Goal: Communication & Community: Answer question/provide support

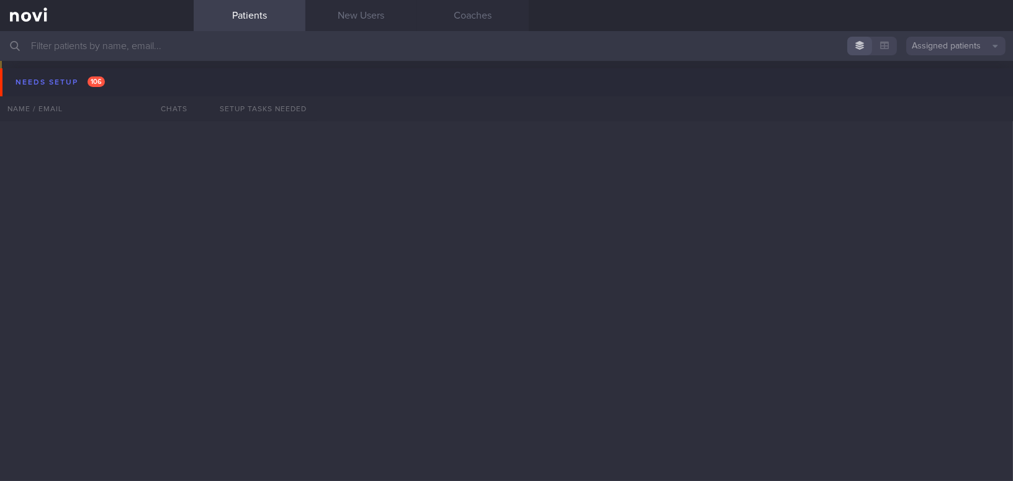
scroll to position [5994, 0]
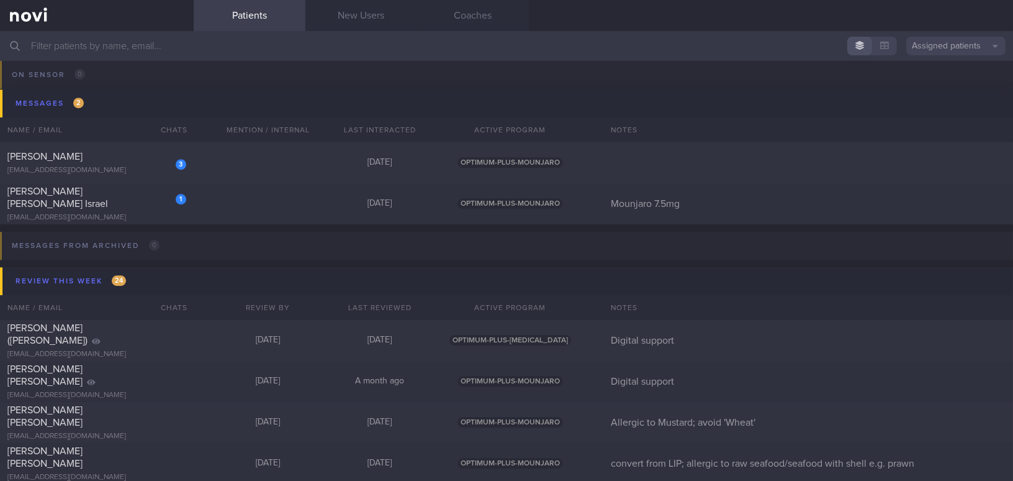
click at [136, 44] on input "text" at bounding box center [506, 46] width 1013 height 30
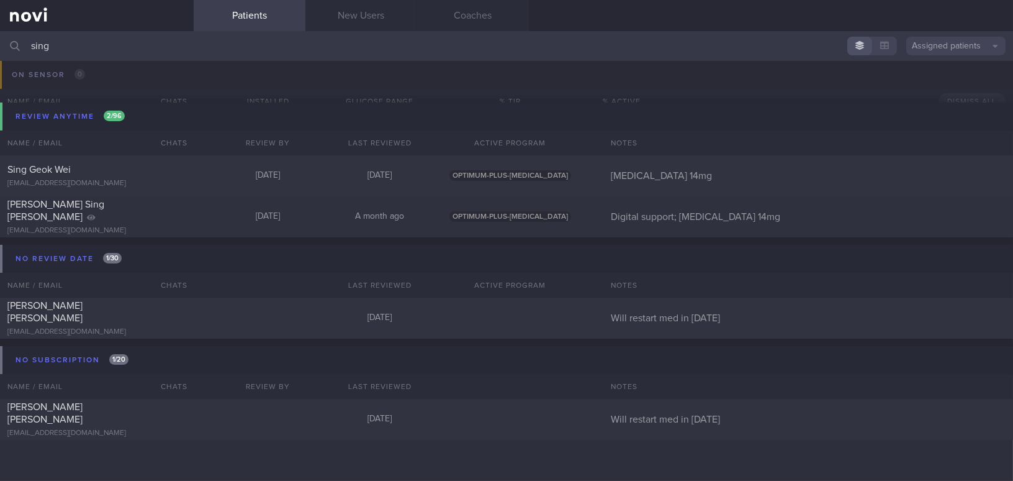
scroll to position [84, 0]
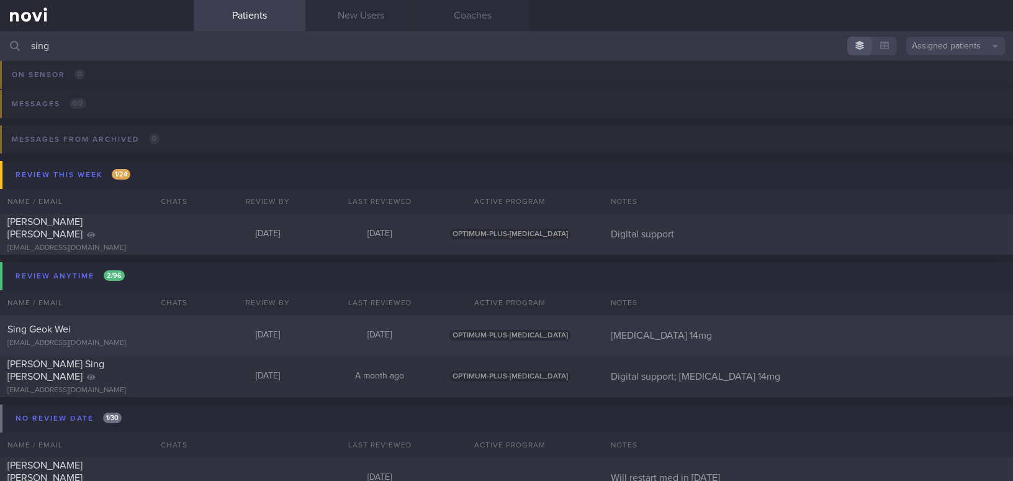
type input "sing"
click at [125, 338] on div "9bgkdmyf2z@privaterelay.appleid.com" at bounding box center [96, 342] width 179 height 9
select select "9"
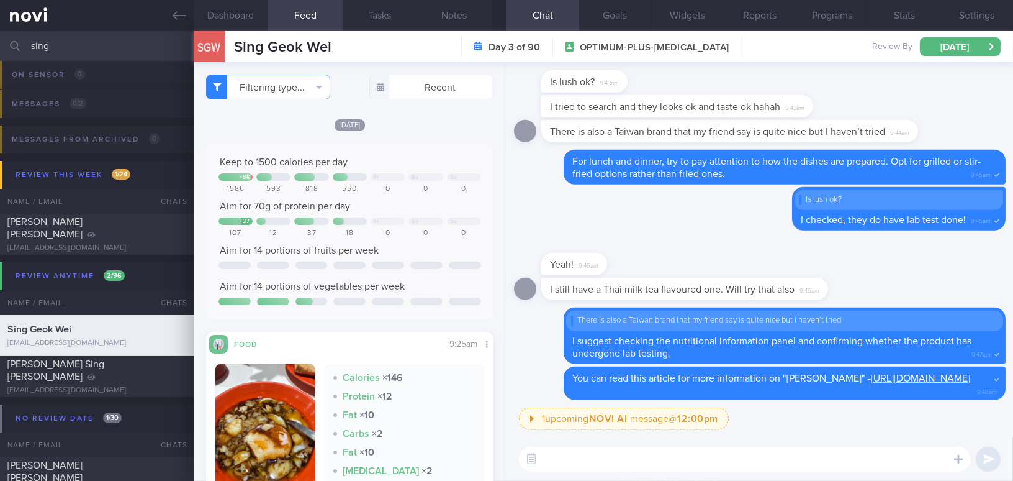
drag, startPoint x: 80, startPoint y: 46, endPoint x: 0, endPoint y: 42, distance: 80.2
click at [0, 42] on input "sing" at bounding box center [506, 46] width 1013 height 30
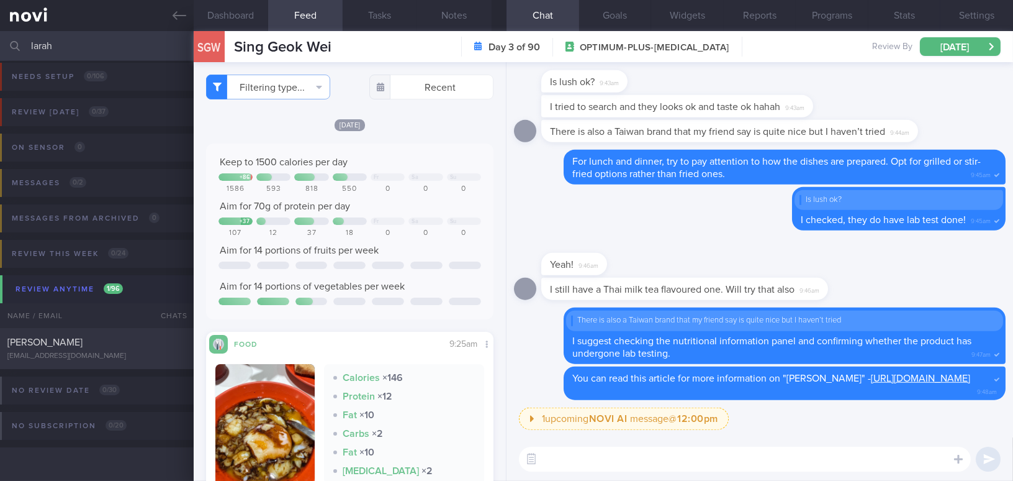
scroll to position [5, 0]
type input "larah"
click at [77, 338] on span "[PERSON_NAME]" at bounding box center [44, 343] width 75 height 10
type input "On Buzud; [PERSON_NAME]; on manage 3-5k steps before leg starts to hurt"
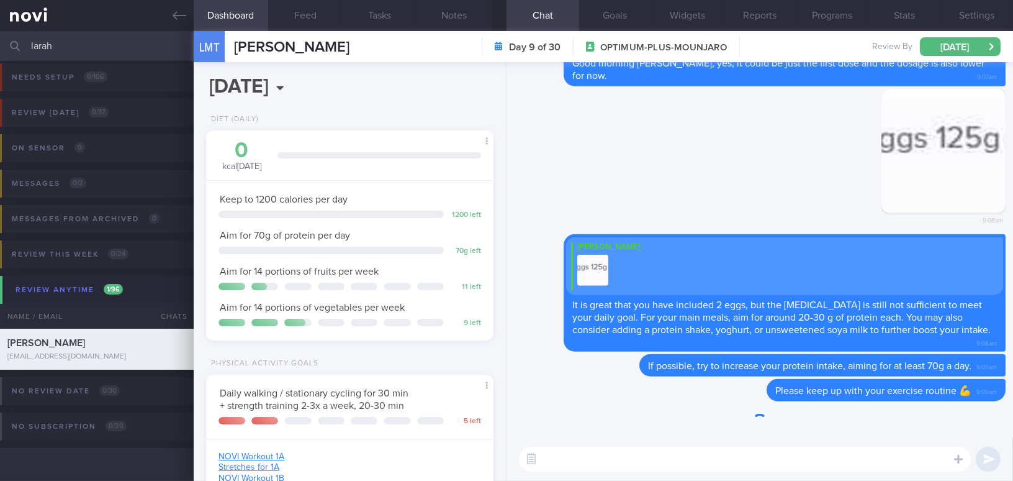
scroll to position [131, 261]
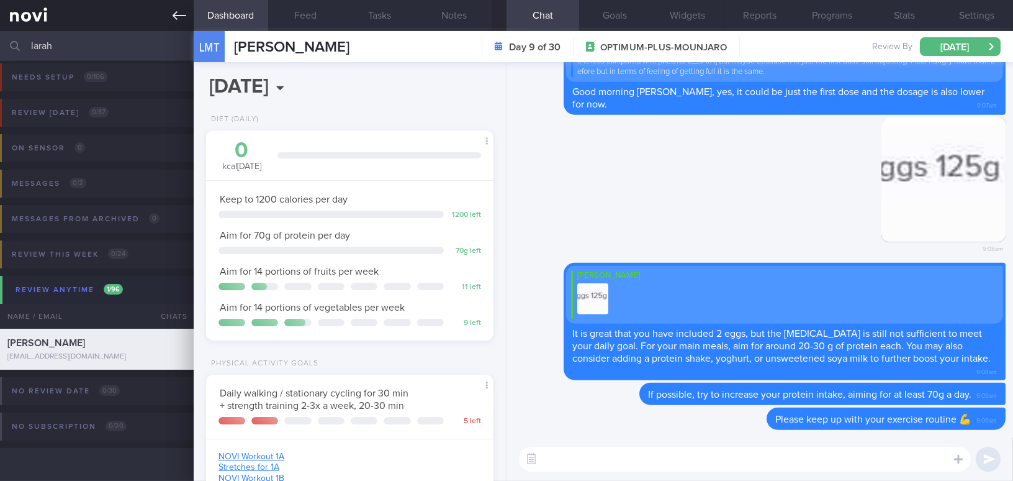
drag, startPoint x: 111, startPoint y: 49, endPoint x: 14, endPoint y: 30, distance: 99.4
click at [14, 30] on div "Patients New Users Coaches larah Assigned patients Assigned patients All active…" at bounding box center [506, 240] width 1013 height 481
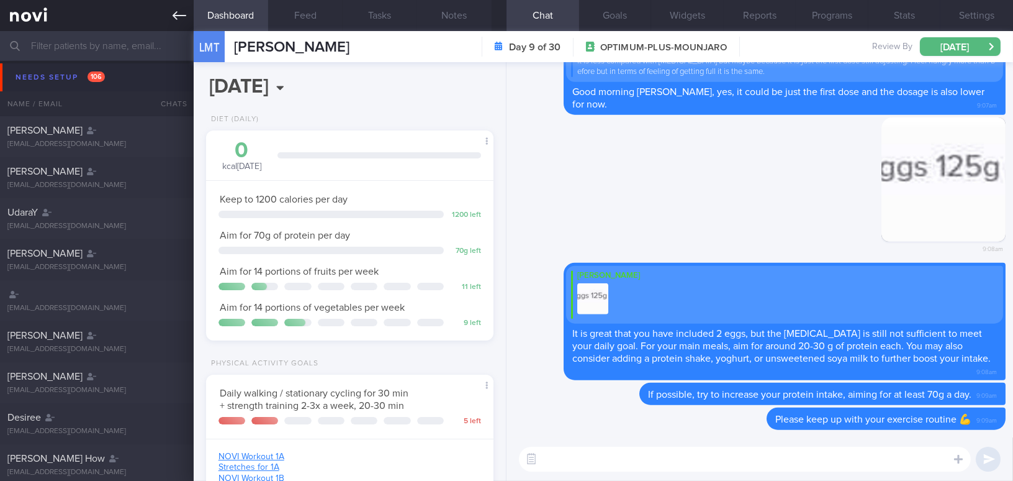
click at [173, 13] on icon at bounding box center [180, 16] width 14 height 14
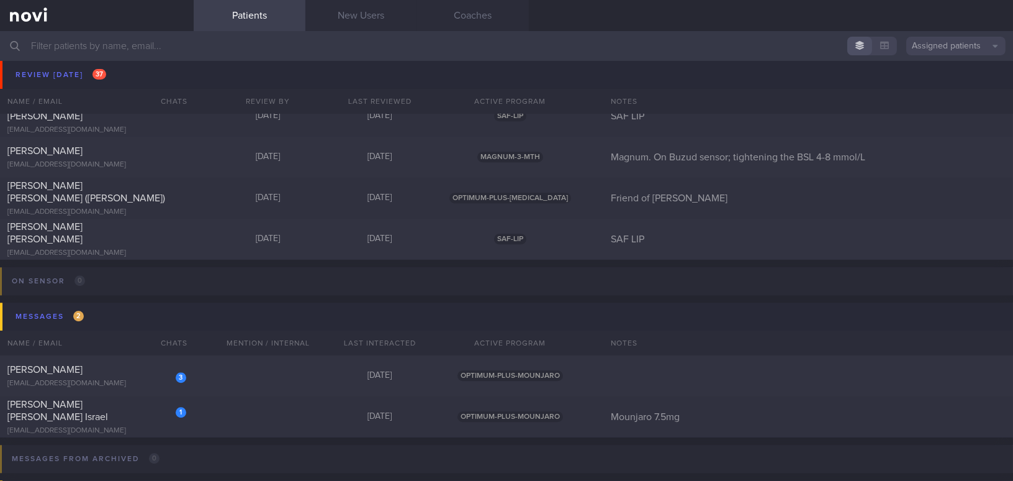
scroll to position [5819, 0]
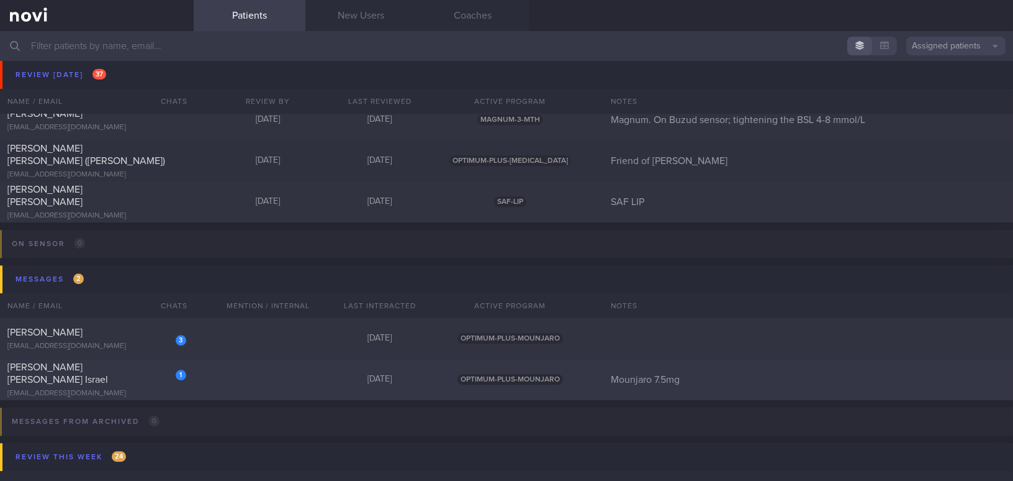
click at [108, 375] on span "Amurao Khristine Joy Israel" at bounding box center [57, 373] width 101 height 22
select select "10"
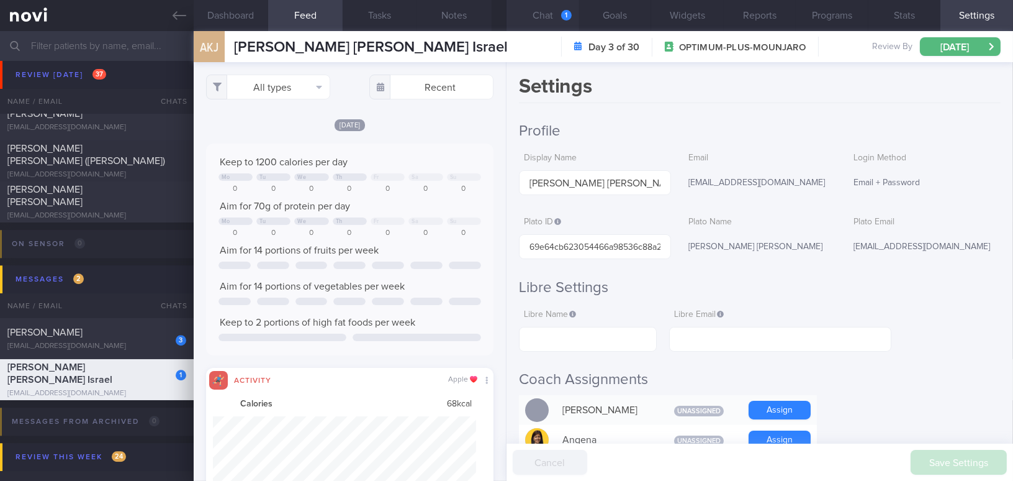
click at [547, 17] on button "Chat 1" at bounding box center [543, 15] width 73 height 31
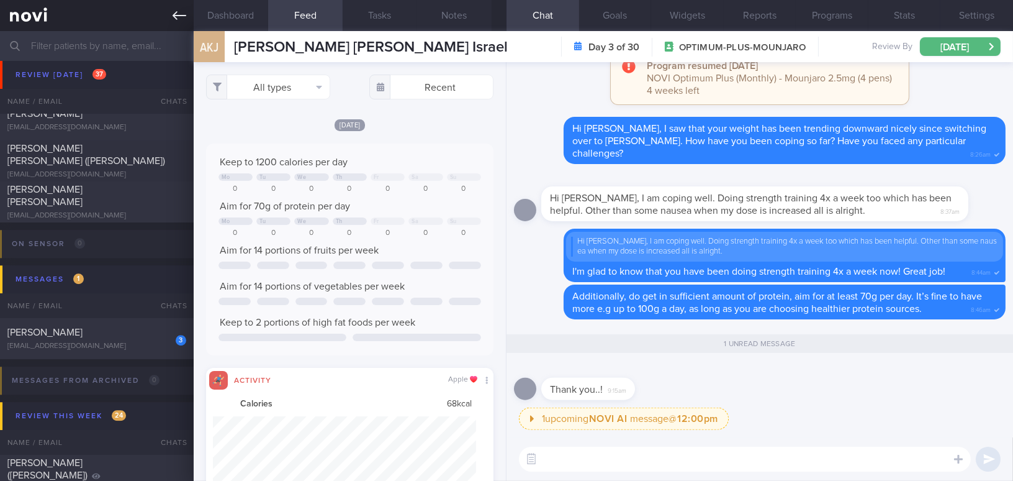
click at [179, 14] on icon at bounding box center [180, 16] width 14 height 14
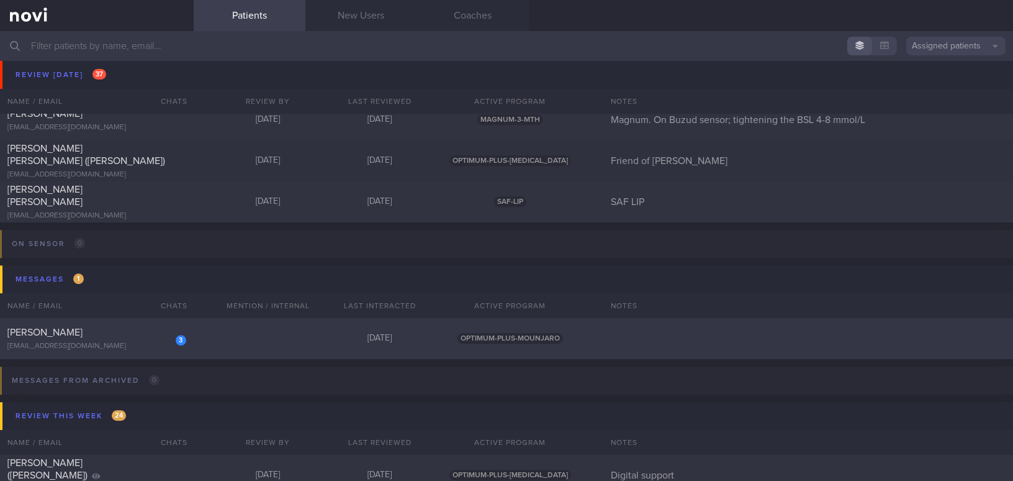
click at [119, 342] on div "[EMAIL_ADDRESS][DOMAIN_NAME]" at bounding box center [96, 345] width 179 height 9
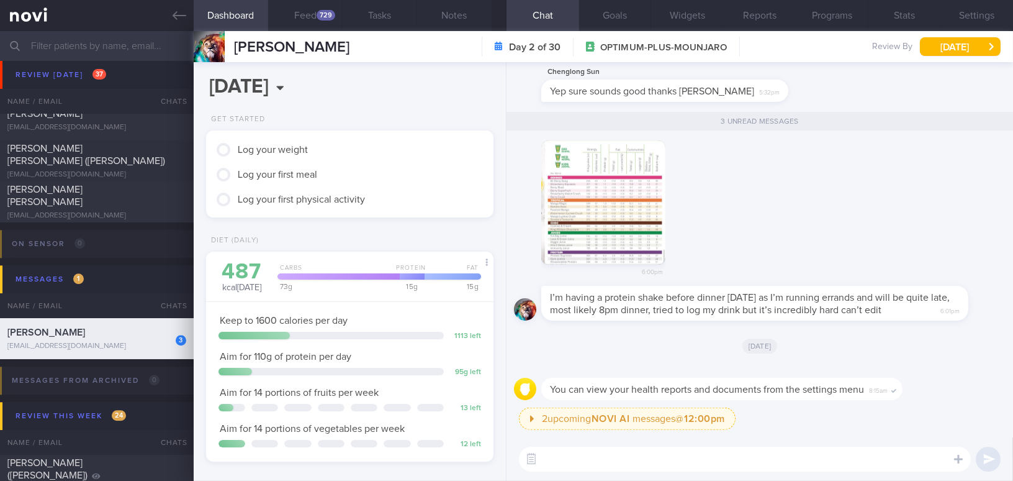
click at [623, 222] on button "button" at bounding box center [603, 202] width 124 height 124
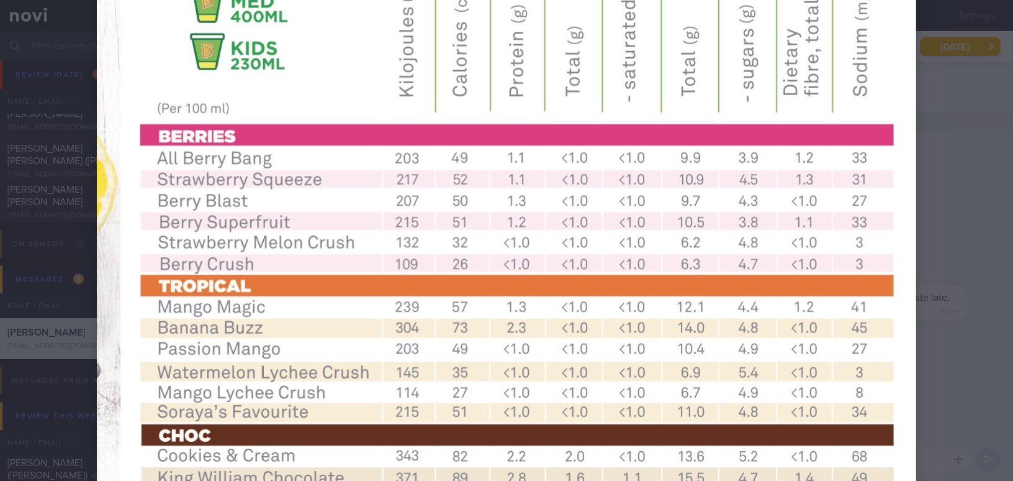
scroll to position [338, 0]
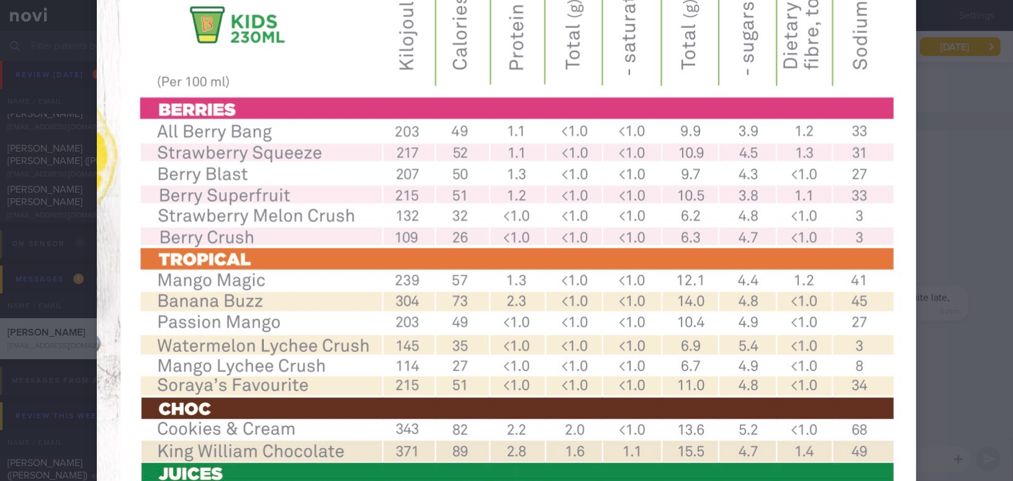
click at [943, 224] on div at bounding box center [506, 272] width 919 height 1221
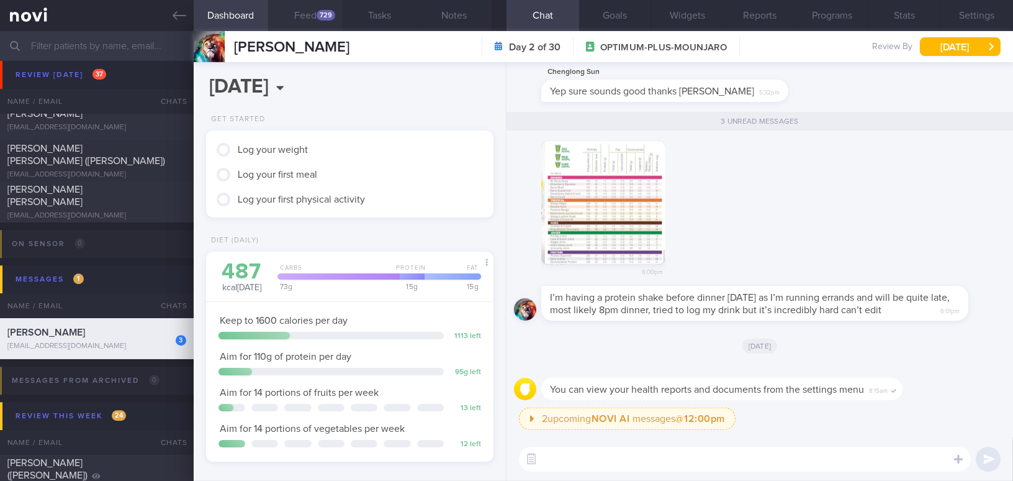
click at [315, 14] on button "Feed 729" at bounding box center [305, 15] width 75 height 31
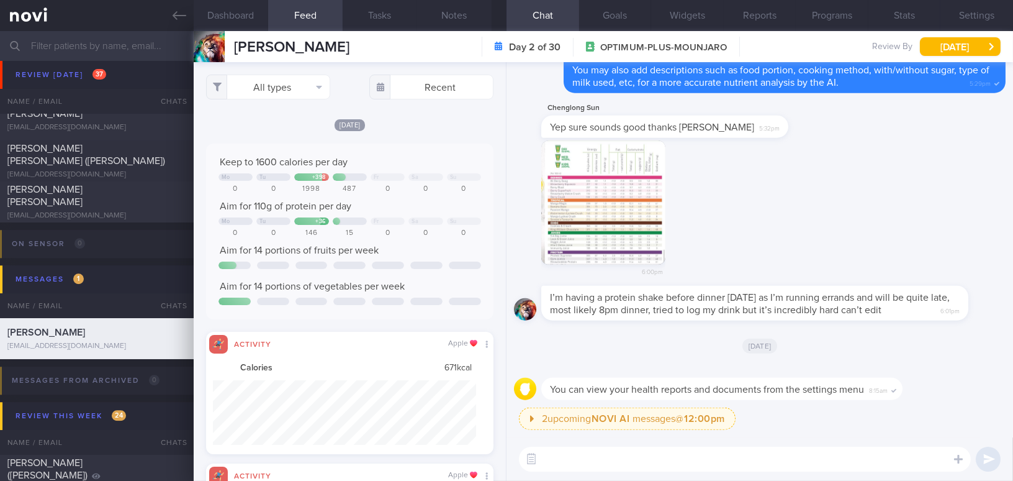
scroll to position [620799, 620602]
click at [276, 89] on button "All types" at bounding box center [268, 87] width 124 height 25
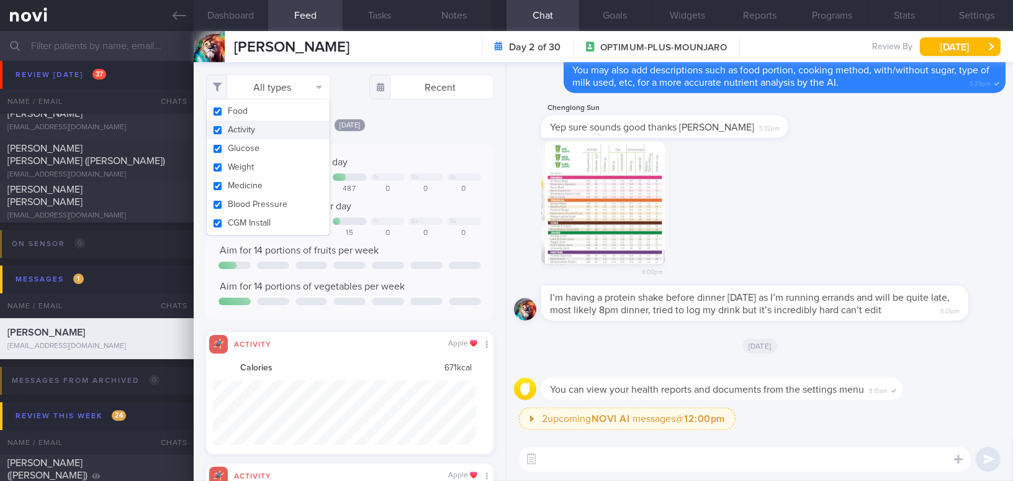
click at [217, 130] on button "Activity" at bounding box center [268, 129] width 123 height 19
checkbox input "false"
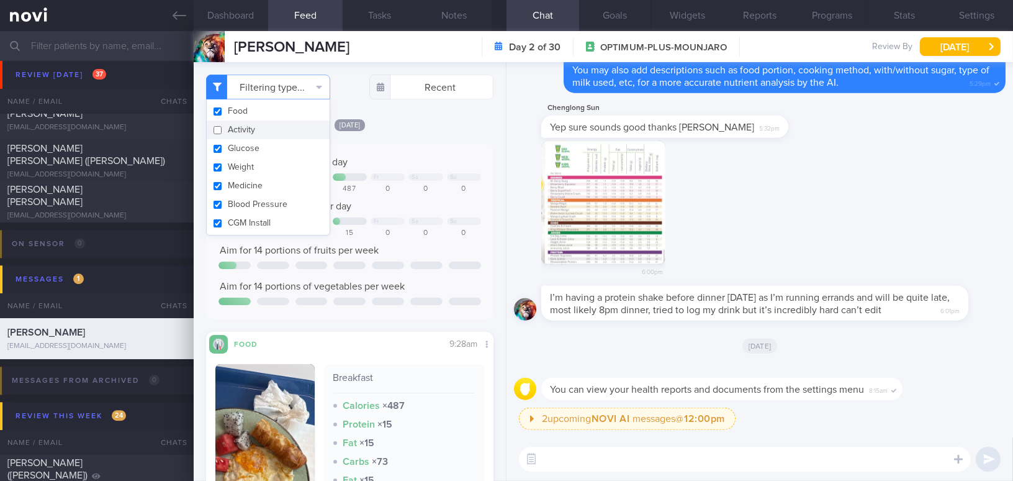
click at [420, 135] on div "Today Keep to 1600 calories per day Mo Tu + 398 Fr Sa Su 0 0 1998 487 0 0 0 Aim…" at bounding box center [349, 389] width 287 height 542
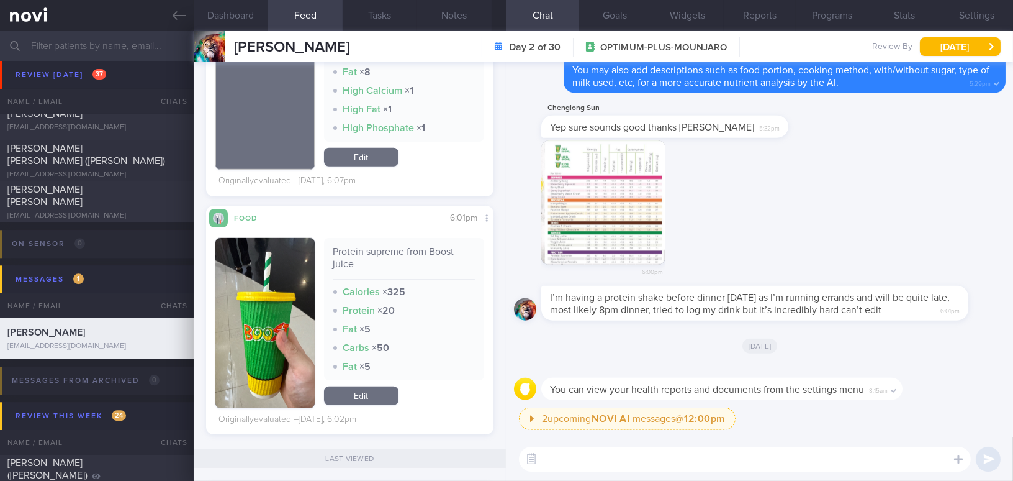
click at [630, 198] on button "button" at bounding box center [603, 202] width 124 height 124
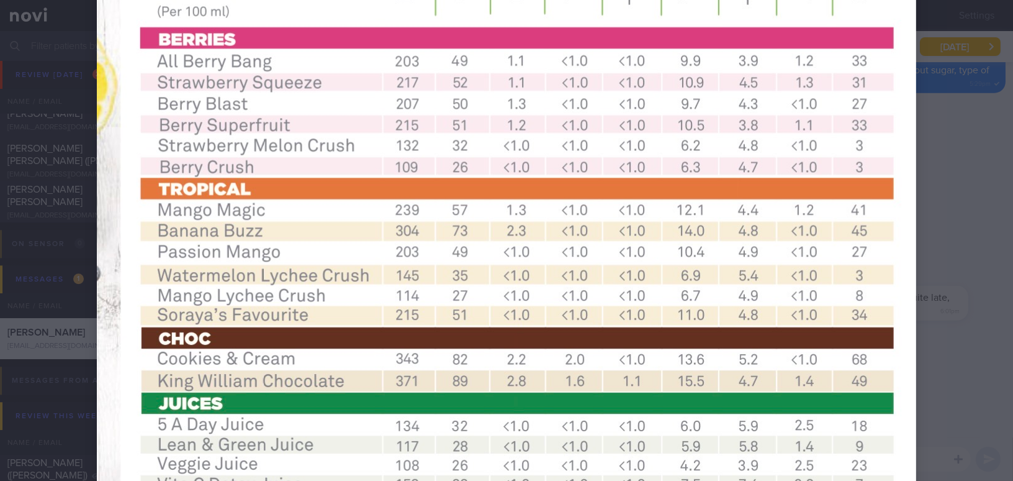
scroll to position [508, 0]
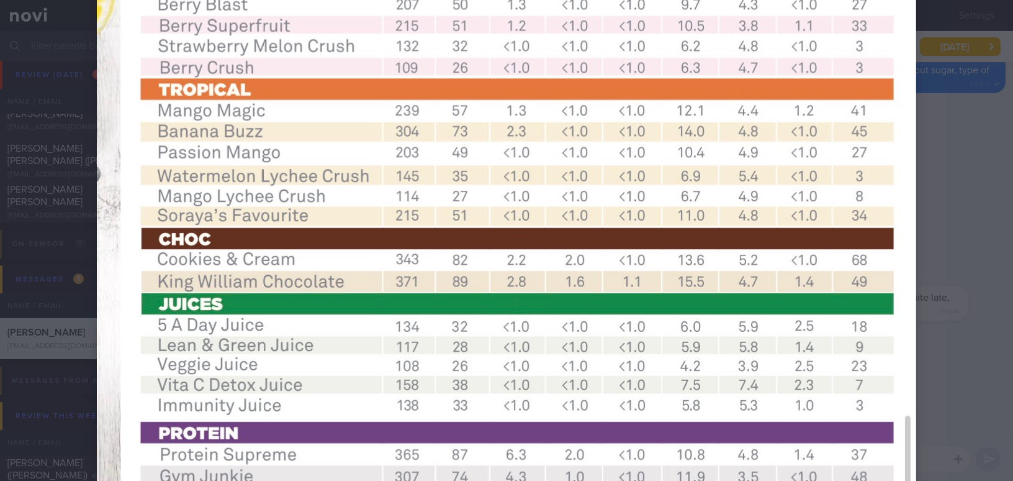
click at [954, 195] on div at bounding box center [506, 102] width 919 height 1221
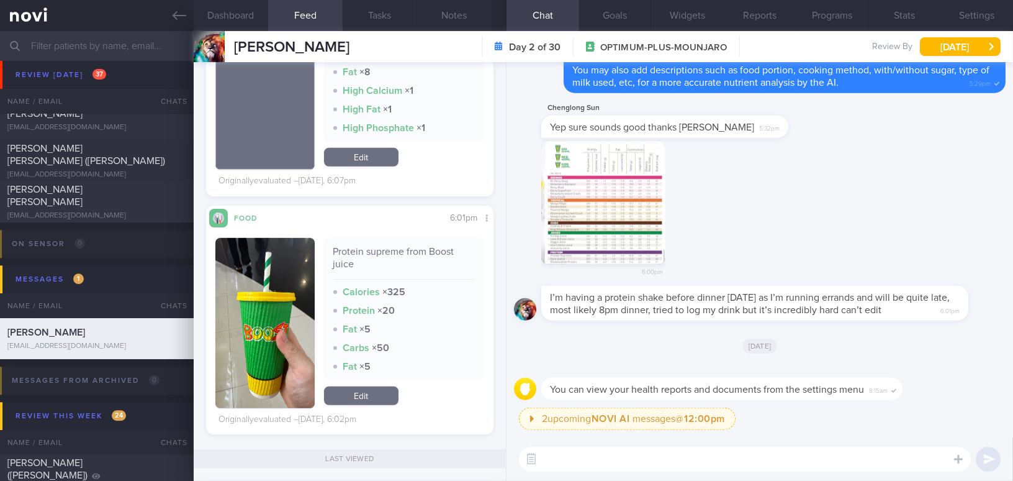
scroll to position [2031, 0]
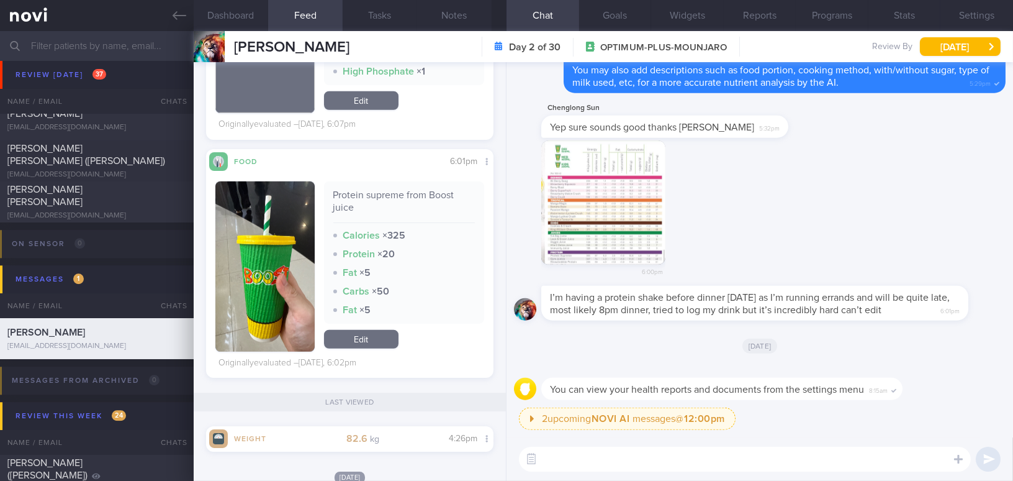
click at [607, 220] on button "button" at bounding box center [603, 202] width 124 height 124
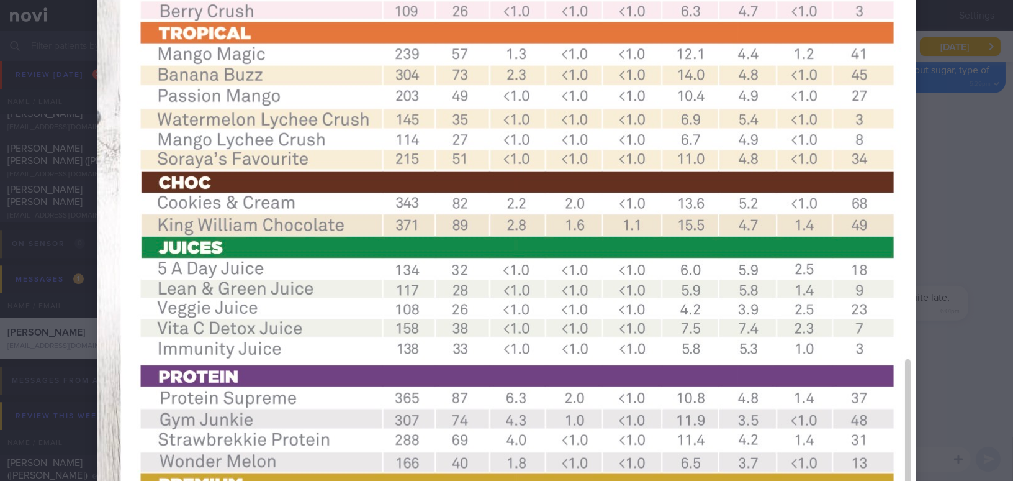
scroll to position [677, 0]
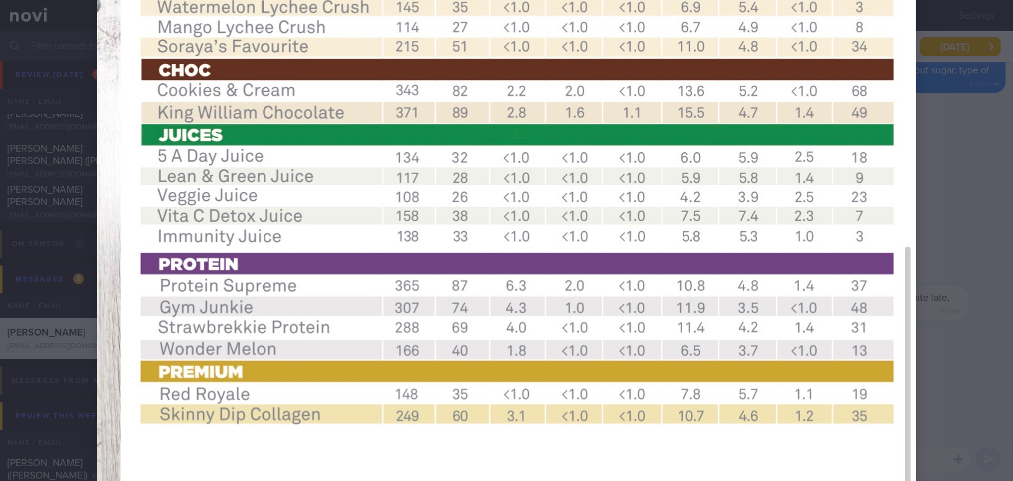
click at [966, 259] on div at bounding box center [506, 240] width 1013 height 481
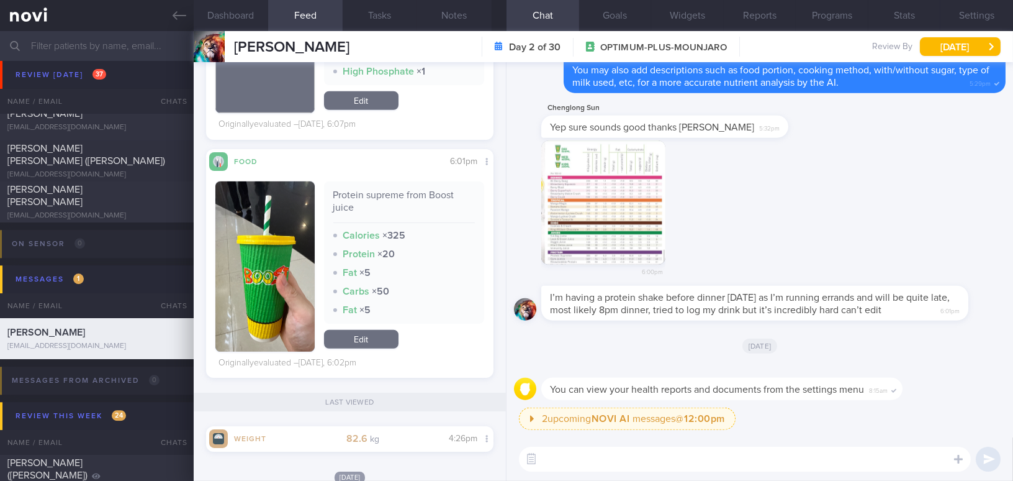
click at [607, 213] on button "button" at bounding box center [603, 202] width 124 height 124
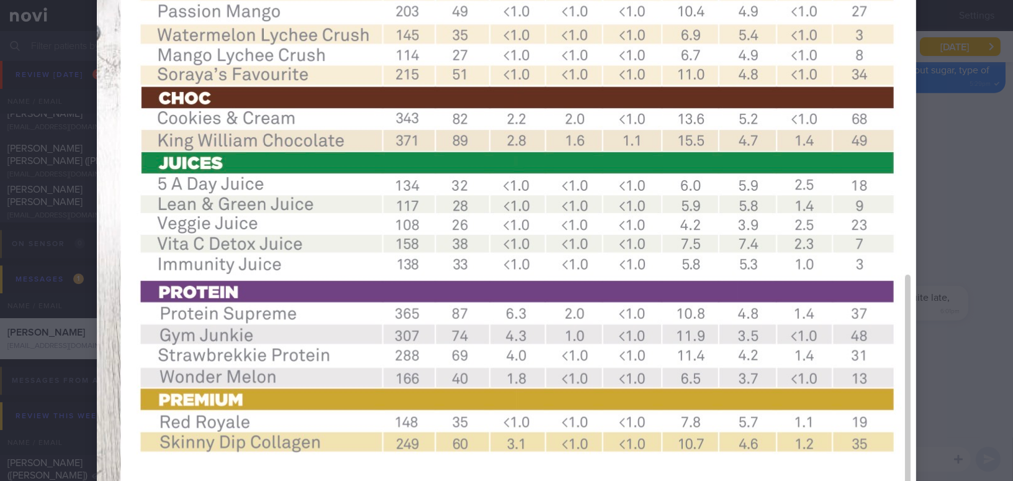
scroll to position [740, 0]
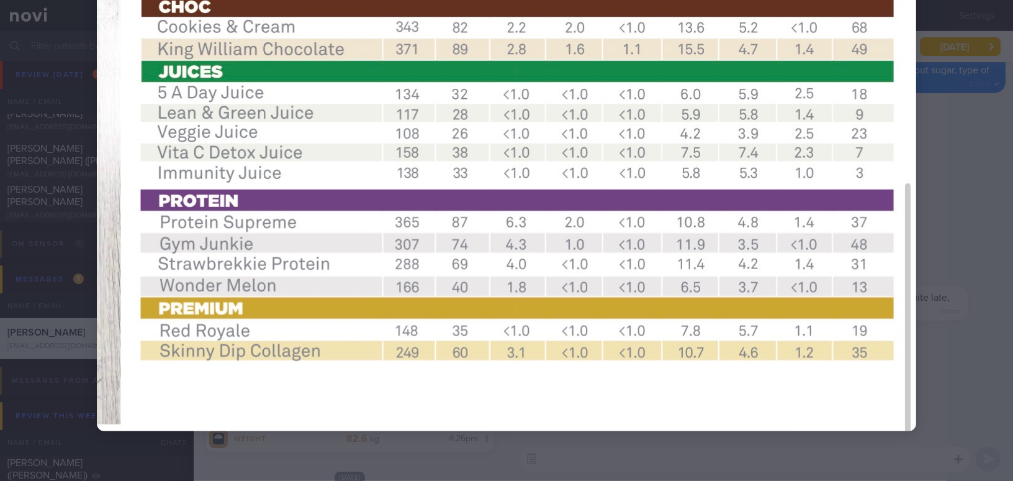
click at [964, 237] on div at bounding box center [506, 240] width 1013 height 481
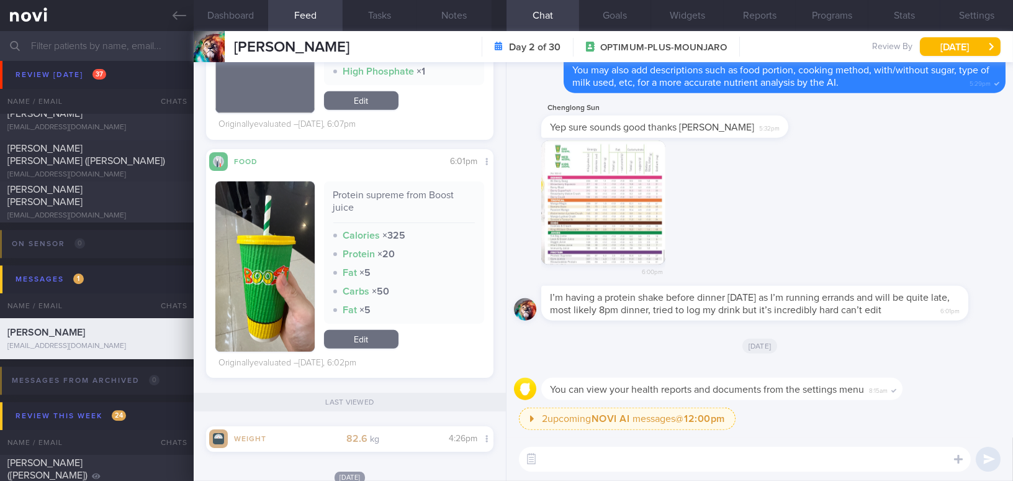
click at [245, 302] on button "button" at bounding box center [264, 266] width 99 height 170
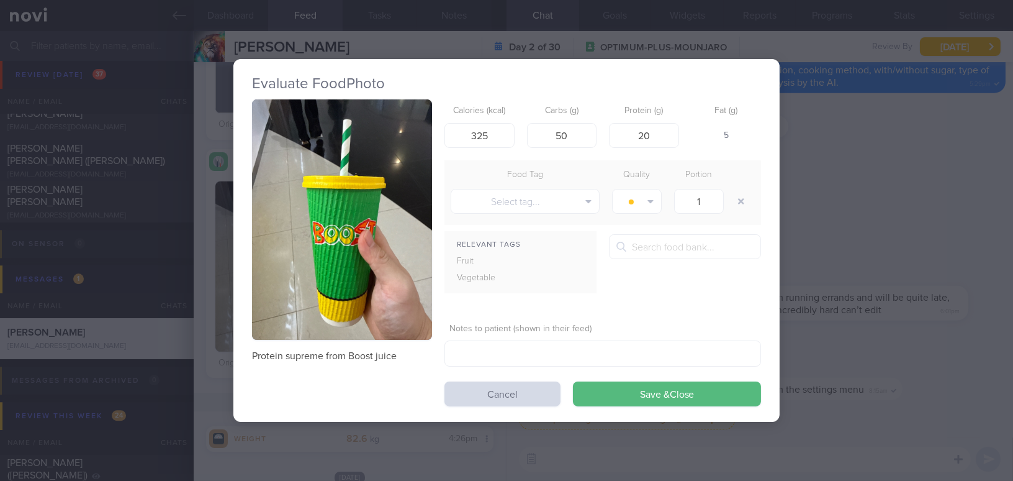
click at [867, 238] on div "Evaluate Food Photo Protein supreme from Boost juice Calories (kcal) 325 Carbs …" at bounding box center [506, 240] width 1013 height 481
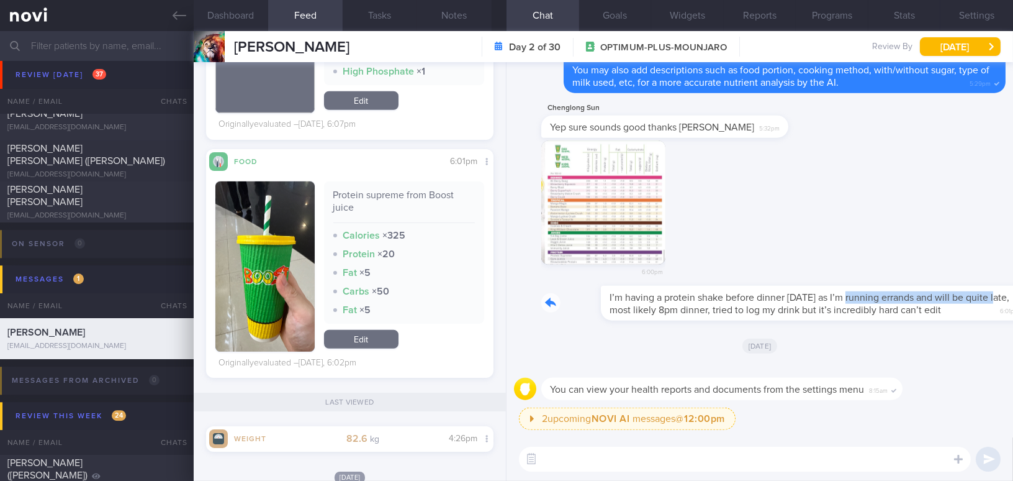
drag, startPoint x: 785, startPoint y: 289, endPoint x: 936, endPoint y: 290, distance: 150.3
click at [936, 290] on div "I’m having a protein shake before dinner today as I’m running errands and will …" at bounding box center [773, 303] width 464 height 35
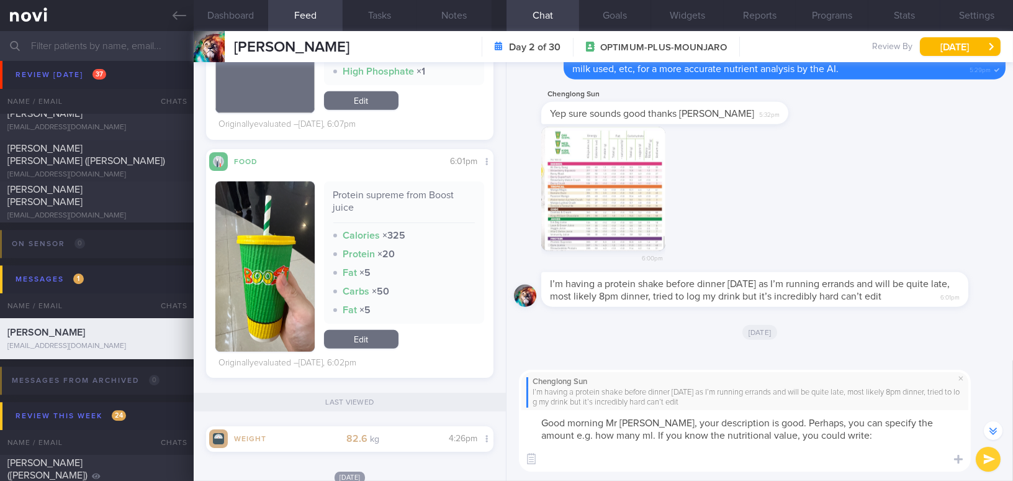
scroll to position [-75, 0]
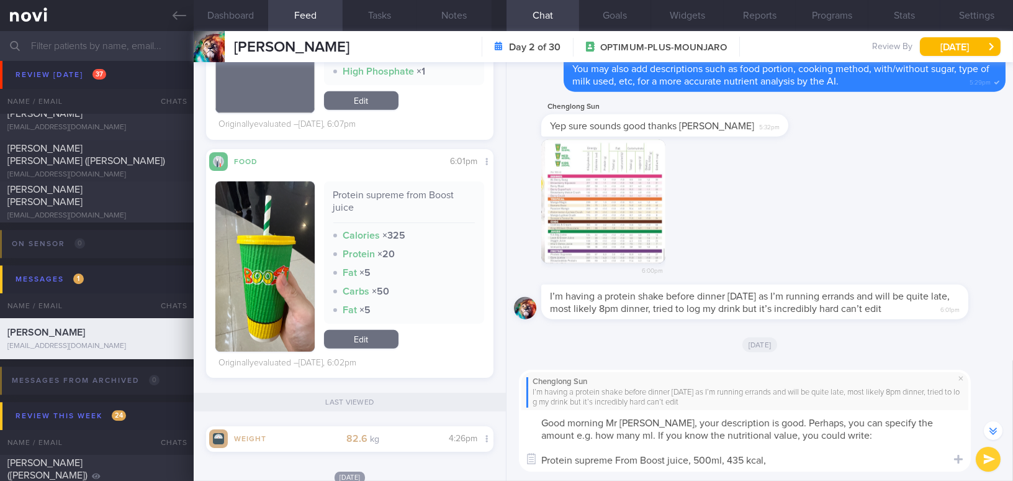
click at [585, 201] on button "button" at bounding box center [603, 201] width 124 height 124
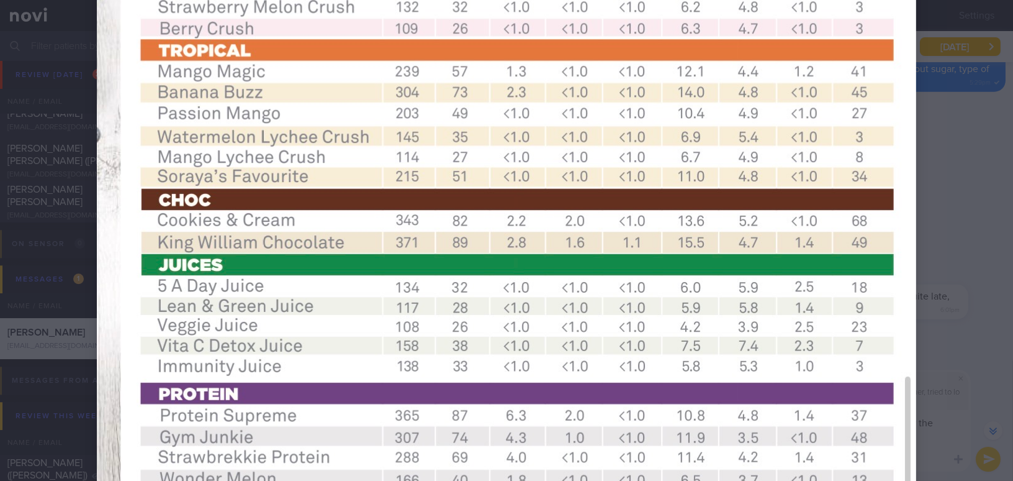
scroll to position [620, 0]
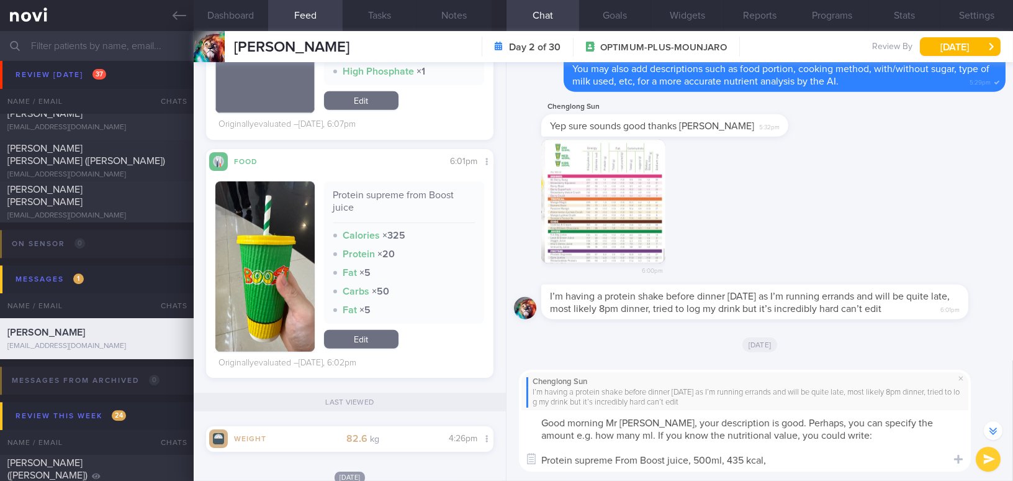
click at [779, 459] on textarea "Good morning Mr Sun, your description is good. Perhaps, you can specify the amo…" at bounding box center [745, 440] width 452 height 61
drag, startPoint x: 852, startPoint y: 464, endPoint x: 595, endPoint y: 423, distance: 260.3
click at [490, 409] on div "Dashboard Feed 729 Tasks Notes Chat Goals Widgets Reports Programs Stats Settin…" at bounding box center [604, 256] width 820 height 450
click at [644, 423] on textarea "Good morning Mr Sun, your description is good. Perhaps, you can specify the amo…" at bounding box center [745, 440] width 452 height 61
drag, startPoint x: 644, startPoint y: 422, endPoint x: 903, endPoint y: 464, distance: 262.2
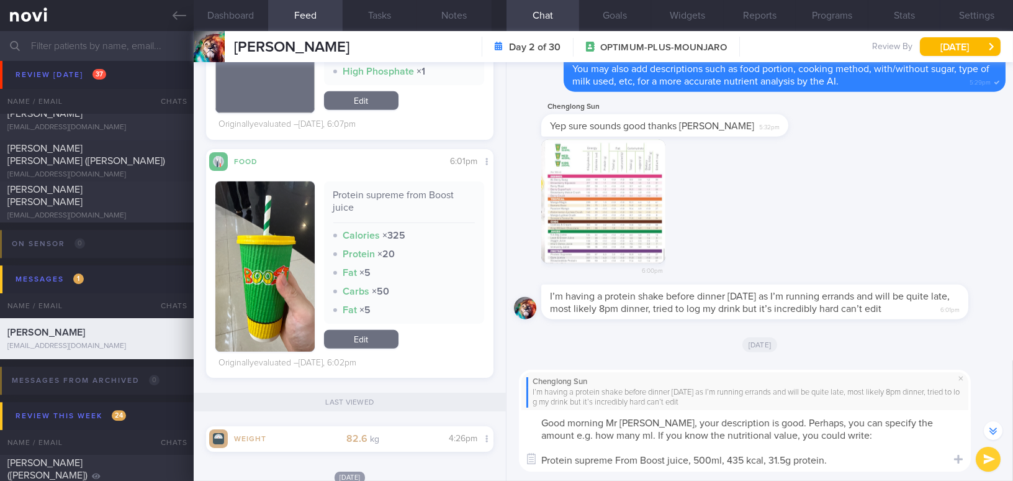
click at [903, 464] on textarea "Good morning Mr Sun, your description is good. Perhaps, you can specify the amo…" at bounding box center [745, 440] width 452 height 61
type textarea "Good morning Mr Sun,"
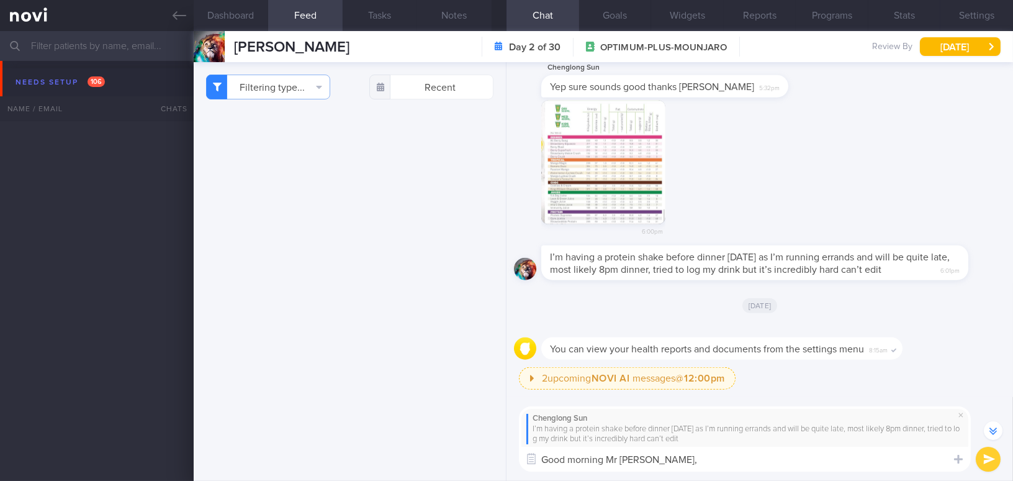
scroll to position [-38, 0]
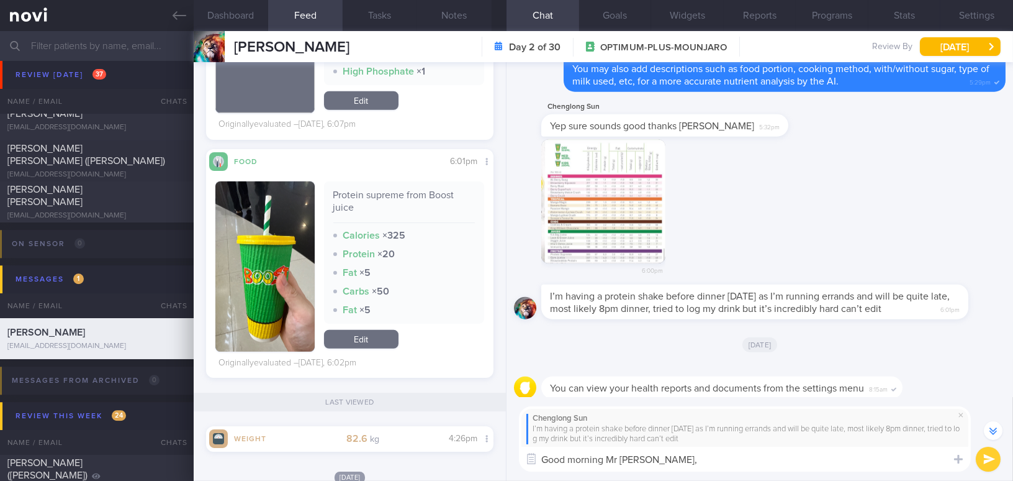
paste textarea "Your description is good. You could specify the amount, for example, how many m…"
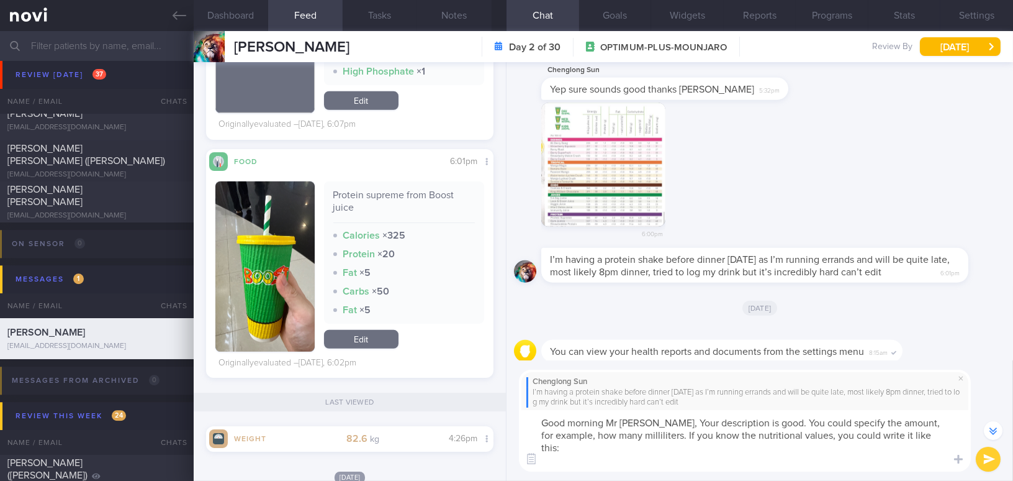
scroll to position [-75, 0]
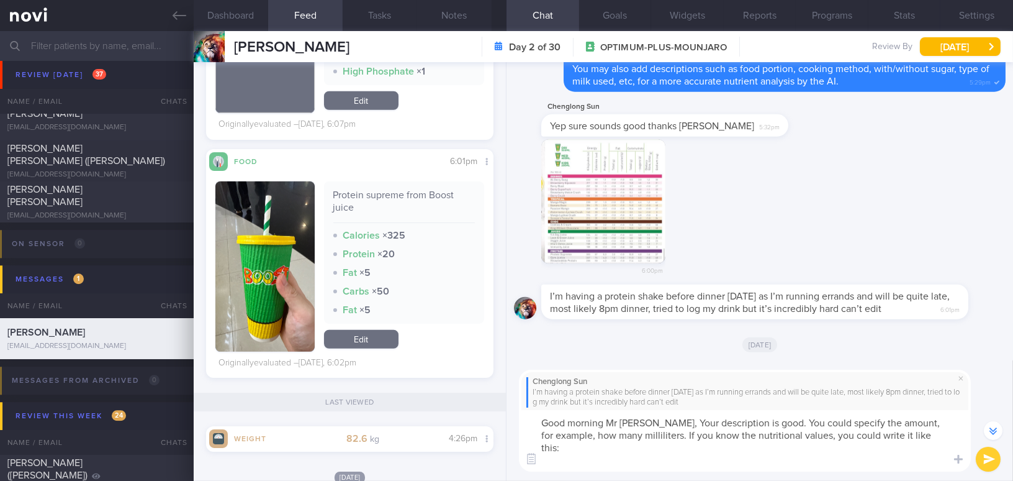
click at [649, 422] on textarea "Good morning Mr Sun, Your description is good. You could specify the amount, fo…" at bounding box center [745, 440] width 452 height 61
drag, startPoint x: 887, startPoint y: 419, endPoint x: 935, endPoint y: 421, distance: 48.5
click at [935, 421] on textarea "Good morning Mr Sun, your description is good. You could specify the amount, fo…" at bounding box center [745, 440] width 452 height 61
drag, startPoint x: 568, startPoint y: 434, endPoint x: 606, endPoint y: 432, distance: 37.9
click at [606, 432] on textarea "Good morning Mr Sun, your description is good. You could specify the amount, fo…" at bounding box center [745, 440] width 452 height 61
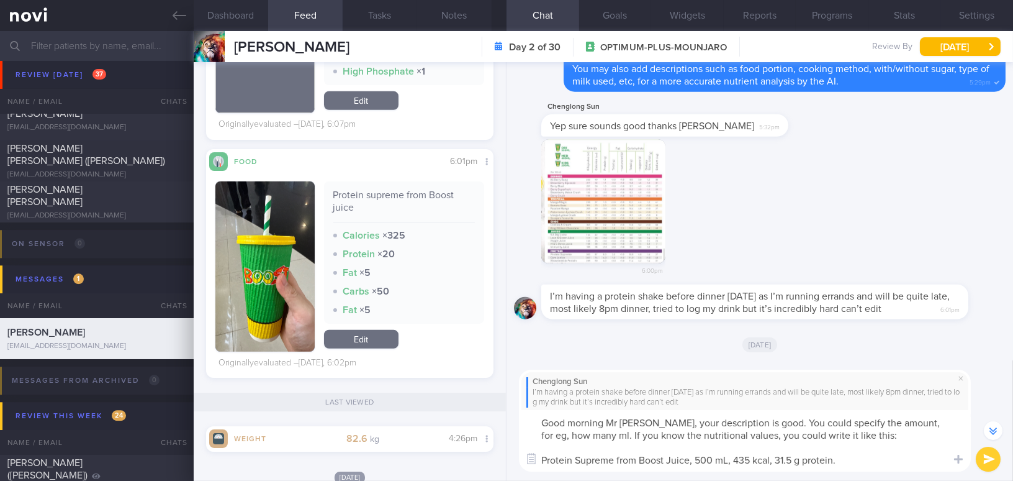
click at [727, 459] on textarea "Good morning Mr Sun, your description is good. You could specify the amount, fo…" at bounding box center [745, 440] width 452 height 61
click at [790, 461] on textarea "Good morning Mr Sun, your description is good. You could specify the amount, fo…" at bounding box center [745, 440] width 452 height 61
click at [747, 458] on textarea "Good morning Mr Sun, your description is good. You could specify the amount, fo…" at bounding box center [745, 440] width 452 height 61
click at [839, 461] on textarea "Good morning Mr Sun, your description is good. You could specify the amount, fo…" at bounding box center [745, 440] width 452 height 61
type textarea "Good morning Mr Sun, your description is good. You could specify the amount, fo…"
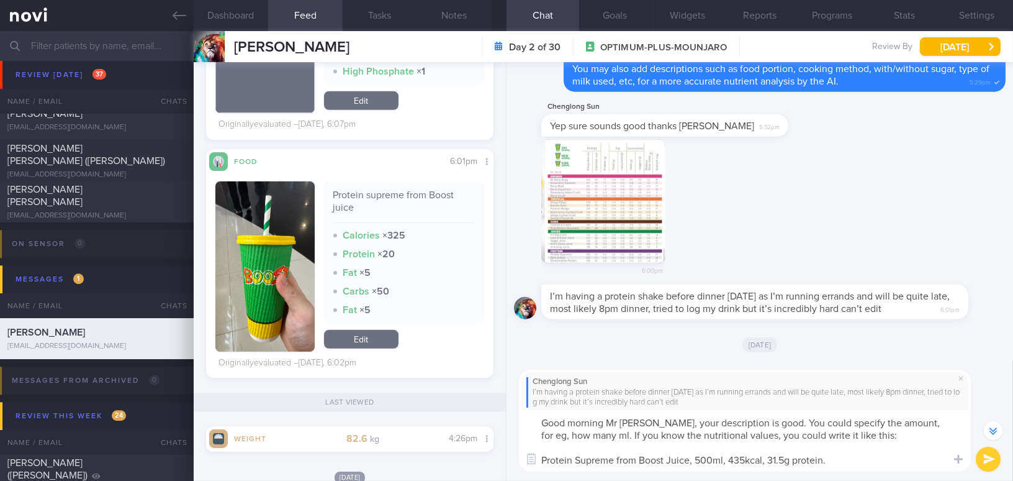
click at [988, 461] on button "submit" at bounding box center [988, 458] width 25 height 25
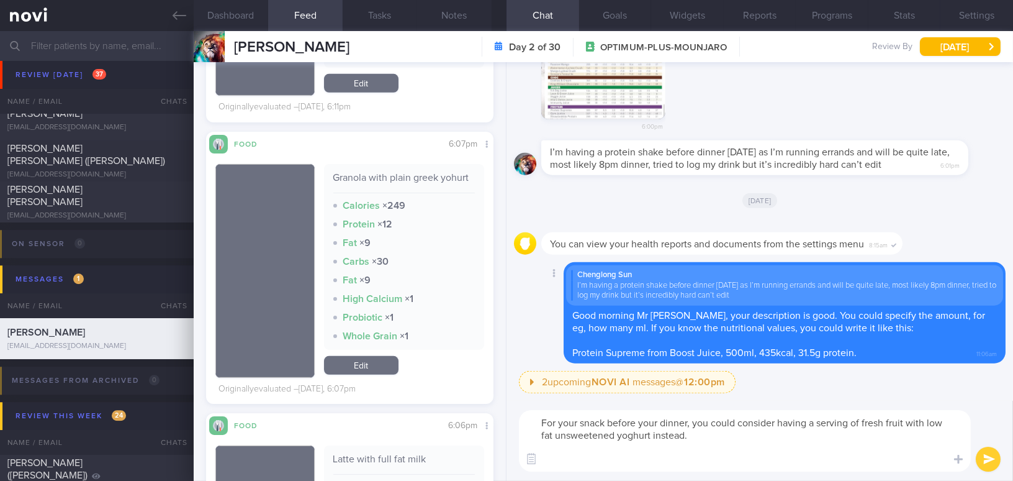
scroll to position [0, 0]
drag, startPoint x: 841, startPoint y: 458, endPoint x: 504, endPoint y: 418, distance: 338.8
click at [504, 418] on div "Dashboard Feed 729 Tasks Notes Chat Goals Widgets Reports Programs Stats Settin…" at bounding box center [604, 256] width 820 height 450
click at [679, 445] on textarea "For your snack before your dinner, you could consider having a serving of fresh…" at bounding box center [745, 440] width 452 height 61
drag, startPoint x: 842, startPoint y: 461, endPoint x: 423, endPoint y: 384, distance: 425.6
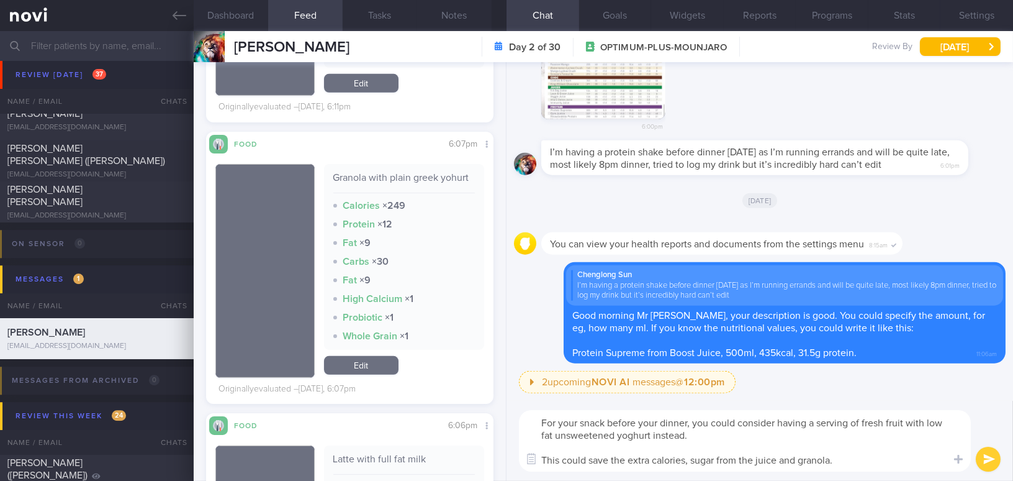
click at [423, 384] on div "Dashboard Feed 729 Tasks Notes Chat Goals Widgets Reports Programs Stats Settin…" at bounding box center [604, 256] width 820 height 450
paste textarea "dinner, you could consider having a serving of fresh fruit with low-fat, unswee…"
click at [619, 437] on textarea "For your snack before dinner, you could consider having a serving of fresh frui…" at bounding box center [745, 440] width 452 height 61
click at [931, 463] on textarea "For your snack before dinner, you could consider having a serving of fresh frui…" at bounding box center [745, 440] width 452 height 61
type textarea "For your snack before dinner, you could consider having a serving of fresh frui…"
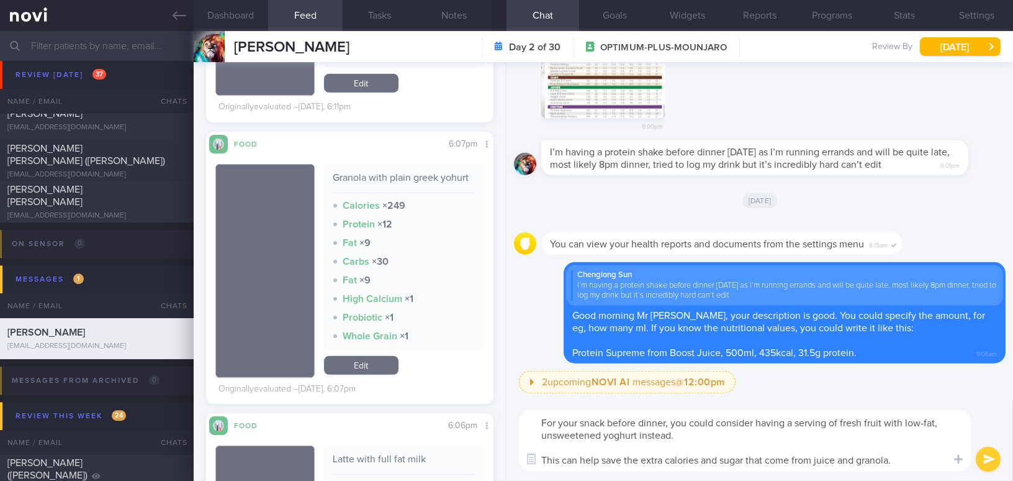
click at [987, 458] on button "submit" at bounding box center [988, 458] width 25 height 25
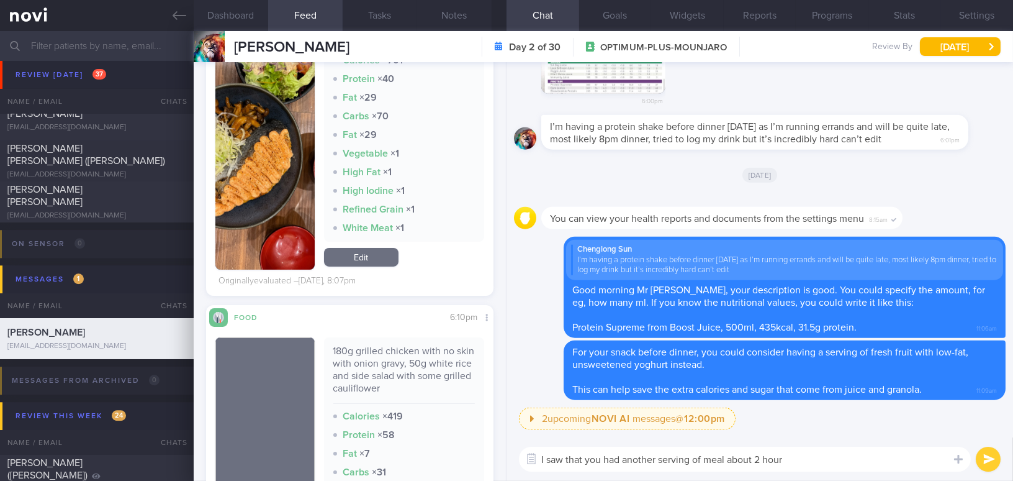
scroll to position [733, 0]
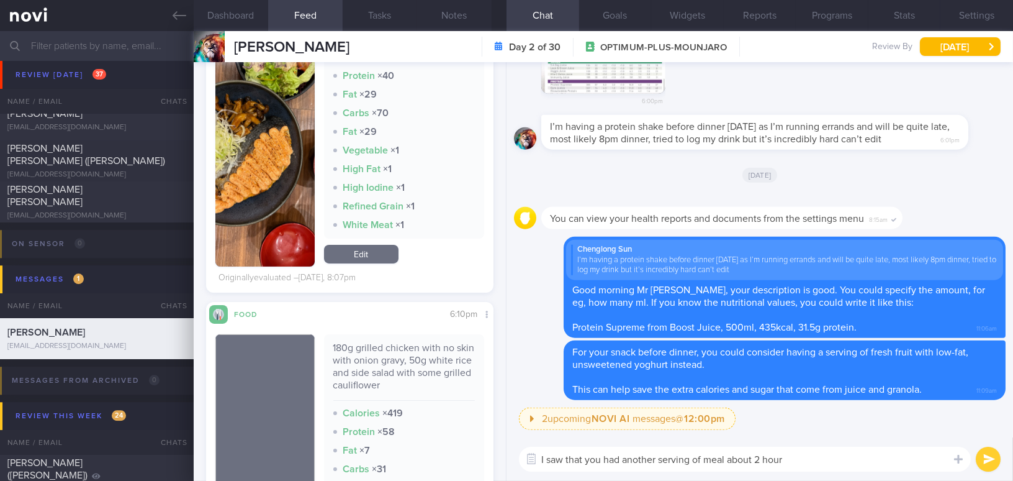
drag, startPoint x: 801, startPoint y: 461, endPoint x: 510, endPoint y: 435, distance: 291.7
click at [510, 435] on div "2 upcoming NOVI AI messages @ 12:00pm 12:00pm Keeping to these healthy portions…" at bounding box center [760, 271] width 507 height 418
type textarea "J"
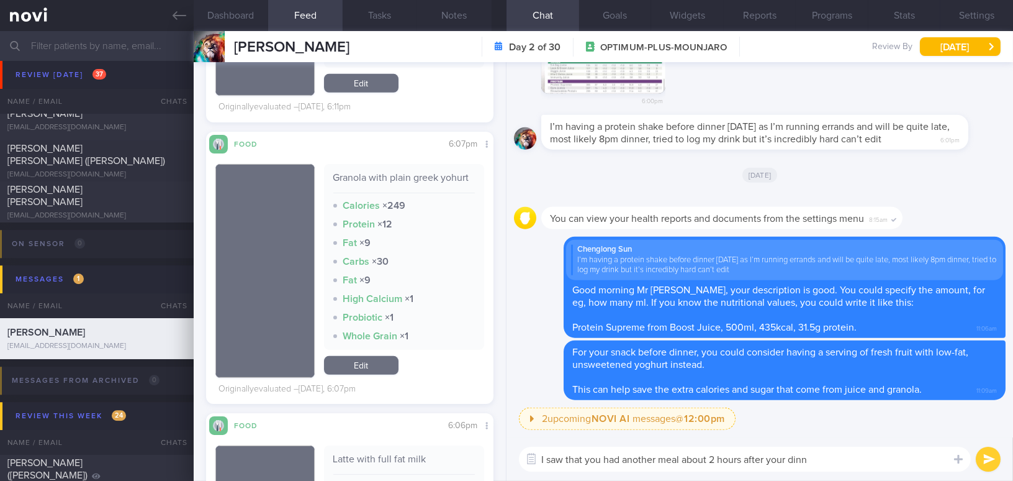
scroll to position [1072, 0]
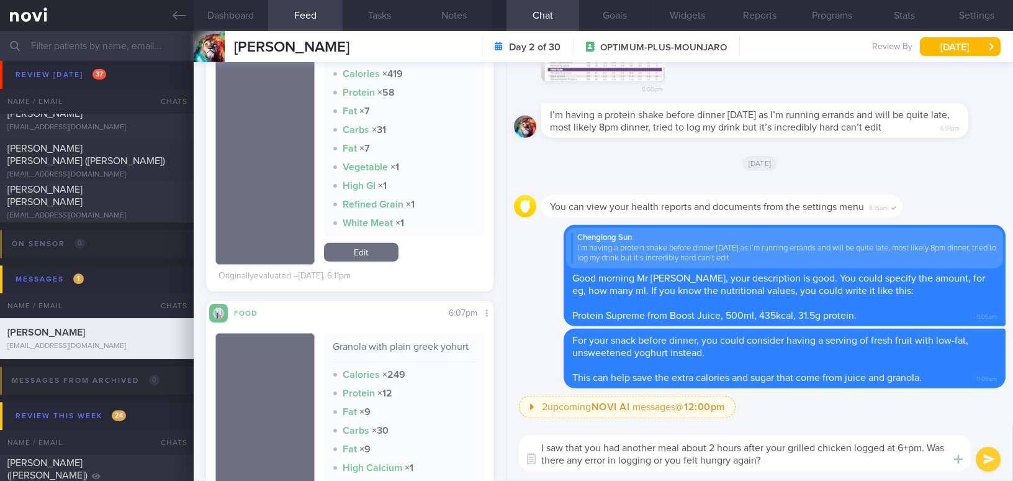
drag, startPoint x: 769, startPoint y: 463, endPoint x: 457, endPoint y: 440, distance: 313.1
click at [457, 440] on div "Dashboard Feed 729 Tasks Notes Chat Goals Widgets Reports Programs Stats Settin…" at bounding box center [604, 256] width 820 height 450
click at [662, 430] on div "I saw that you had another meal about 2 hours after your grilled chicken logged…" at bounding box center [760, 452] width 507 height 55
drag, startPoint x: 769, startPoint y: 463, endPoint x: 496, endPoint y: 418, distance: 276.7
click at [496, 418] on div "Dashboard Feed 729 Tasks Notes Chat Goals Widgets Reports Programs Stats Settin…" at bounding box center [604, 256] width 820 height 450
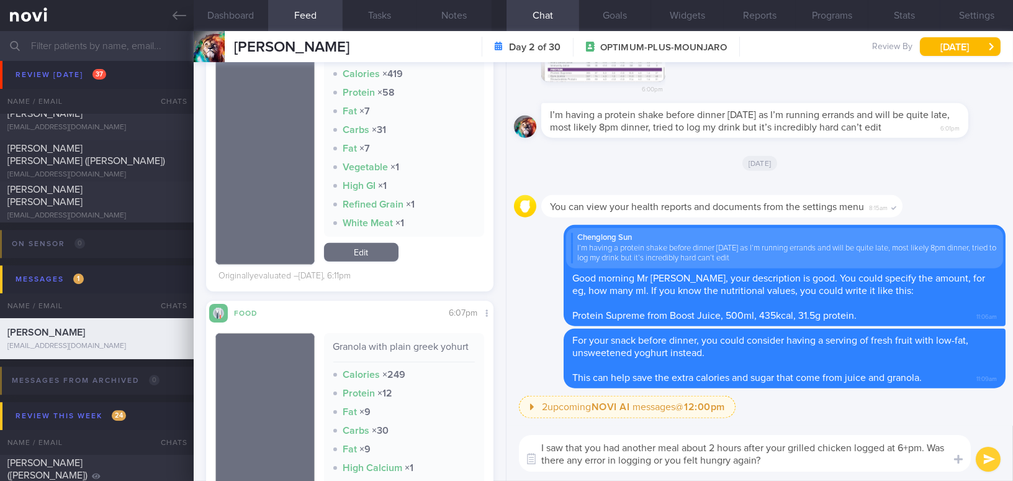
paste textarea "noticed that you logged another meal about 2 hours after your grilled chicken a…"
drag, startPoint x: 929, startPoint y: 446, endPoint x: 562, endPoint y: 456, distance: 367.7
click at [562, 456] on textarea "I noticed that you logged another meal about 2 hours after your grilled chicken…" at bounding box center [745, 453] width 452 height 37
drag, startPoint x: 608, startPoint y: 461, endPoint x: 654, endPoint y: 460, distance: 46.6
click at [654, 460] on textarea "I noticed that you logged another meal about 2 hours after your grilled chicken…" at bounding box center [745, 453] width 452 height 37
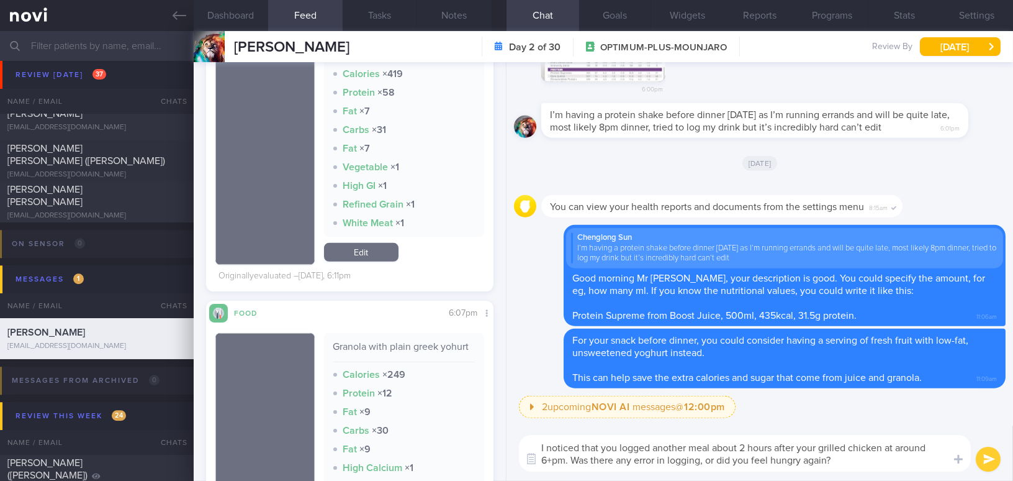
click at [704, 463] on textarea "I noticed that you logged another meal about 2 hours after your grilled chicken…" at bounding box center [745, 453] width 452 height 37
type textarea "I noticed that you logged another meal about 2 hours after your grilled chicken…"
click at [988, 453] on button "submit" at bounding box center [988, 458] width 25 height 25
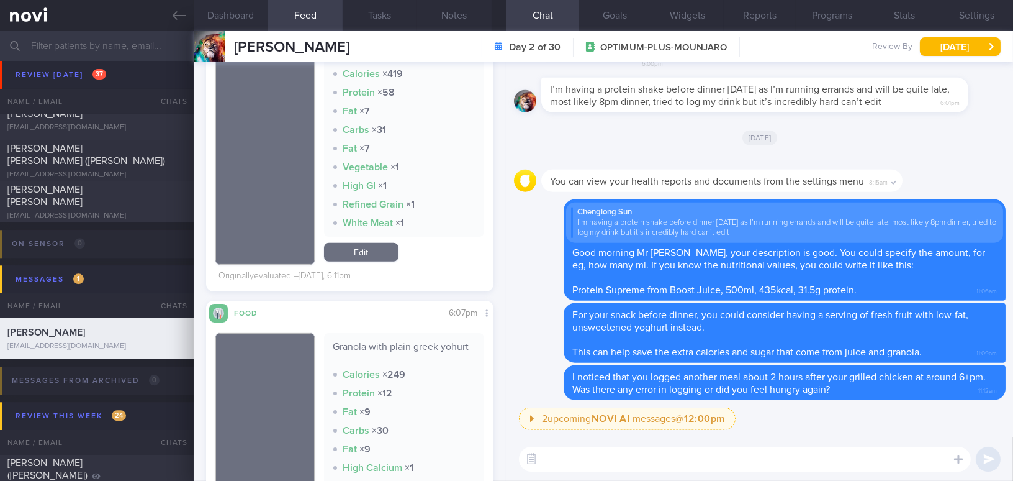
click at [88, 47] on input "text" at bounding box center [506, 46] width 1013 height 30
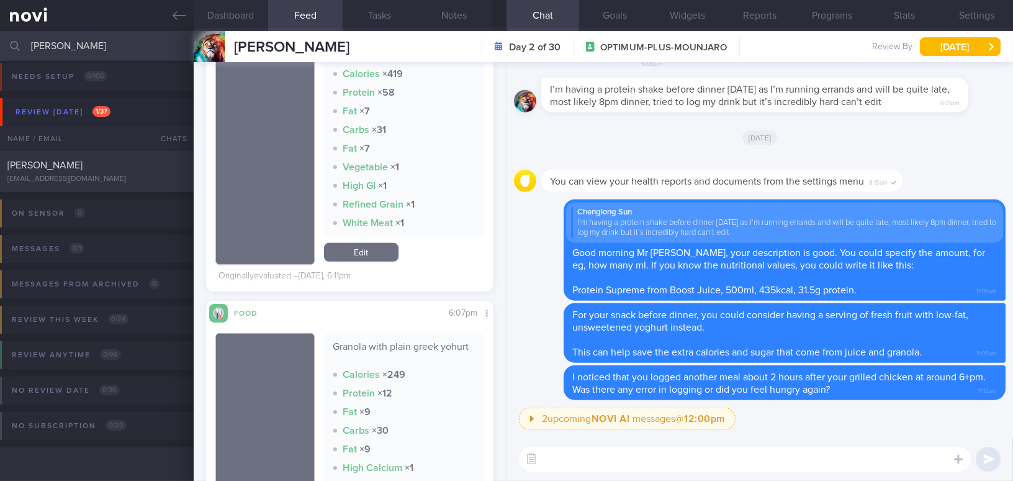
scroll to position [5, 0]
type input "lu wenjun"
click at [64, 166] on div "[PERSON_NAME]" at bounding box center [95, 166] width 176 height 12
type input "[MEDICAL_DATA] 3.5mg 10 days then [MEDICAL_DATA] 7mg"
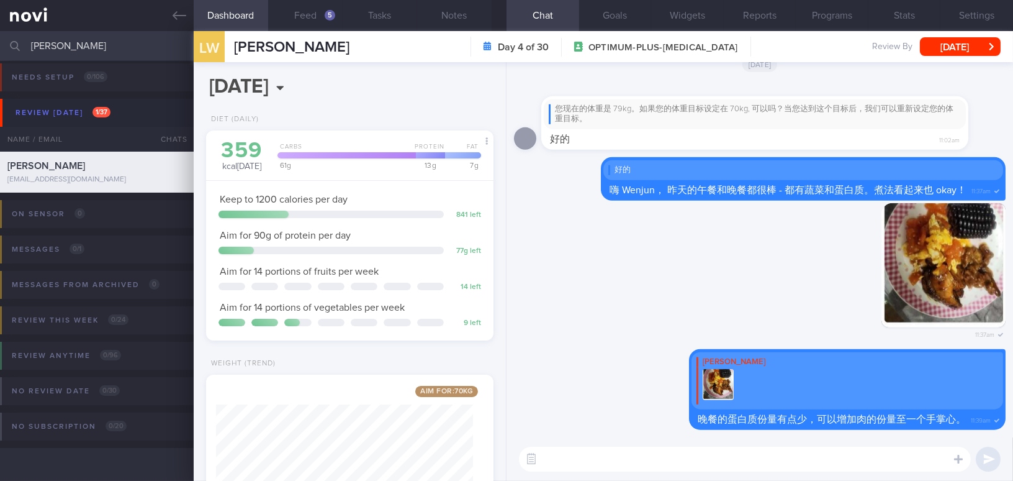
scroll to position [128, 256]
click at [306, 13] on button "Feed 5" at bounding box center [305, 15] width 75 height 31
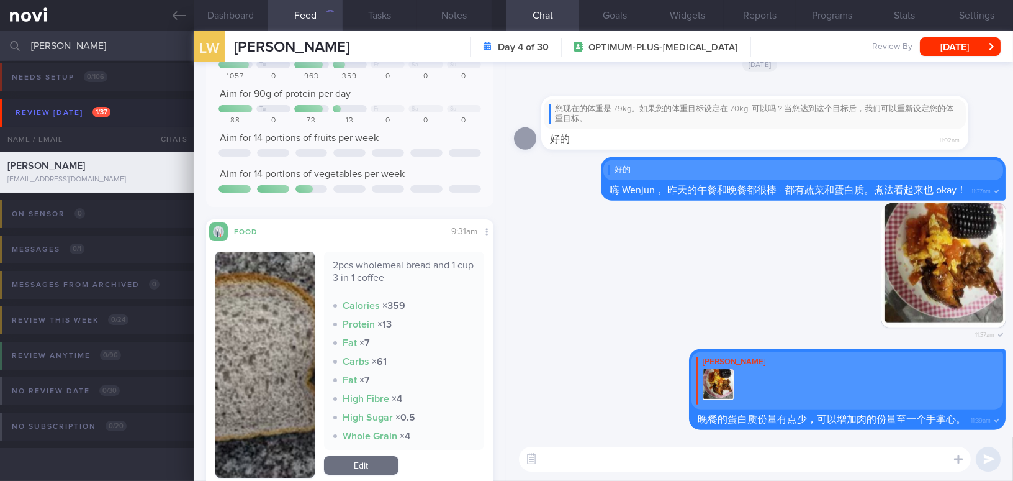
scroll to position [451, 0]
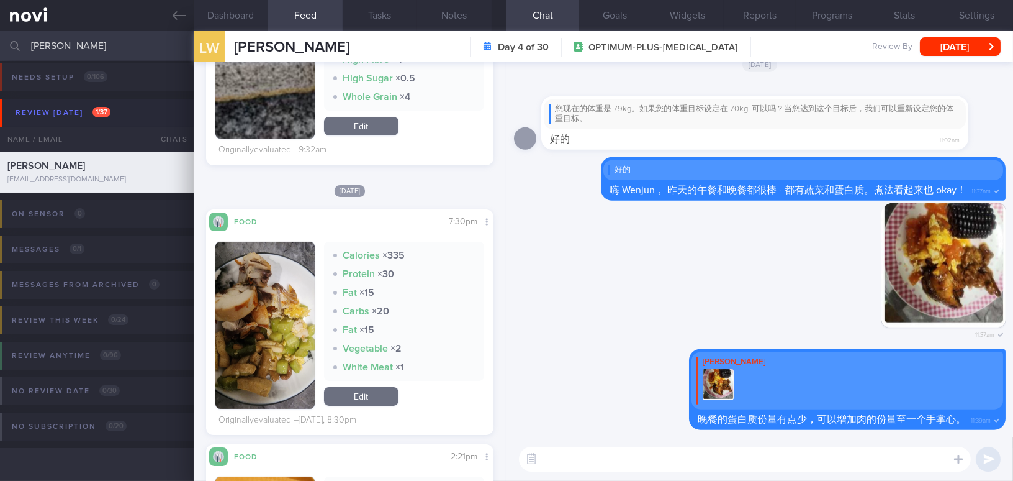
click at [270, 254] on img "button" at bounding box center [264, 325] width 99 height 167
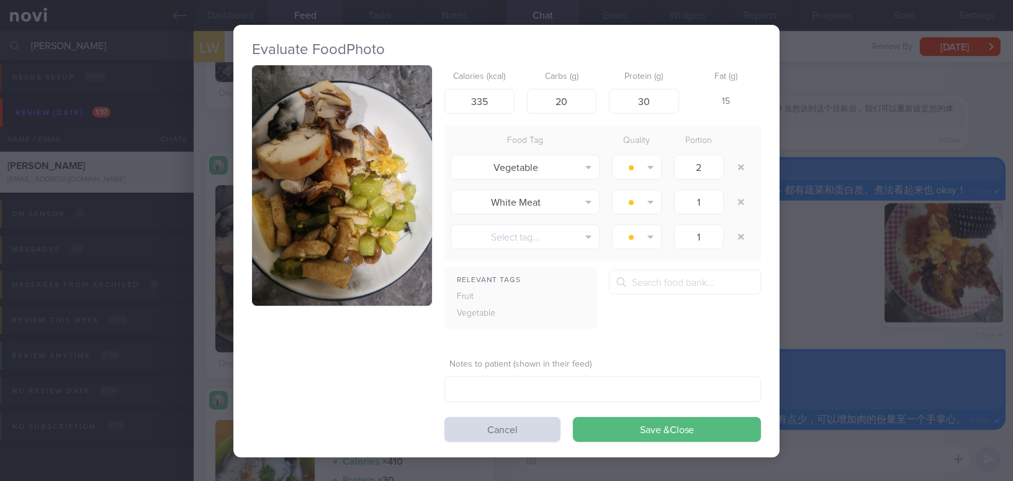
click at [800, 242] on div "Evaluate Food Photo Calories (kcal) 335 Carbs (g) 20 Protein (g) 30 Fat (g) 15 …" at bounding box center [506, 240] width 1013 height 481
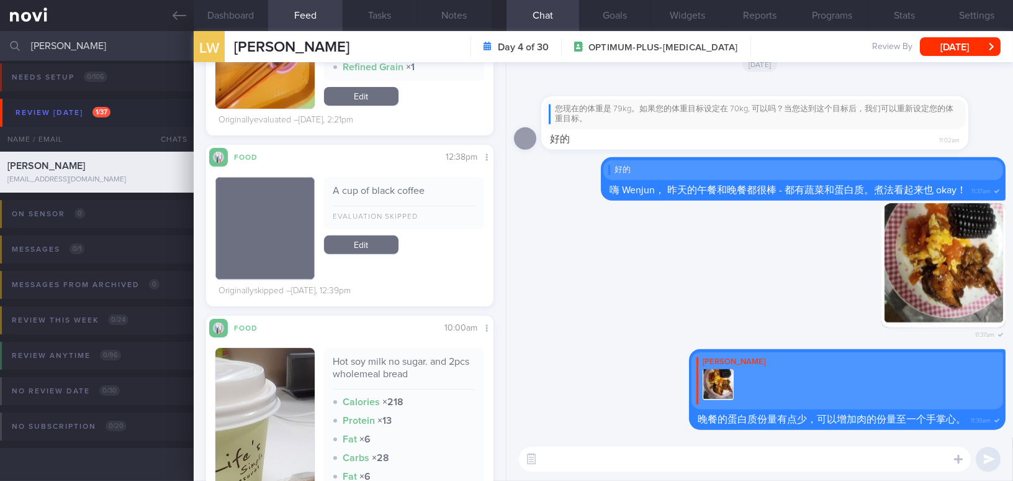
scroll to position [1016, 0]
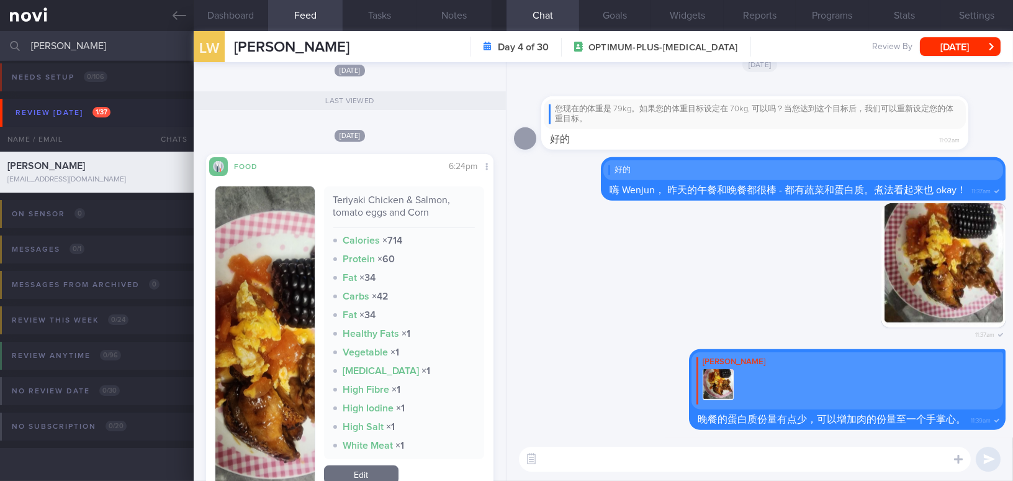
scroll to position [1580, 0]
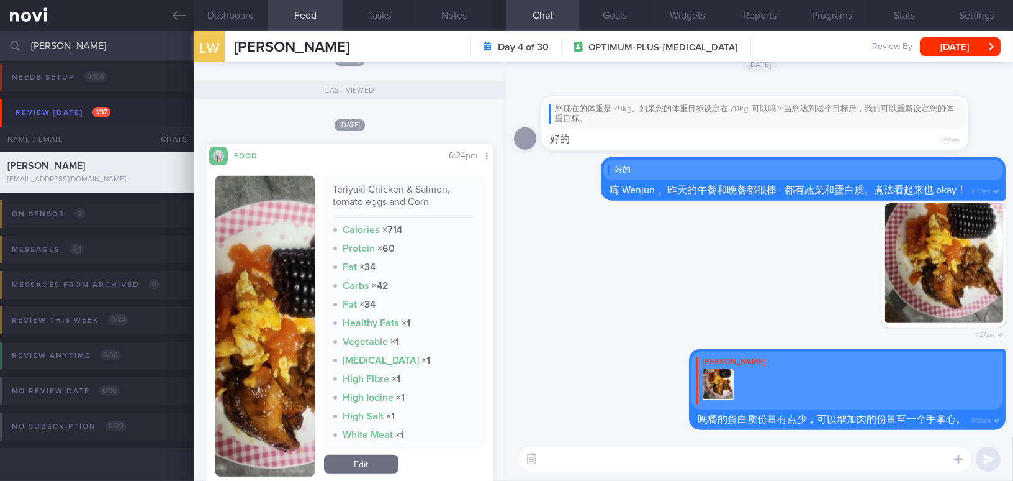
click at [703, 461] on textarea at bounding box center [745, 458] width 452 height 25
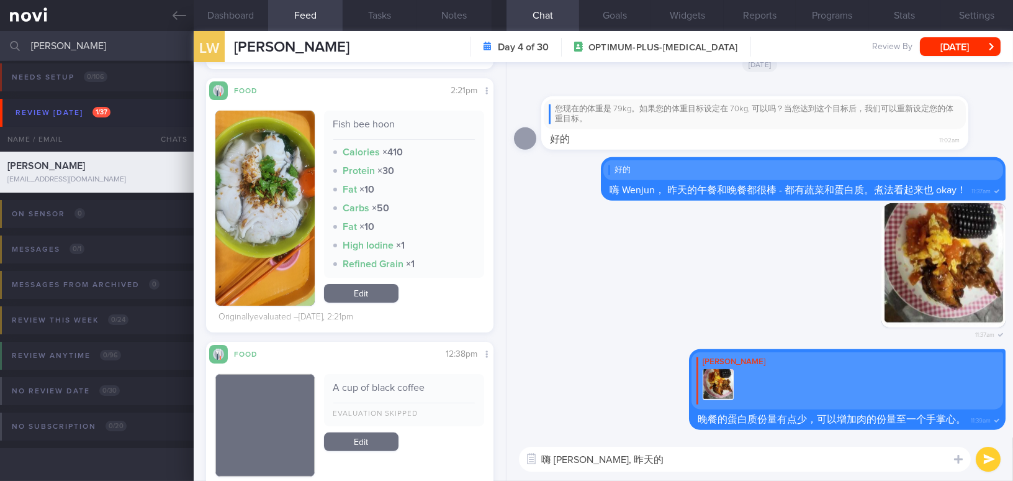
scroll to position [677, 0]
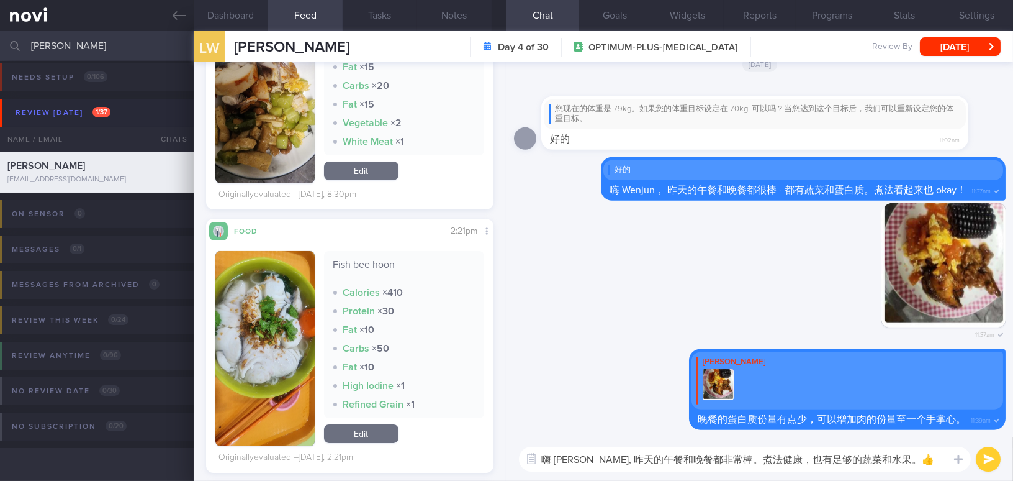
type textarea "嗨 Wenjun, 昨天的午餐和晚餐都非常棒。煮法健康，也有足够的蔬菜和水果。👍"
click at [990, 461] on button "submit" at bounding box center [988, 458] width 25 height 25
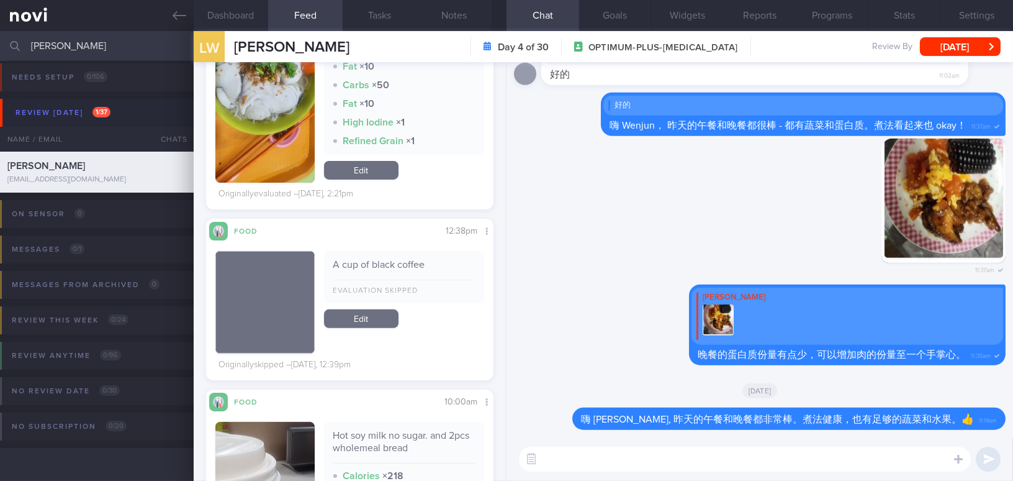
scroll to position [1072, 0]
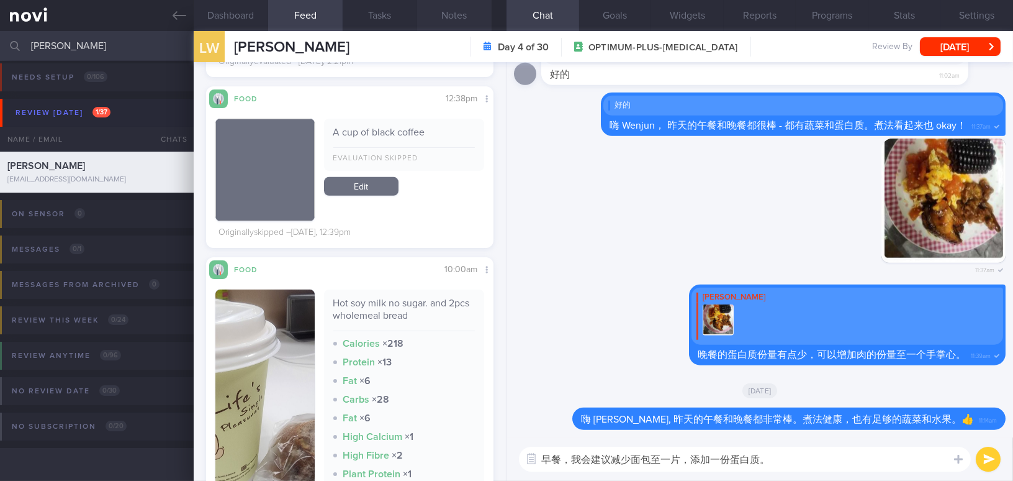
click at [456, 17] on button "Notes" at bounding box center [454, 15] width 75 height 31
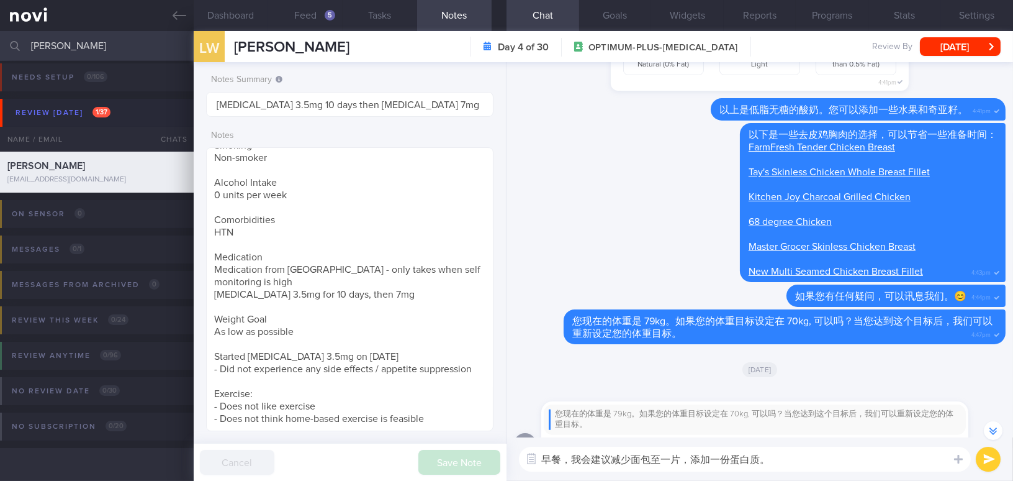
scroll to position [-733, 0]
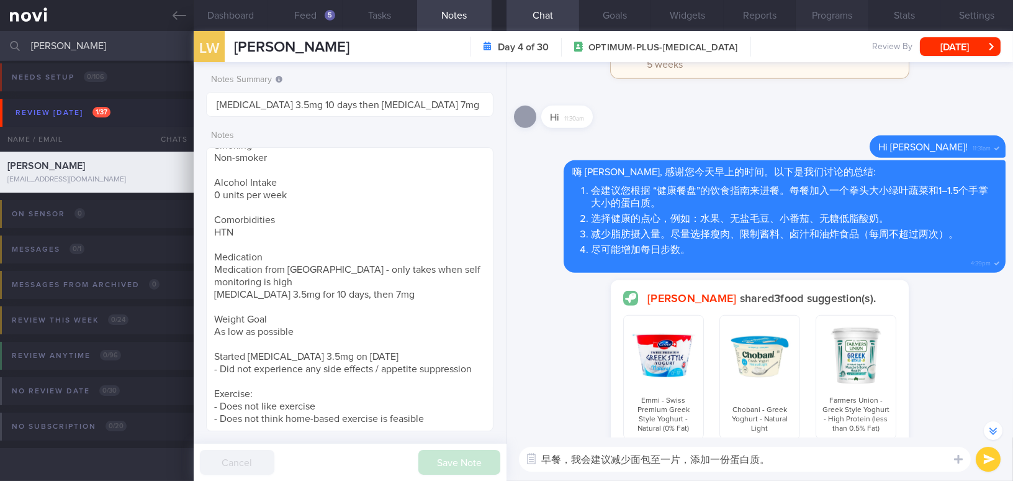
click at [829, 12] on button "Programs" at bounding box center [832, 15] width 73 height 31
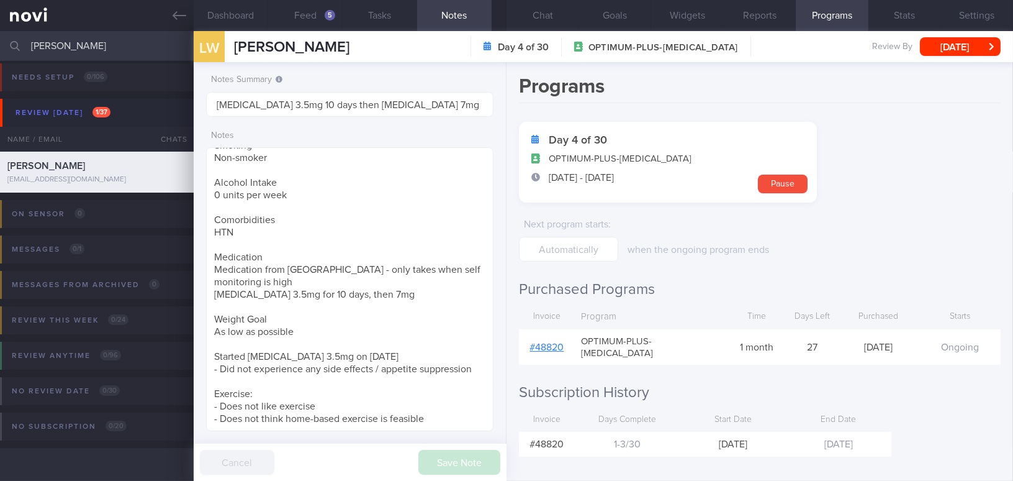
click at [549, 344] on link "# 48820" at bounding box center [547, 347] width 34 height 10
click at [546, 18] on button "Chat" at bounding box center [543, 15] width 73 height 31
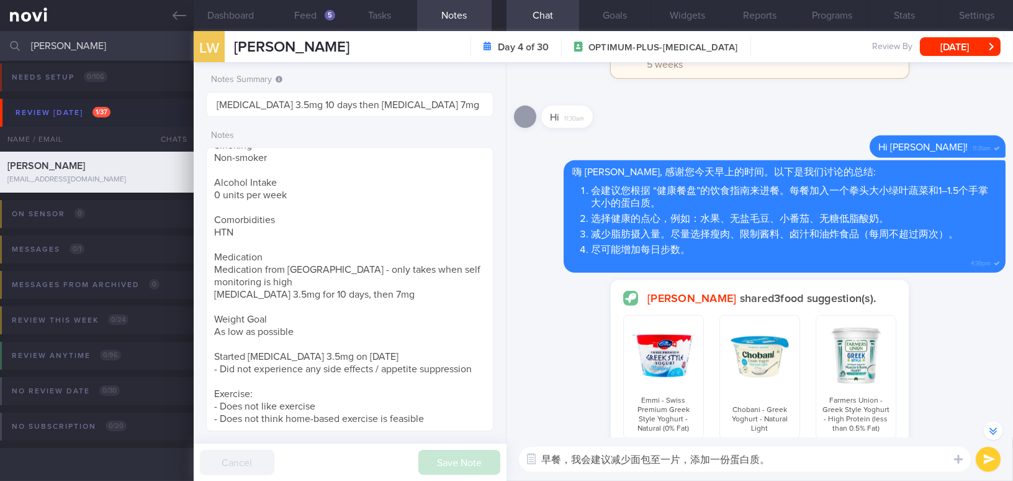
click at [770, 461] on textarea "早餐，我会建议减少面包至一片，添加一份蛋白质。" at bounding box center [745, 458] width 452 height 25
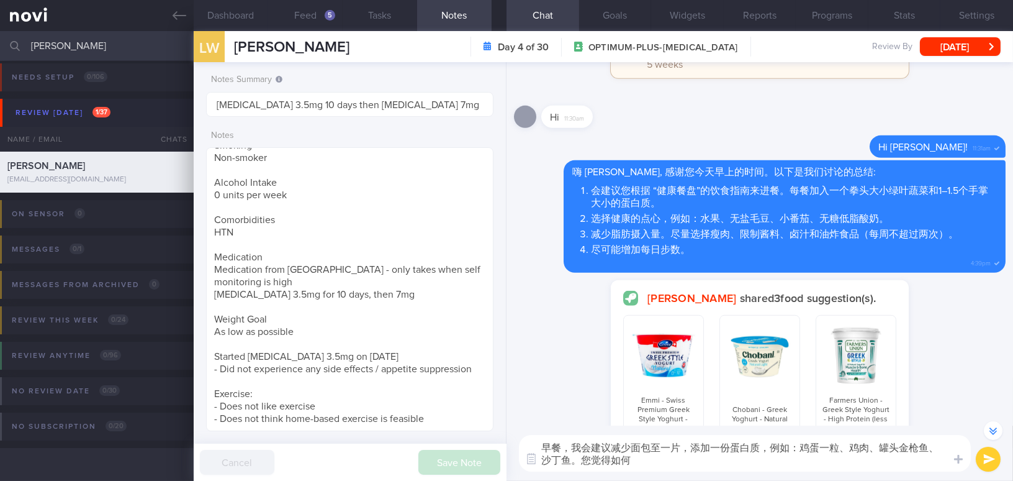
type textarea "早餐，我会建议减少面包至一片，添加一份蛋白质，例如：鸡蛋一粒、鸡肉、罐头金枪鱼、沙丁鱼。您觉得如何？"
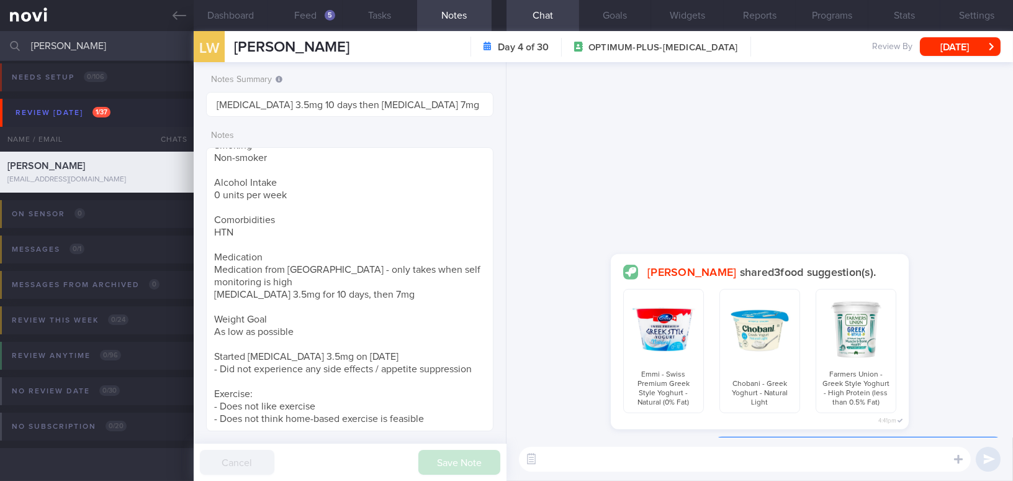
scroll to position [0, 0]
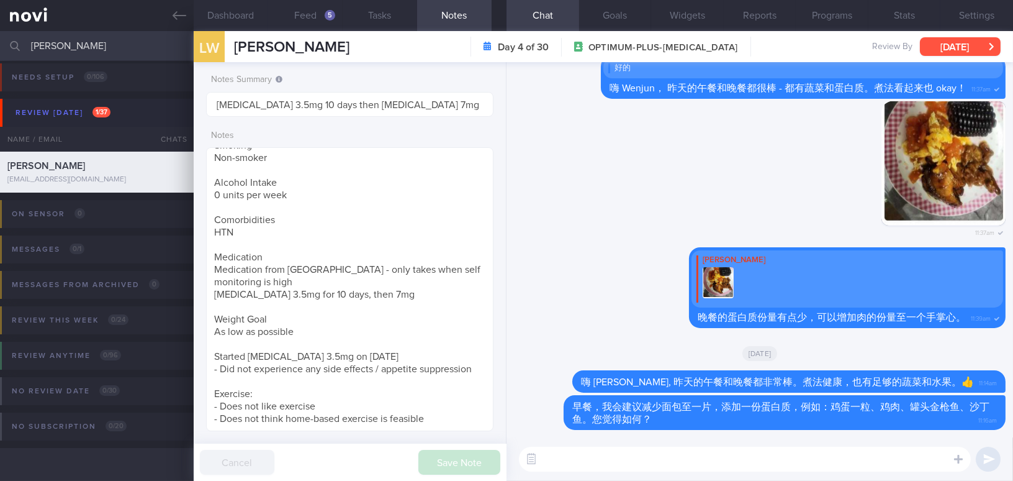
click at [949, 52] on button "[DATE]" at bounding box center [960, 46] width 81 height 19
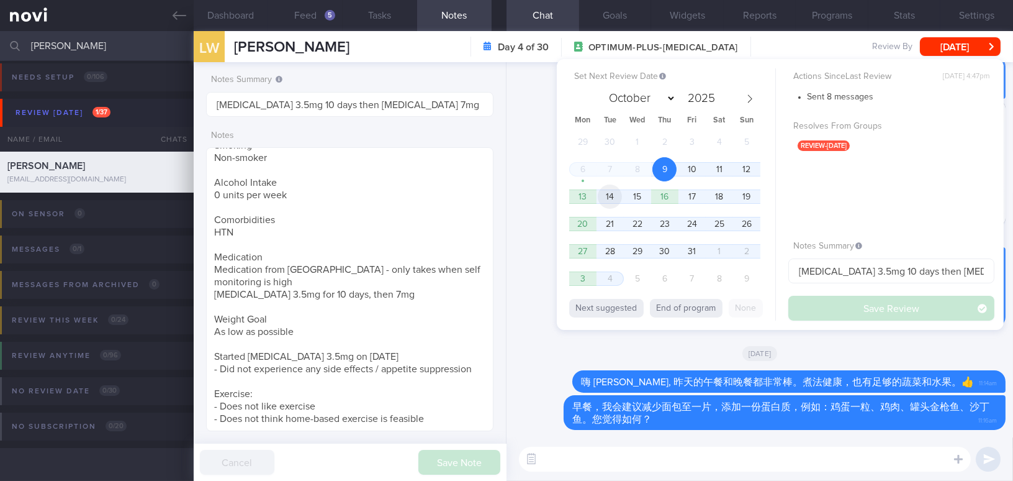
click at [616, 199] on span "14" at bounding box center [610, 196] width 24 height 24
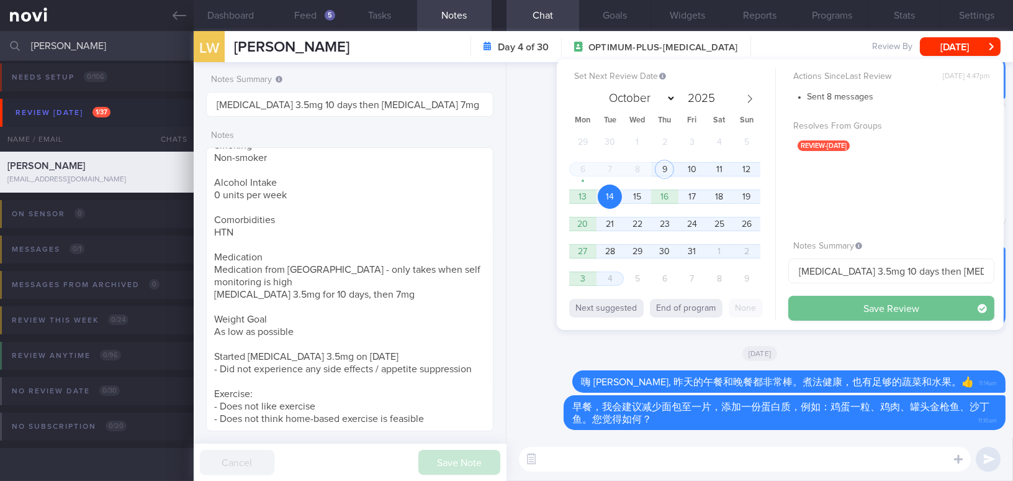
click at [837, 314] on button "Save Review" at bounding box center [891, 308] width 206 height 25
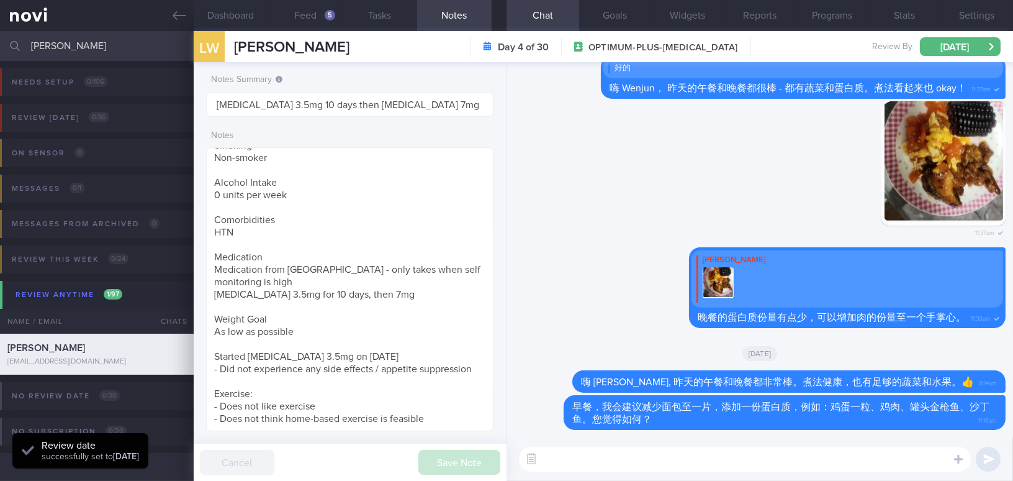
drag, startPoint x: 89, startPoint y: 46, endPoint x: 2, endPoint y: 45, distance: 86.9
click at [2, 45] on div "lu wenjun Assigned patients Assigned patients All active patients Archived pati…" at bounding box center [506, 46] width 1013 height 30
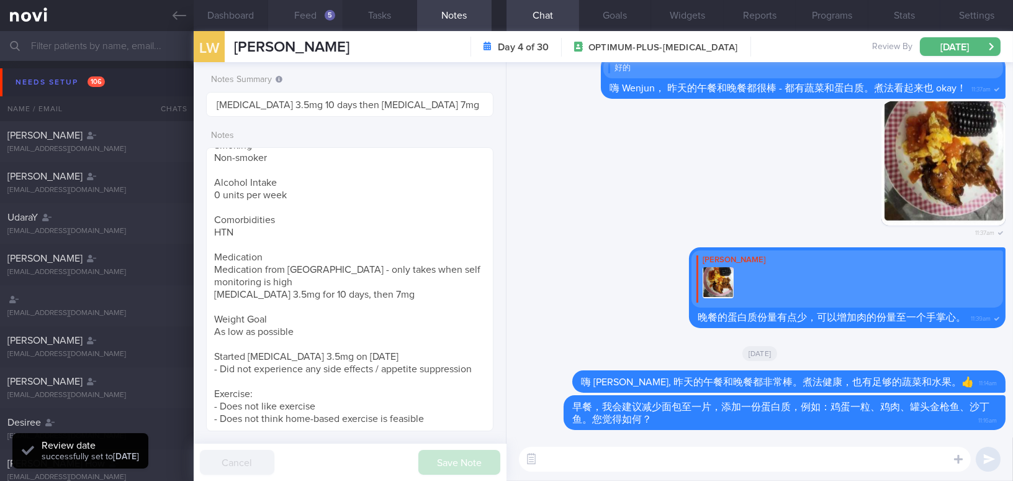
click at [312, 12] on button "Feed 5" at bounding box center [305, 15] width 75 height 31
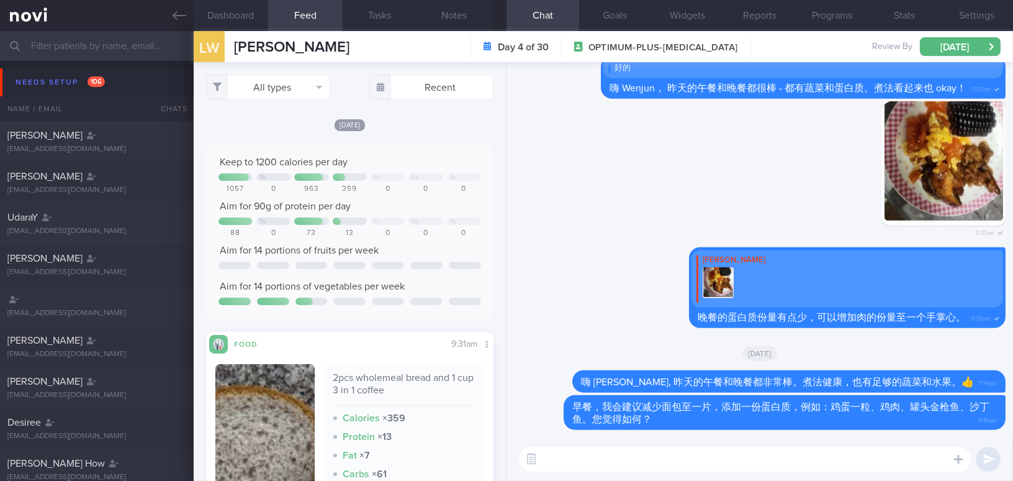
click at [97, 48] on input "text" at bounding box center [506, 46] width 1013 height 30
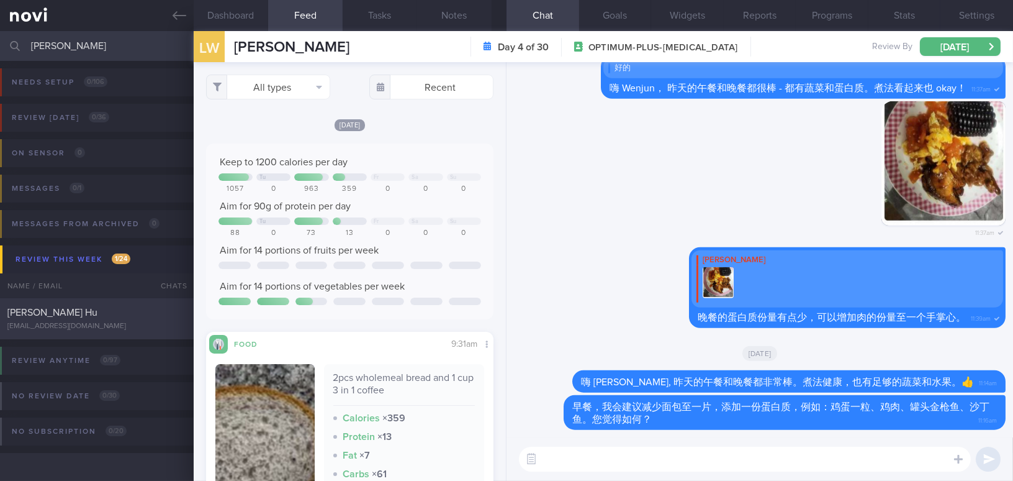
type input "bryan"
click at [98, 319] on div "Bryan Chong'En Hu hu.chong.en@gmail.com" at bounding box center [97, 318] width 194 height 25
type input "Lacto-ovo-vegetarian diet"
type textarea "30 year old Male Occupation Sec Sch Teacher Smoking Non-smoker Alcohol Intake 0…"
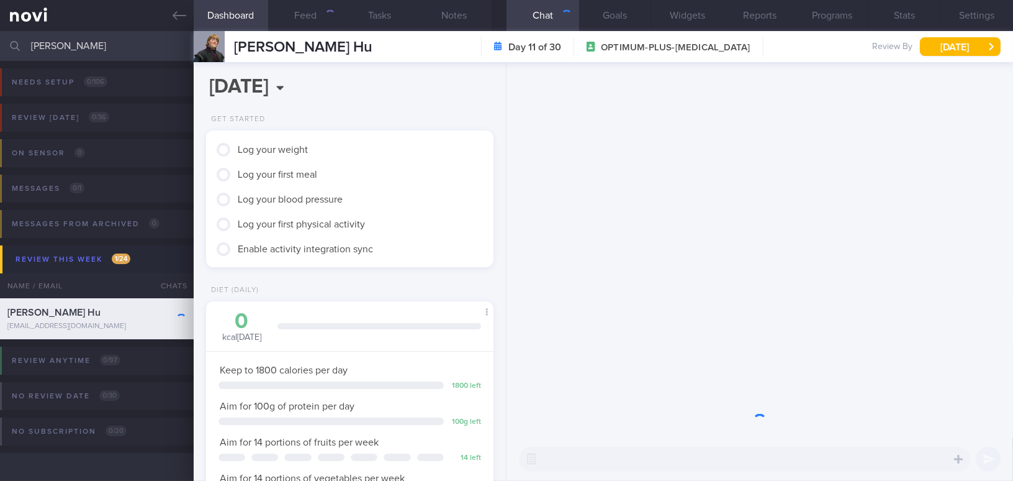
scroll to position [128, 256]
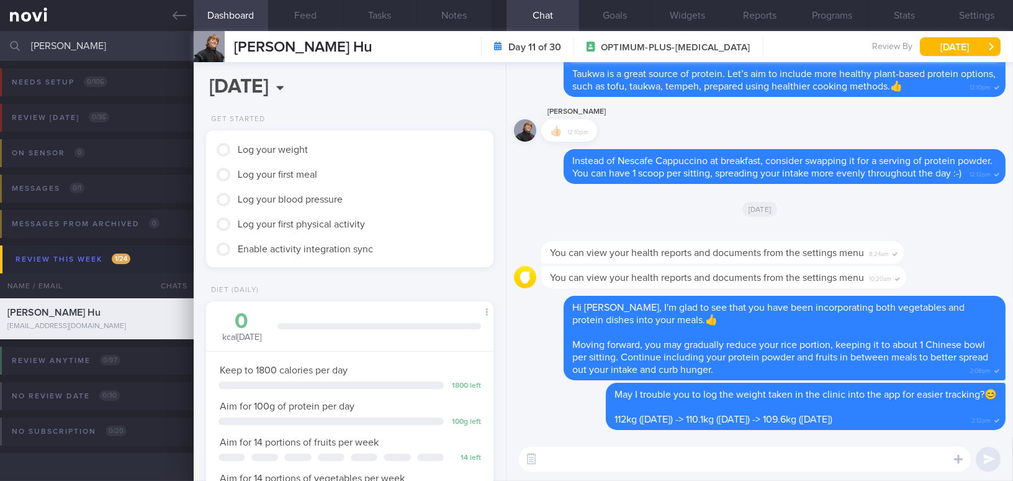
click at [450, 18] on button "Notes" at bounding box center [454, 15] width 75 height 31
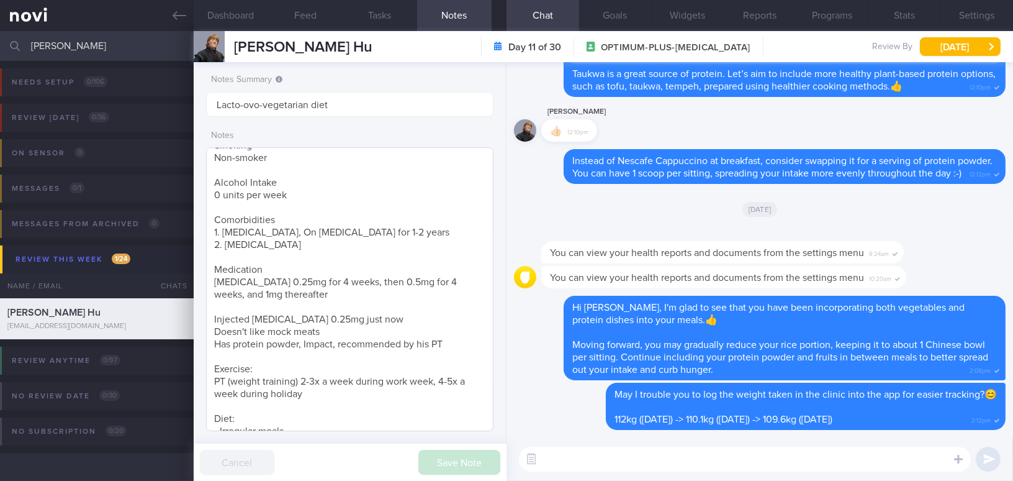
scroll to position [133, 0]
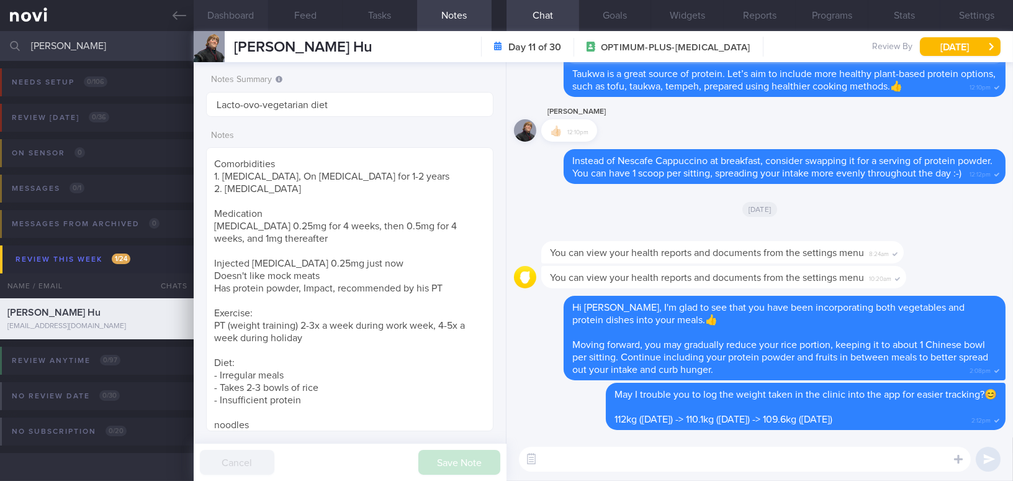
click at [234, 15] on button "Dashboard" at bounding box center [231, 15] width 75 height 31
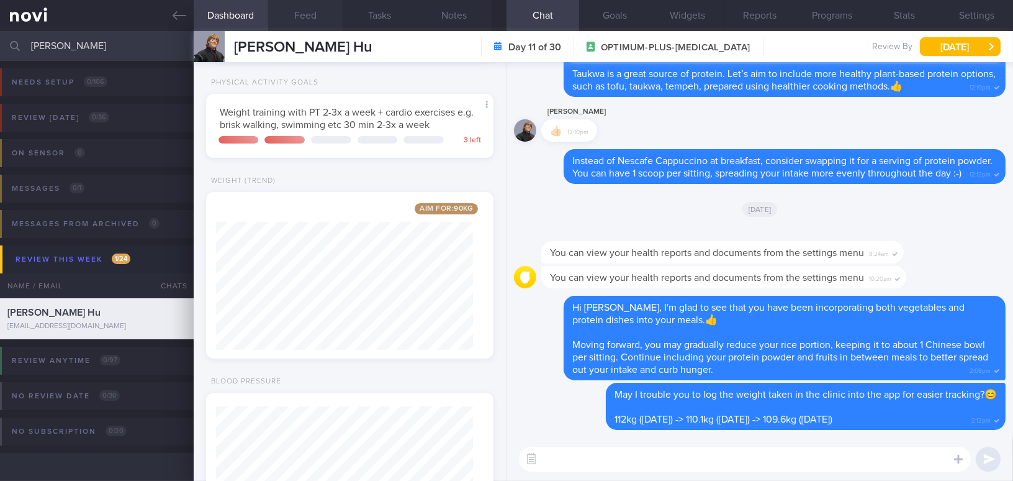
scroll to position [544, 0]
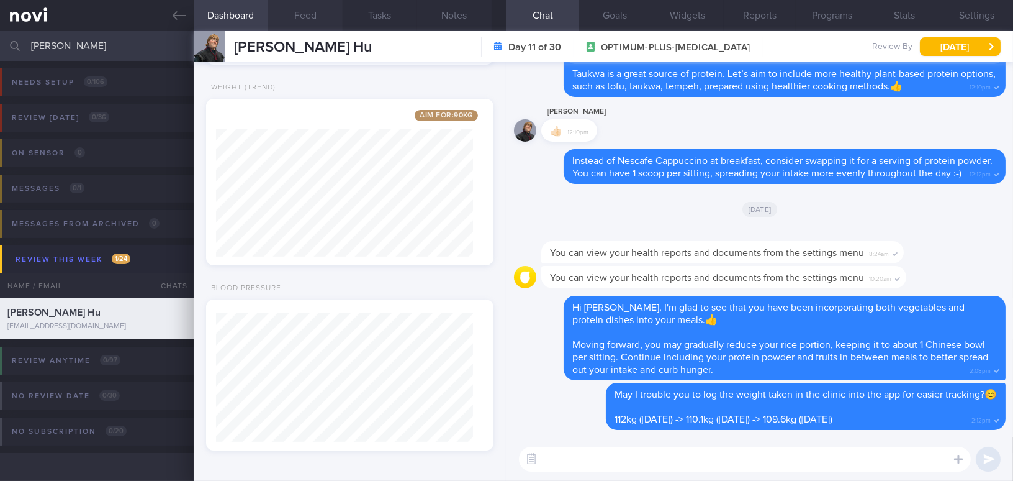
click at [318, 19] on button "Feed" at bounding box center [305, 15] width 75 height 31
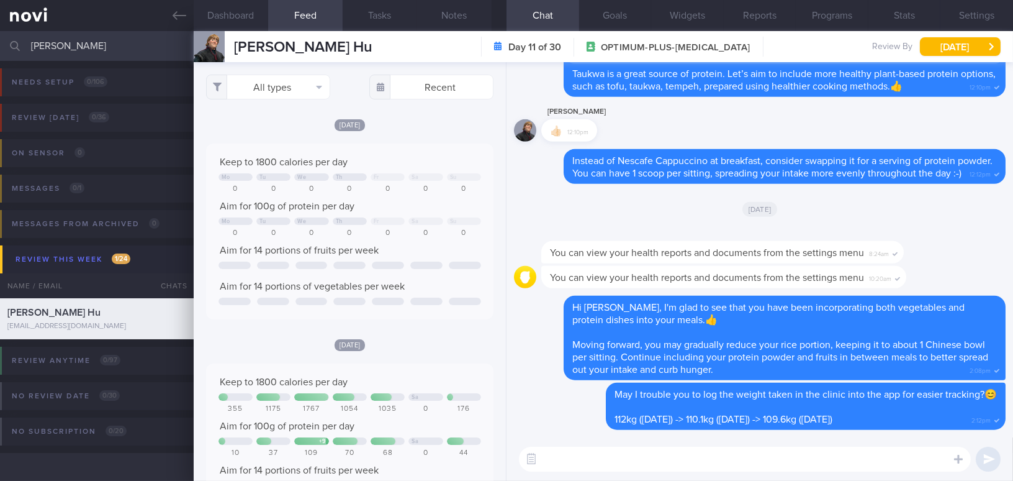
click at [558, 451] on textarea at bounding box center [745, 458] width 452 height 25
type textarea "Hi Bryan, how have you been coping this week?"
click at [221, 4] on button "Dashboard" at bounding box center [231, 15] width 75 height 31
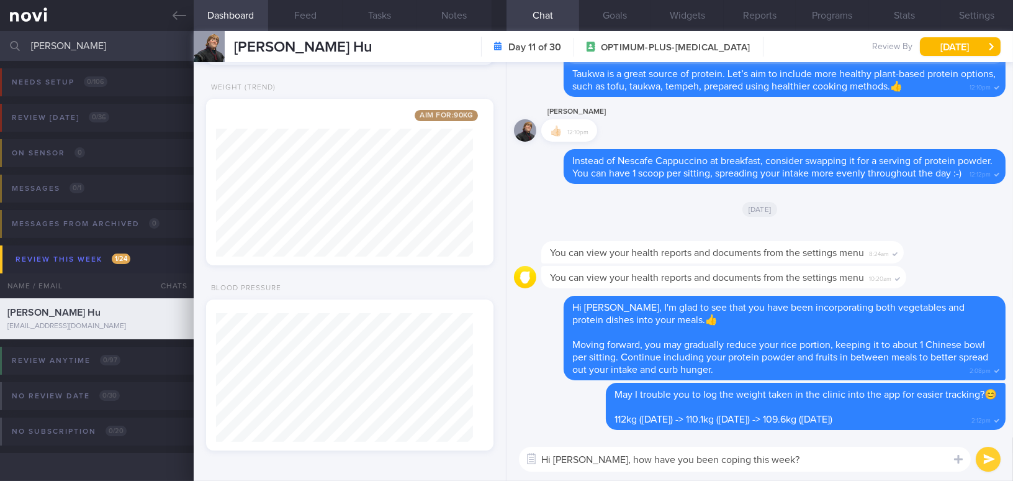
scroll to position [263, 0]
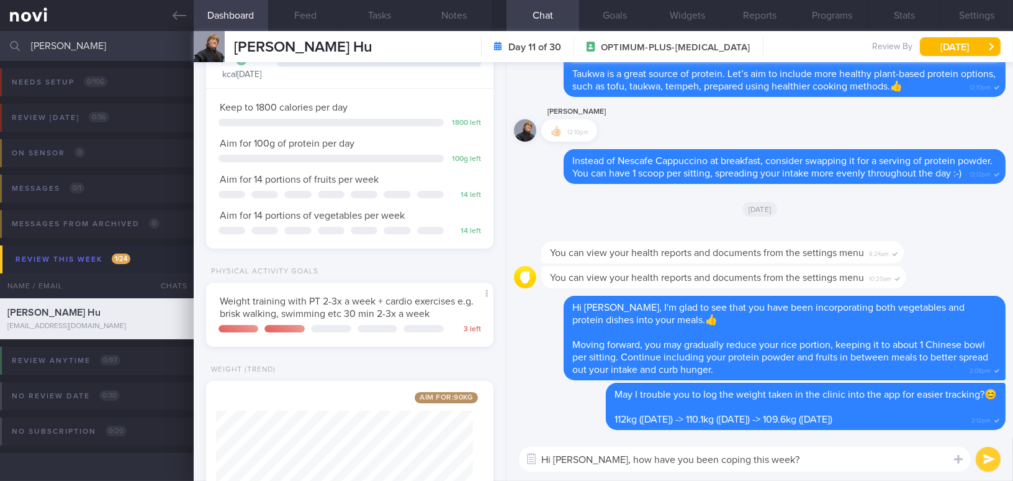
click at [194, 0] on button "Dashboard" at bounding box center [231, 15] width 75 height 31
click at [773, 454] on textarea "Hi Bryan, how have you been coping this week?" at bounding box center [745, 458] width 452 height 25
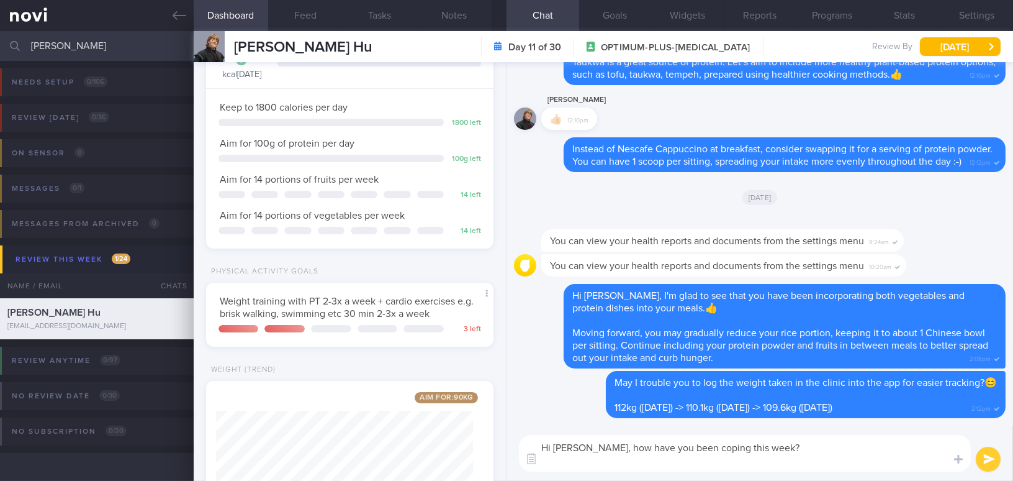
scroll to position [0, 0]
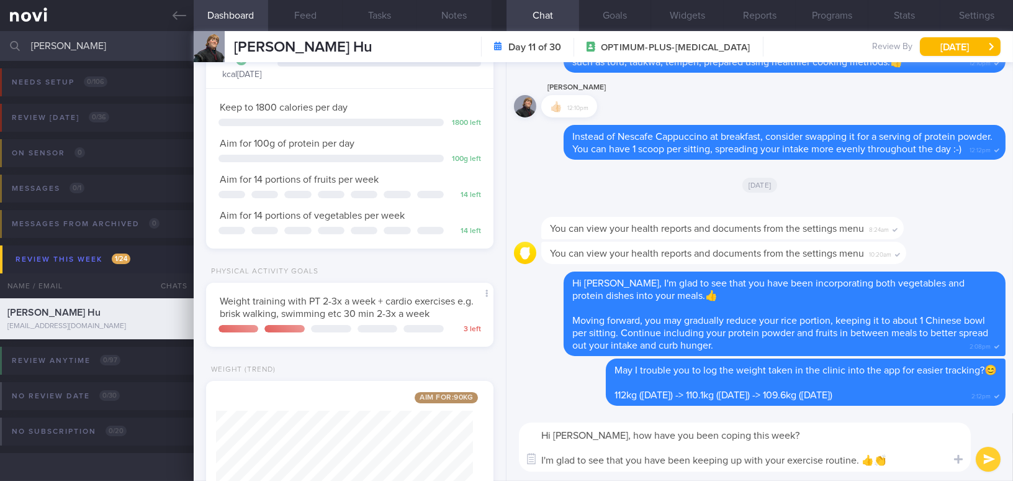
type textarea "Hi Bryan, how have you been coping this week? I'm glad to see that you have bee…"
click at [988, 458] on button "submit" at bounding box center [988, 458] width 25 height 25
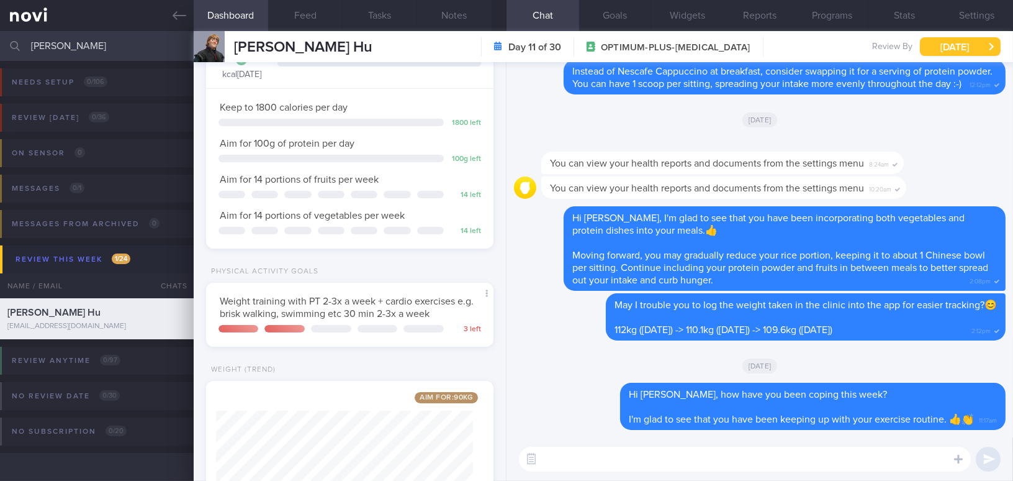
click at [963, 43] on button "[DATE]" at bounding box center [960, 46] width 81 height 19
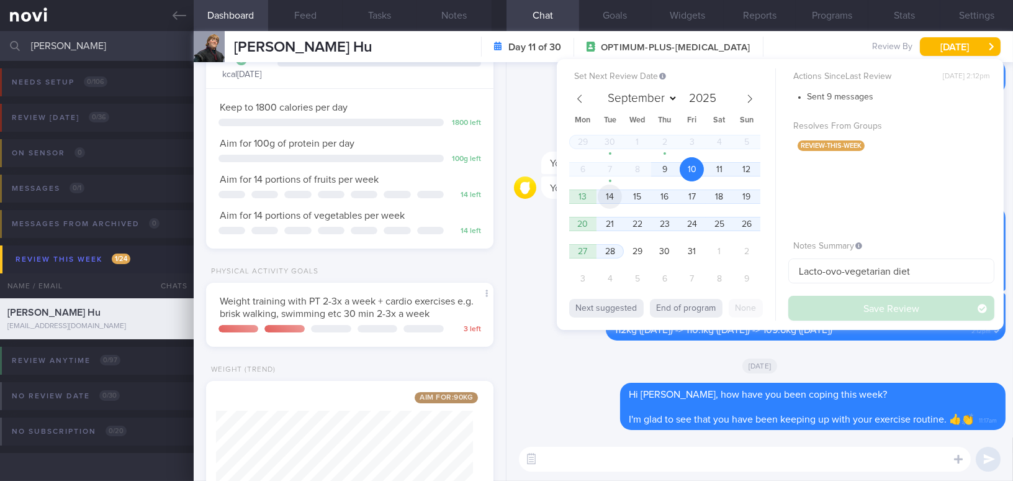
click at [613, 194] on span "14" at bounding box center [610, 196] width 24 height 24
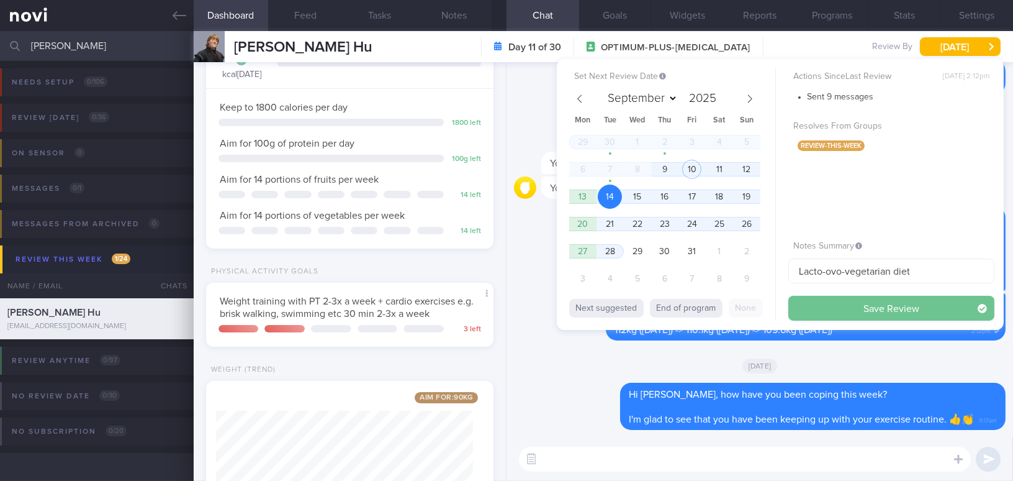
click at [838, 307] on button "Save Review" at bounding box center [891, 308] width 206 height 25
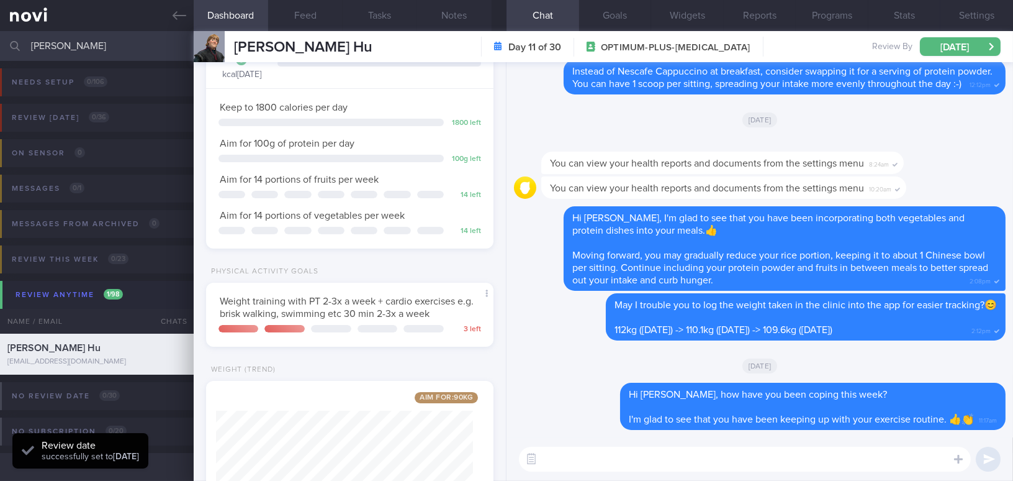
drag, startPoint x: 70, startPoint y: 47, endPoint x: 0, endPoint y: 41, distance: 69.8
click at [0, 41] on input "bryan" at bounding box center [506, 46] width 1013 height 30
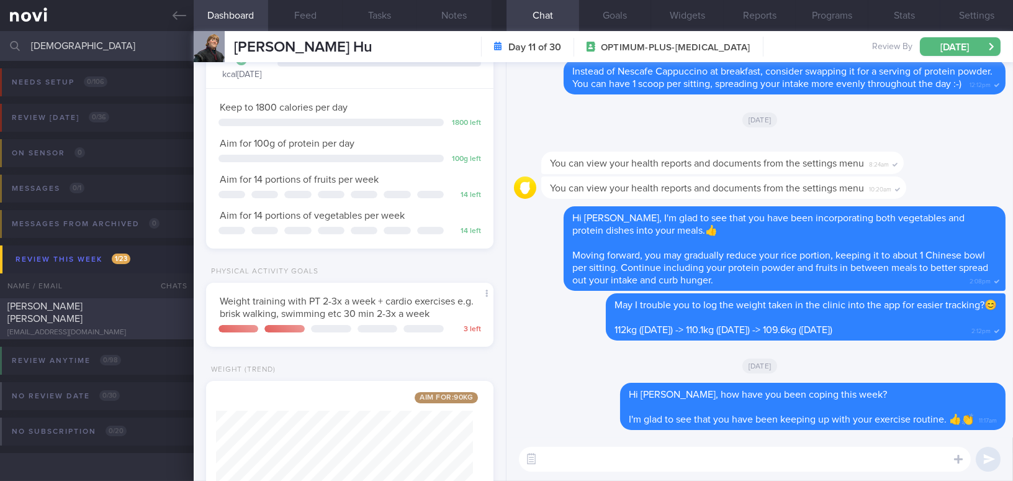
type input "jeswani"
click at [107, 307] on div "Jeswani Kunal Ramesh" at bounding box center [95, 312] width 176 height 25
type input "Allergic to Mustard; avoid 'Wheat'"
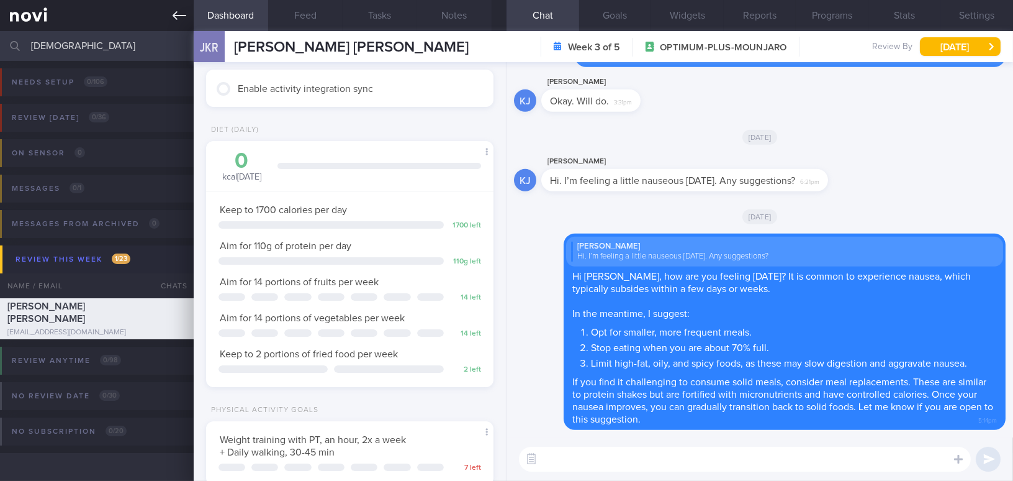
scroll to position [146, 256]
click at [941, 45] on button "[DATE]" at bounding box center [960, 46] width 81 height 19
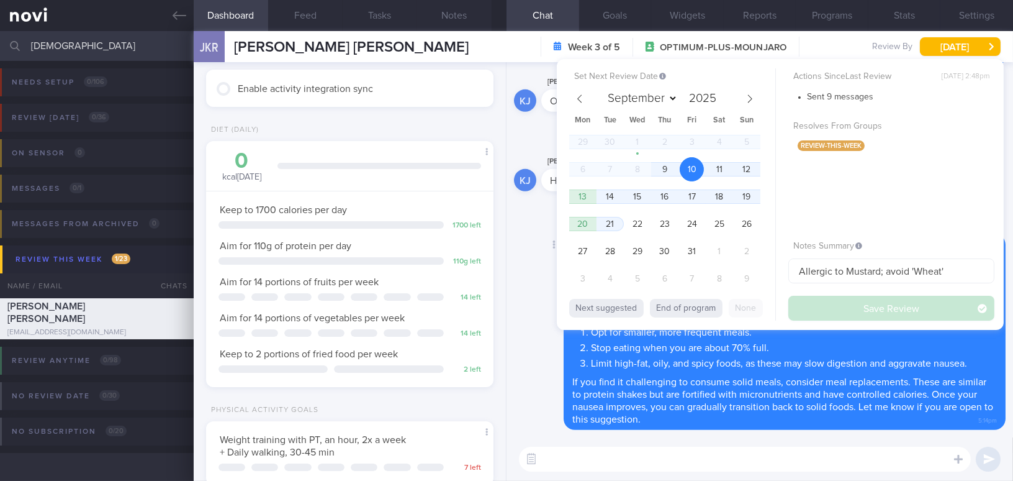
click at [548, 354] on div "Delete Kunal Jeswani Hi. I’m feeling a little nauseous today. Any suggestions? …" at bounding box center [760, 331] width 492 height 197
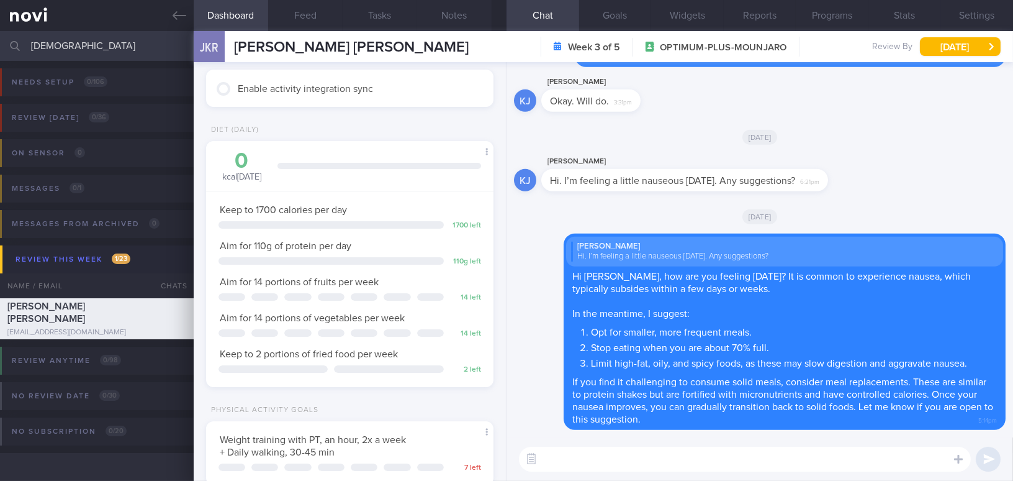
click at [631, 456] on textarea at bounding box center [745, 458] width 452 height 25
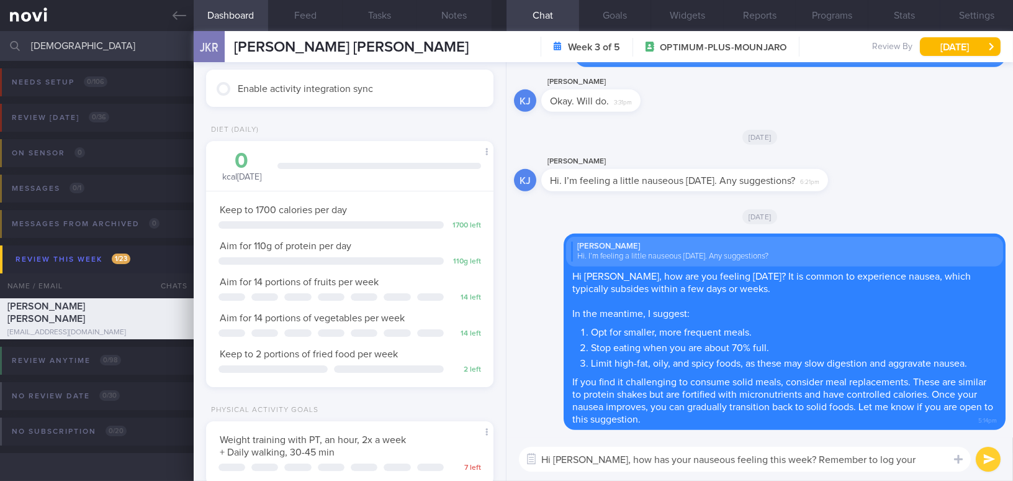
scroll to position [0, 0]
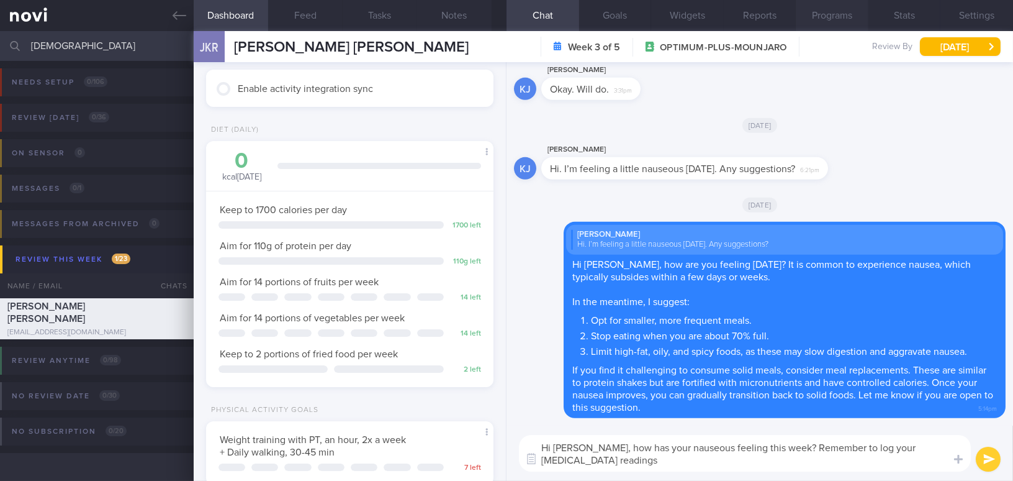
click at [831, 9] on button "Programs" at bounding box center [832, 15] width 73 height 31
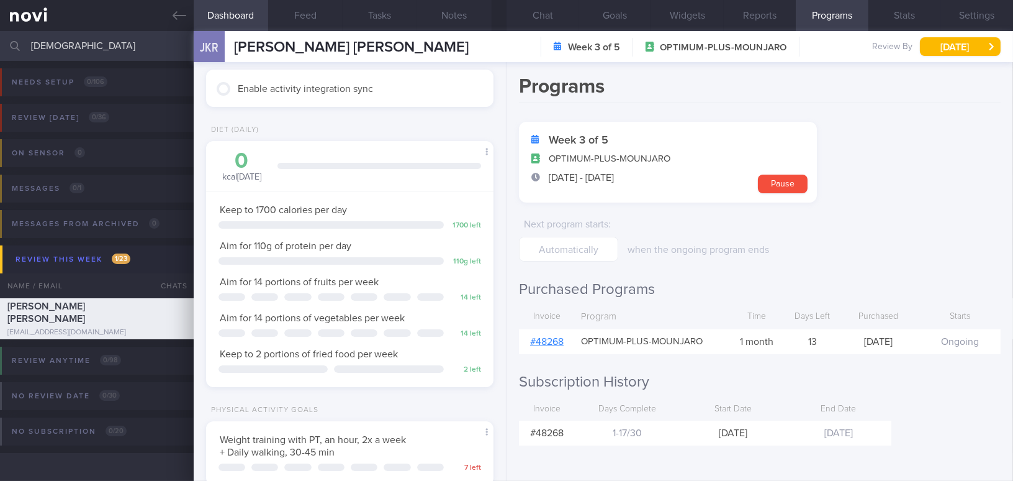
click at [548, 342] on link "# 48268" at bounding box center [547, 342] width 34 height 10
click at [551, 16] on button "Chat" at bounding box center [543, 15] width 73 height 31
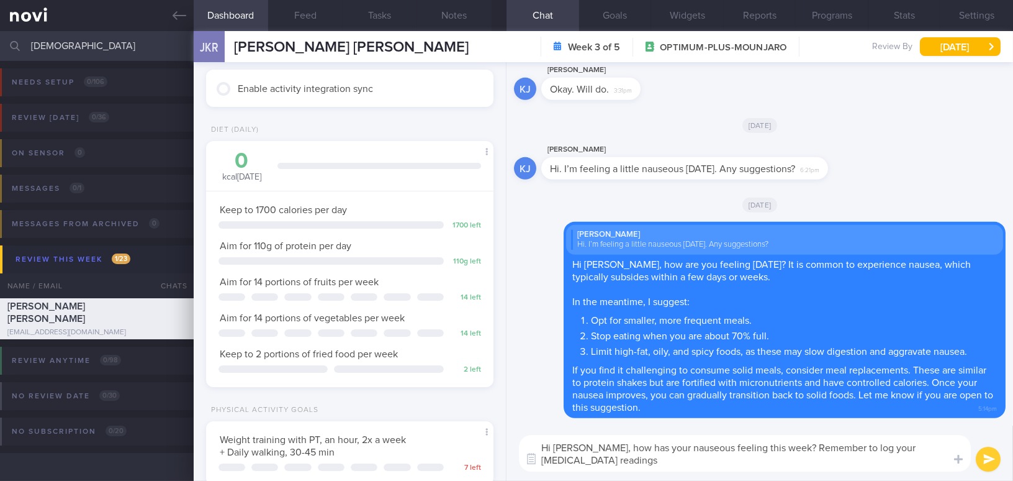
drag, startPoint x: 593, startPoint y: 456, endPoint x: 600, endPoint y: 463, distance: 9.7
click at [600, 463] on textarea "Hi Kunal, how has your nauseous feeling this week? Remember to log your blood p…" at bounding box center [745, 453] width 452 height 37
click at [574, 466] on textarea "Hi Kunal, how has your nauseous feeling this week? Remember to log your blood p…" at bounding box center [745, 453] width 452 height 37
drag, startPoint x: 582, startPoint y: 445, endPoint x: 605, endPoint y: 466, distance: 30.7
click at [605, 466] on textarea "Hi Kunal, how has your nauseous feeling this week? Remember to log your blood p…" at bounding box center [745, 453] width 452 height 37
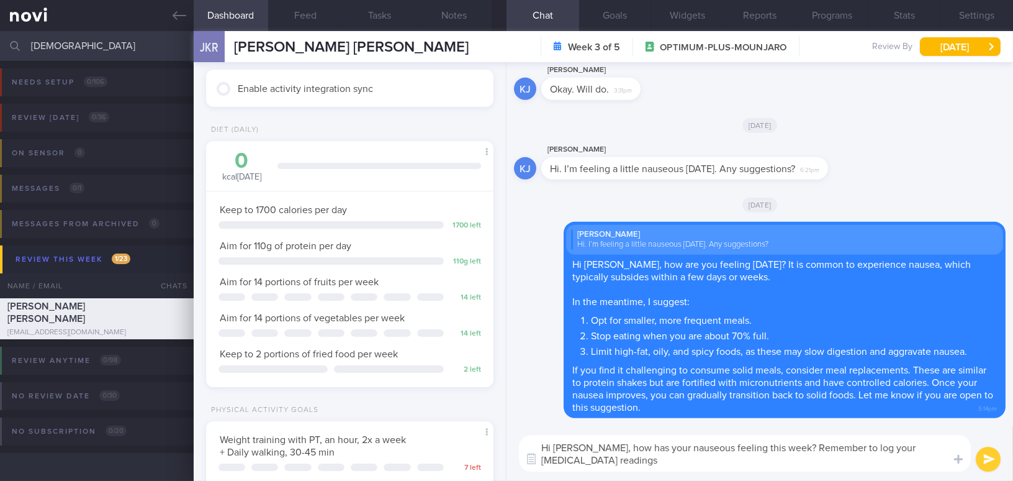
paste textarea "How has your nausea been this week? Remember to log your blood pressure reading…"
click at [590, 448] on textarea "Hi Kunal, How has your nausea been this week? Remember to log your blood pressu…" at bounding box center [745, 453] width 452 height 37
click at [675, 446] on textarea "Hi Kunal, how has your nausea been this week? Remember to log your blood pressu…" at bounding box center [745, 453] width 452 height 37
click at [763, 447] on textarea "Hi Kunal, how has your nauseous been this week? Remember to log your blood pres…" at bounding box center [745, 453] width 452 height 37
click at [676, 466] on textarea "Hi Kunal, how has your nauseous been this week? A gentle remember to log your b…" at bounding box center [745, 453] width 452 height 37
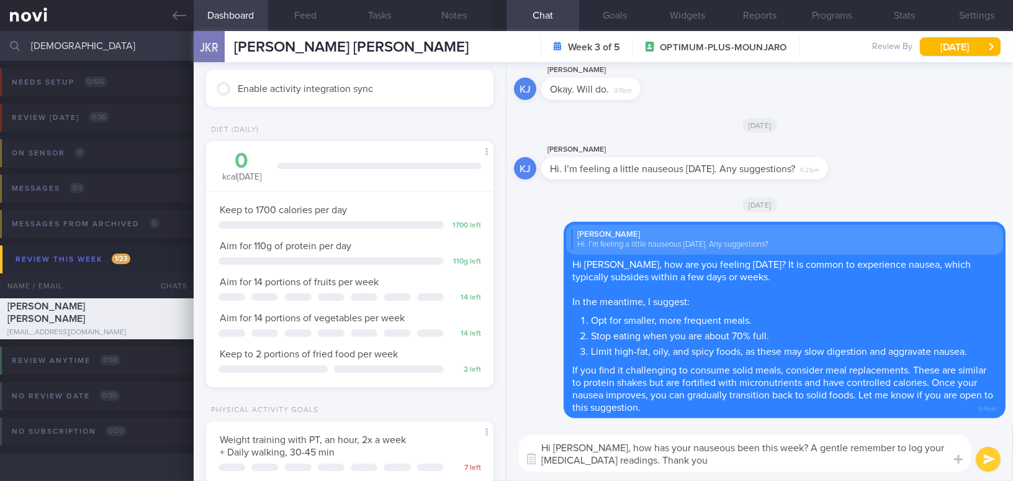
type textarea "Hi Kunal, how has your nauseous been this week? A gentle remember to log your b…"
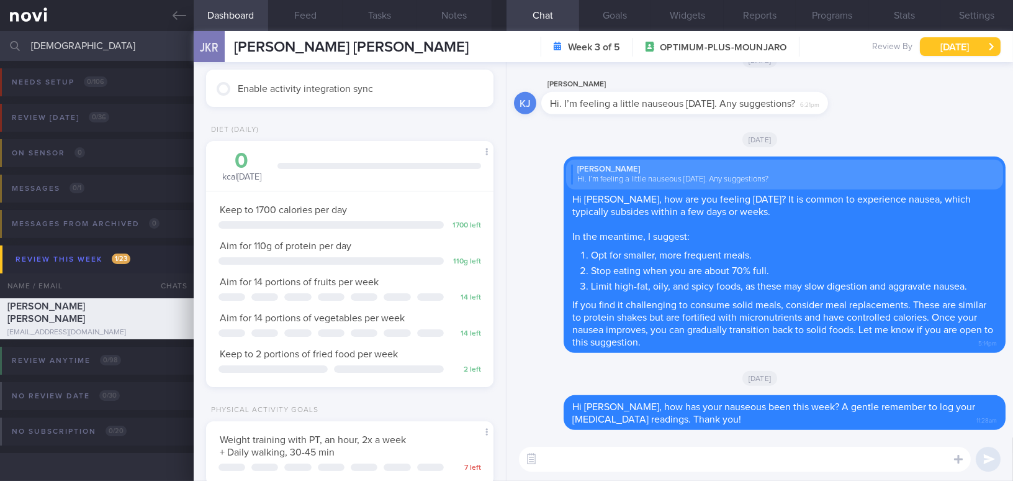
click at [931, 46] on button "[DATE]" at bounding box center [960, 46] width 81 height 19
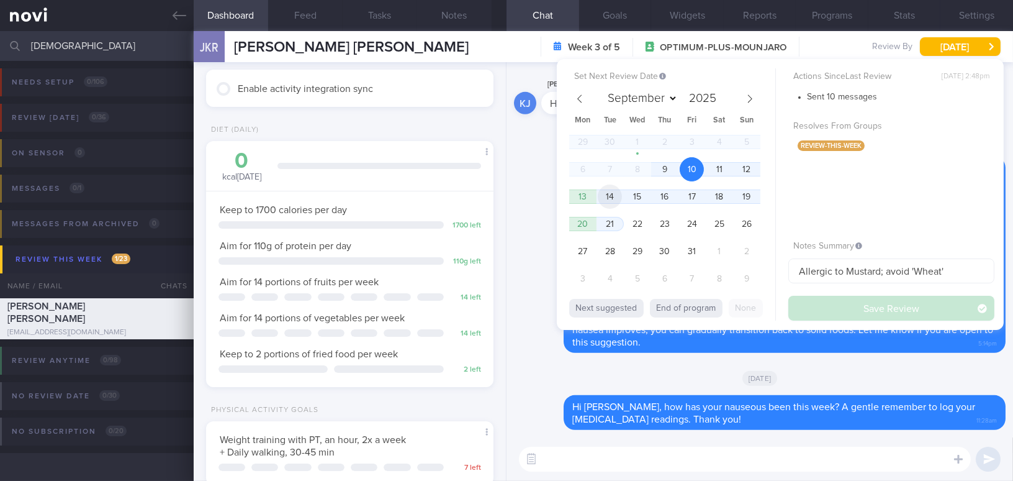
click at [617, 197] on span "14" at bounding box center [610, 196] width 24 height 24
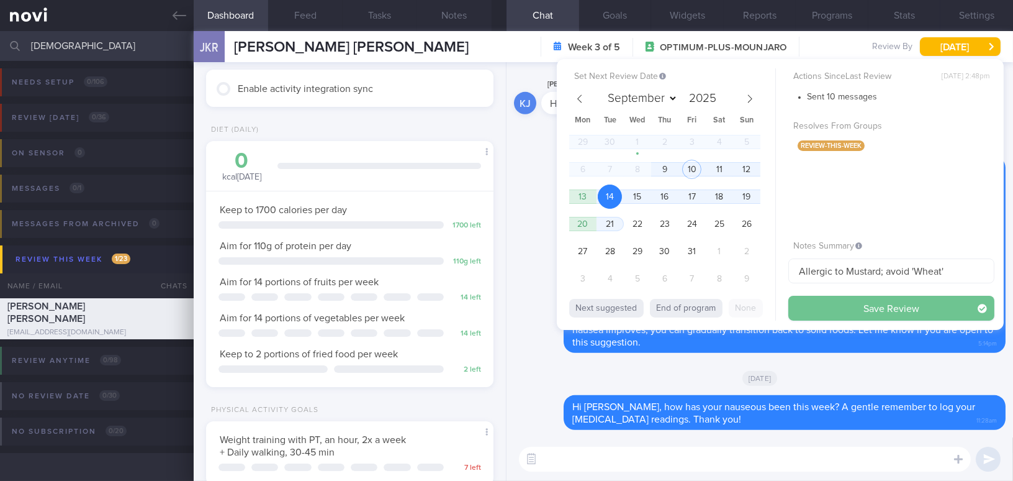
click at [841, 307] on button "Save Review" at bounding box center [891, 308] width 206 height 25
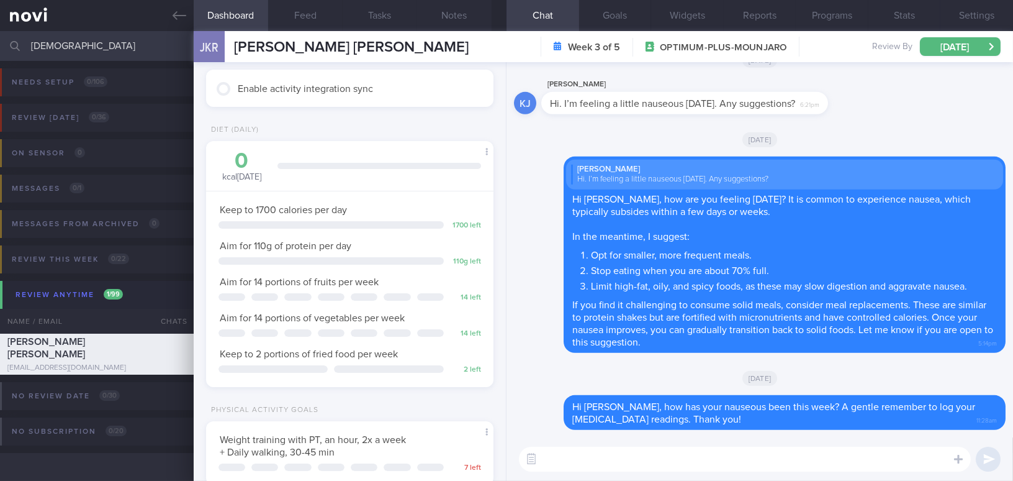
drag, startPoint x: 86, startPoint y: 41, endPoint x: 0, endPoint y: 48, distance: 86.6
click at [0, 48] on input "jeswani" at bounding box center [506, 46] width 1013 height 30
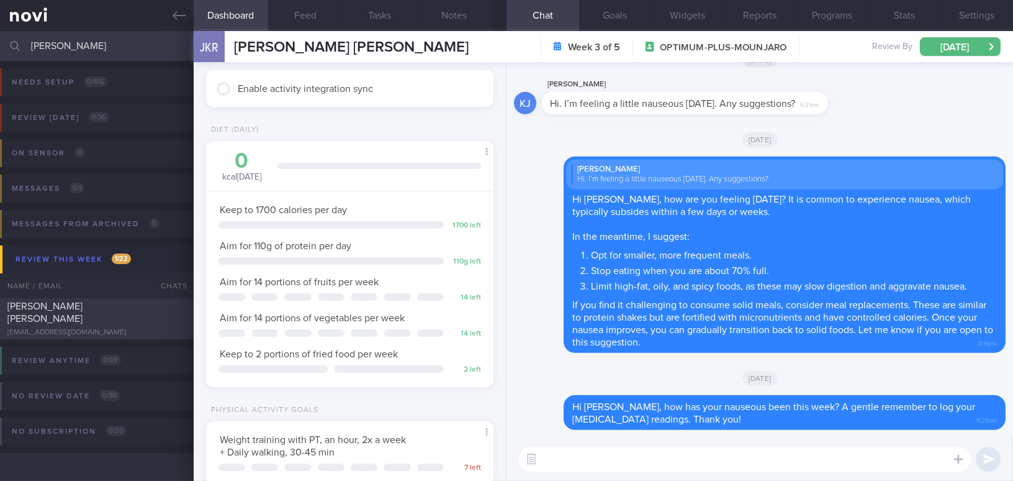
type input "[PERSON_NAME]"
click at [67, 312] on span "[PERSON_NAME] [PERSON_NAME]" at bounding box center [44, 312] width 75 height 22
type input "Active logging"
type textarea "[DEMOGRAPHIC_DATA] [DEMOGRAPHIC_DATA] Occupation Retired - does [DEMOGRAPHIC_DA…"
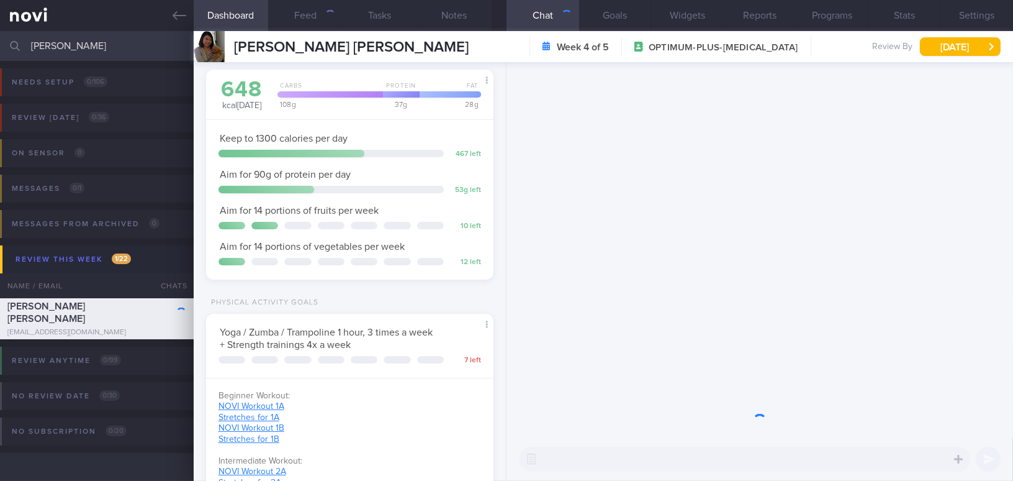
scroll to position [128, 256]
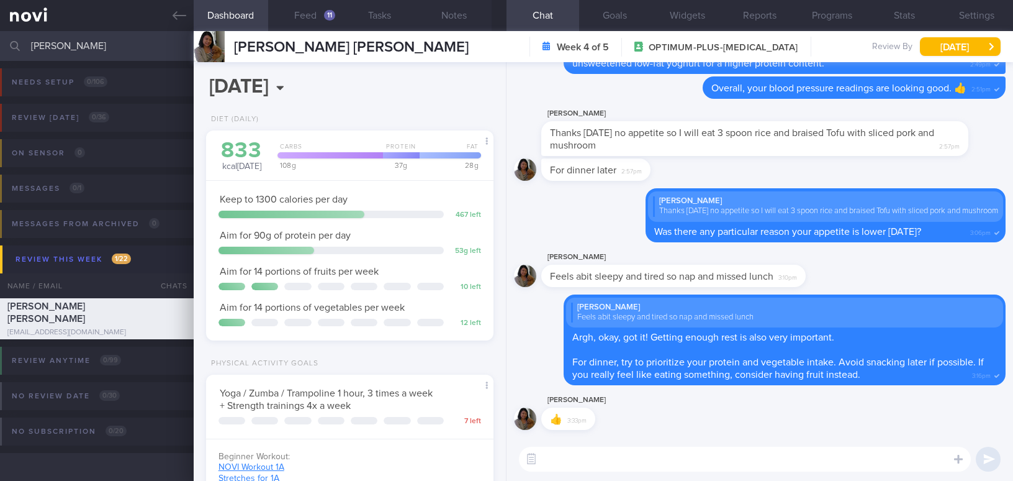
select select "9"
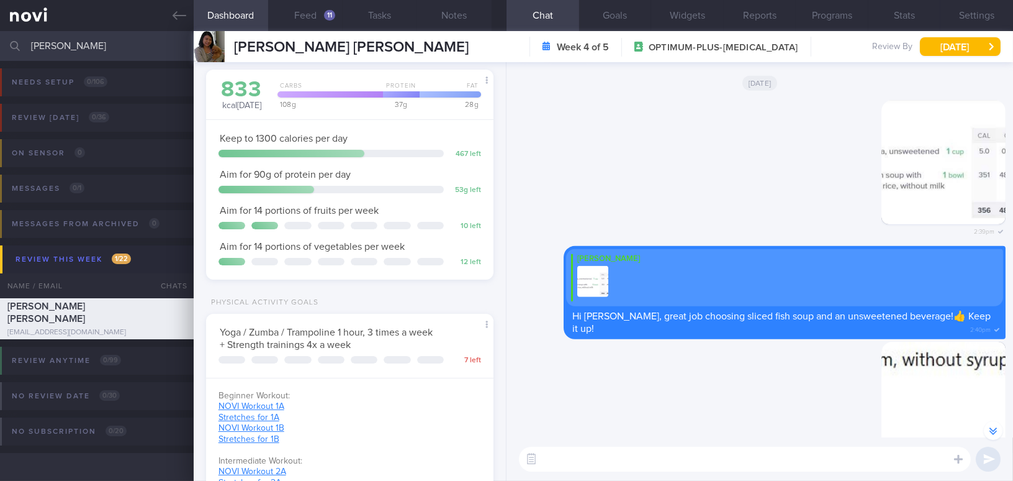
scroll to position [-619, 0]
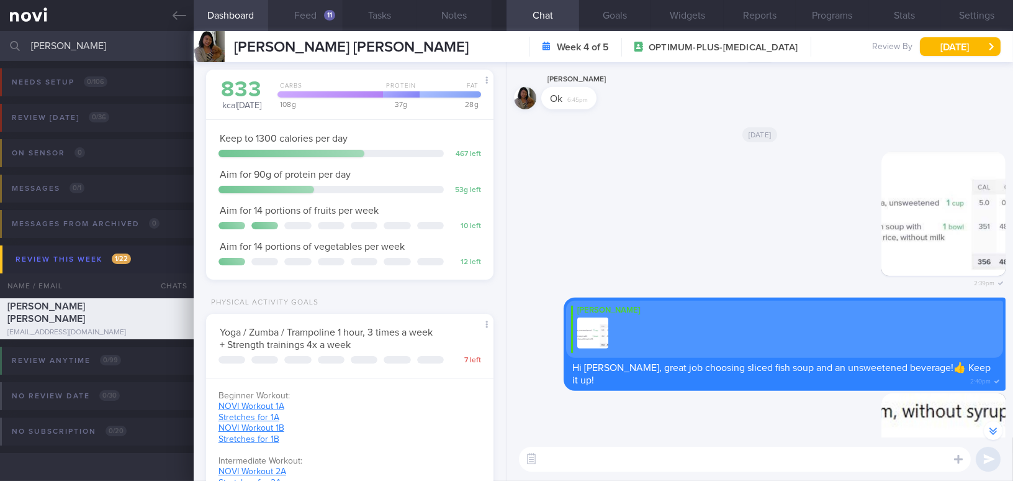
click at [319, 19] on button "Feed 11" at bounding box center [305, 15] width 75 height 31
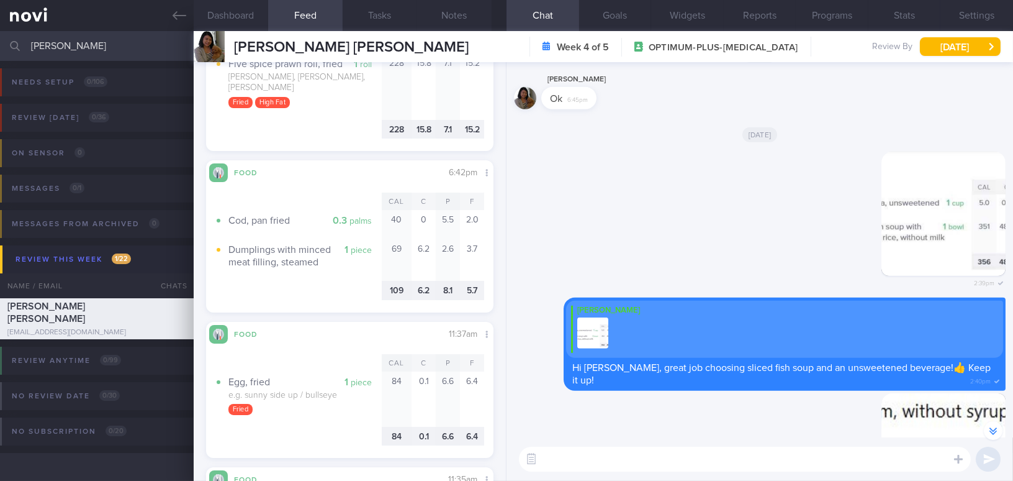
scroll to position [620, 0]
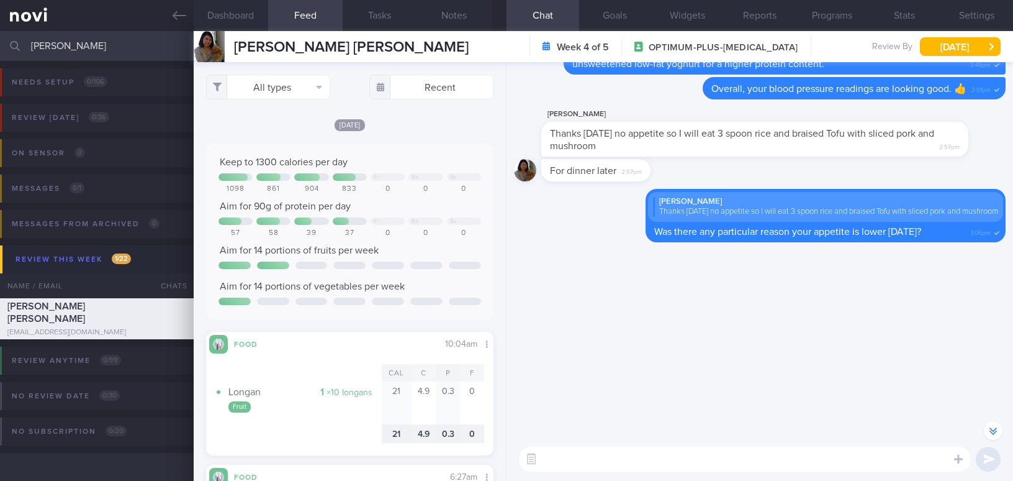
select select "9"
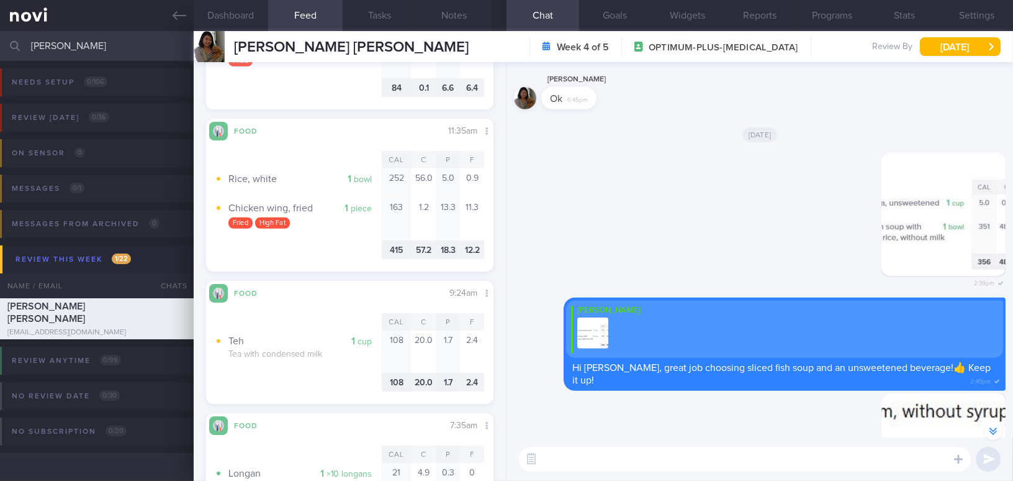
scroll to position [1016, 0]
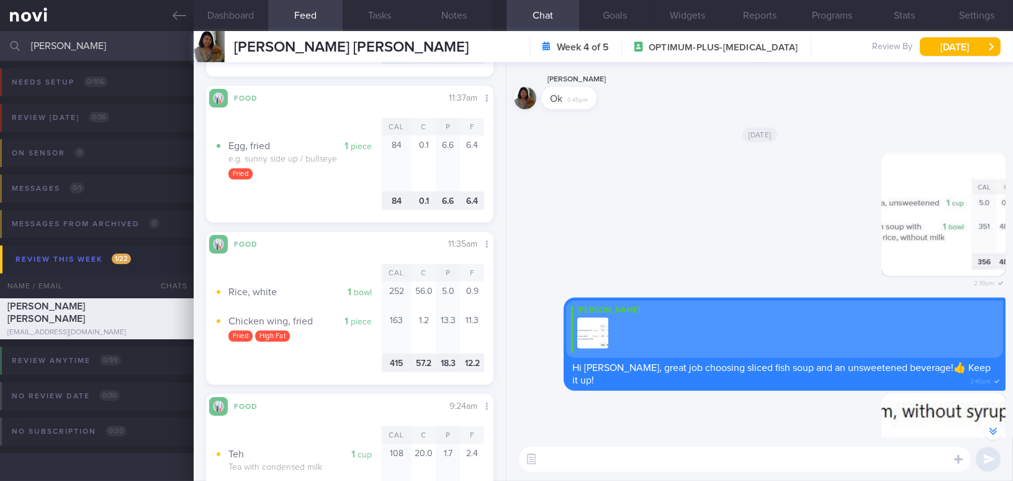
click at [222, 3] on button "Dashboard" at bounding box center [231, 15] width 75 height 31
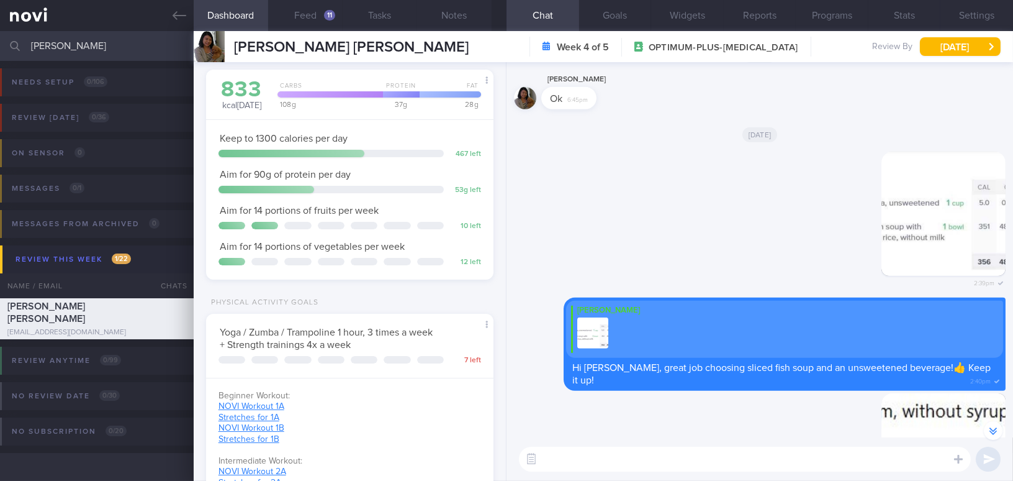
scroll to position [513, 0]
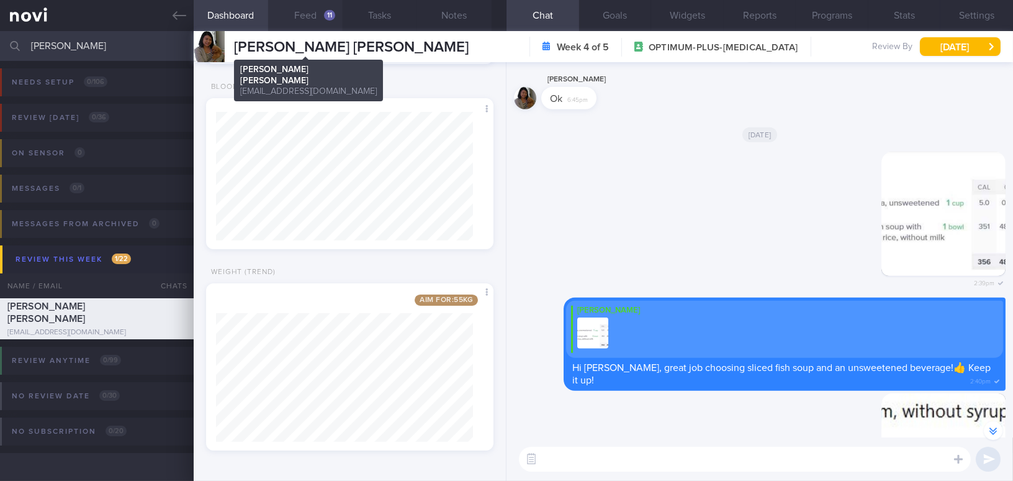
click at [315, 22] on button "Feed 11" at bounding box center [305, 15] width 75 height 31
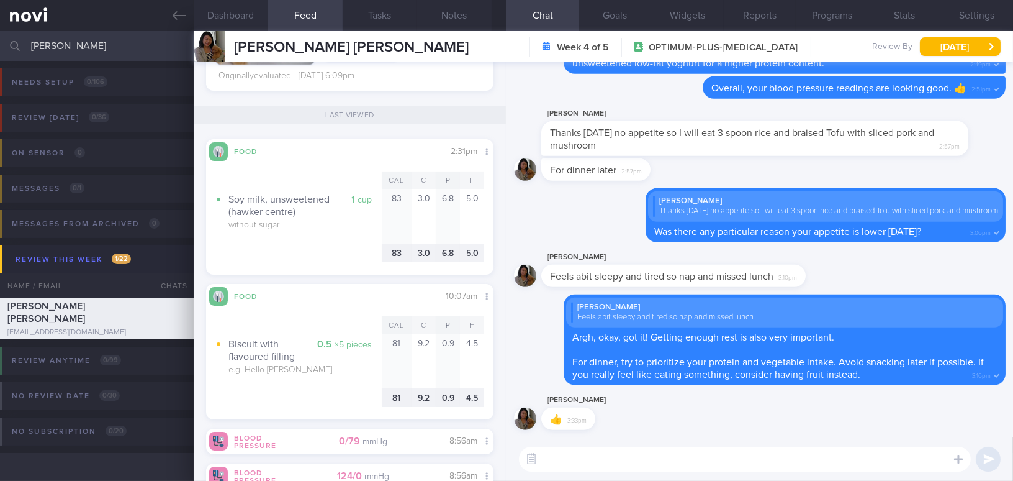
scroll to position [1458, 0]
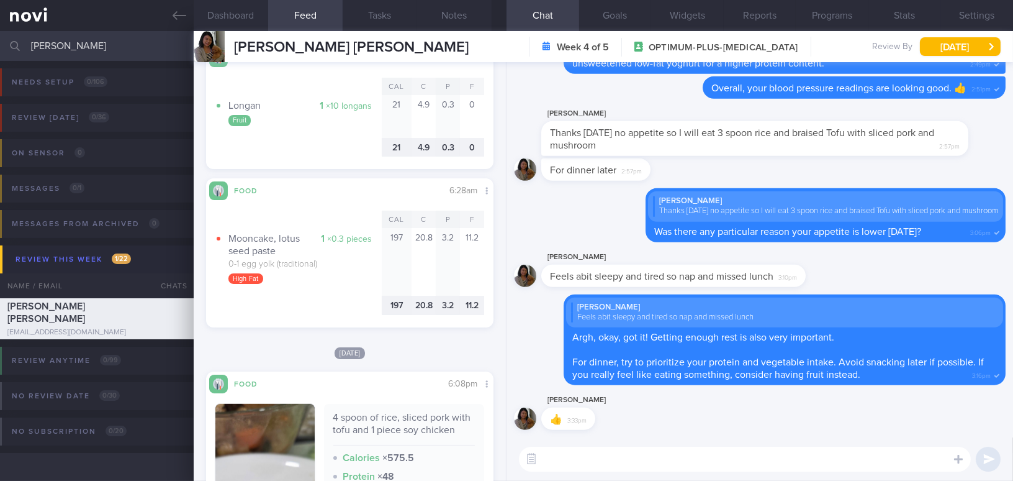
click at [611, 451] on textarea at bounding box center [745, 458] width 452 height 25
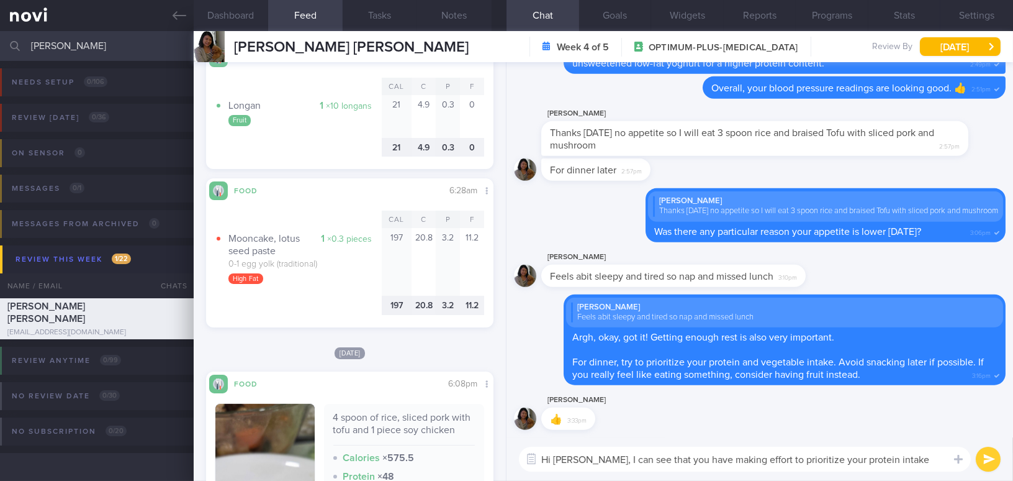
scroll to position [0, 0]
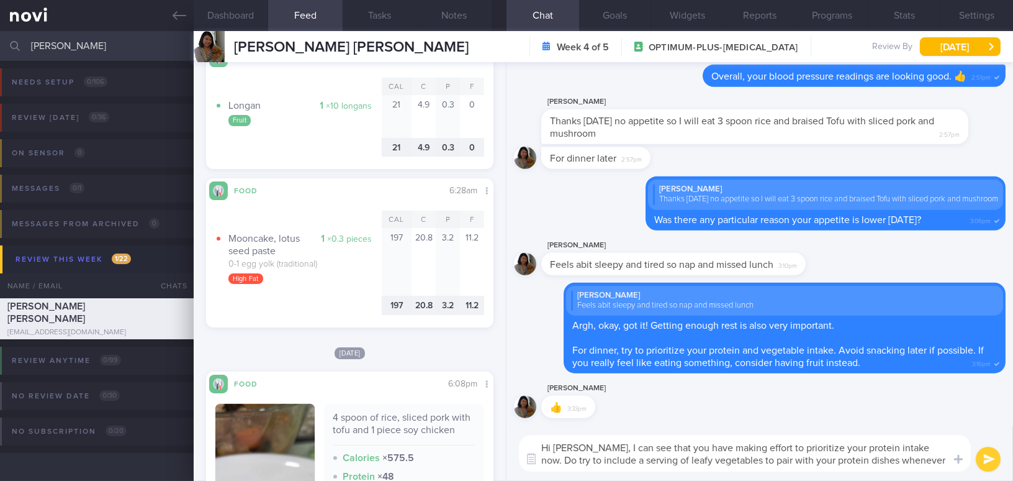
drag, startPoint x: 589, startPoint y: 447, endPoint x: 947, endPoint y: 471, distance: 359.7
click at [947, 471] on div "Hi [PERSON_NAME], I can see that you have making effort to prioritize your prot…" at bounding box center [760, 452] width 507 height 55
click at [595, 450] on textarea "Hi [PERSON_NAME], I can see that you have making effort to prioritize your prot…" at bounding box center [745, 453] width 452 height 37
drag, startPoint x: 593, startPoint y: 447, endPoint x: 974, endPoint y: 481, distance: 382.7
click at [974, 480] on html "You are offline! Some functionality will be unavailable Patients New Users Coac…" at bounding box center [506, 240] width 1013 height 481
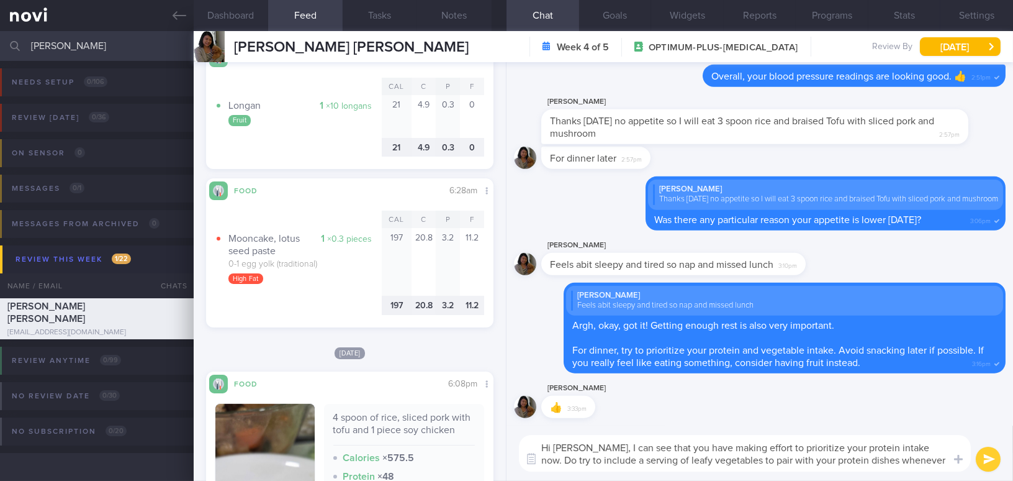
paste textarea "I can see that you have been making an effort to prioritize your protein intake…"
click at [597, 447] on textarea "Hi [PERSON_NAME], II can see that you have been making an effort to prioritize …" at bounding box center [745, 453] width 452 height 37
click at [907, 459] on textarea "Hi [PERSON_NAME], I can see that you have been making an effort to prioritize y…" at bounding box center [745, 453] width 452 height 37
type textarea "Hi [PERSON_NAME], I can see that you have been making an effort to prioritize y…"
click at [989, 458] on button "submit" at bounding box center [988, 458] width 25 height 25
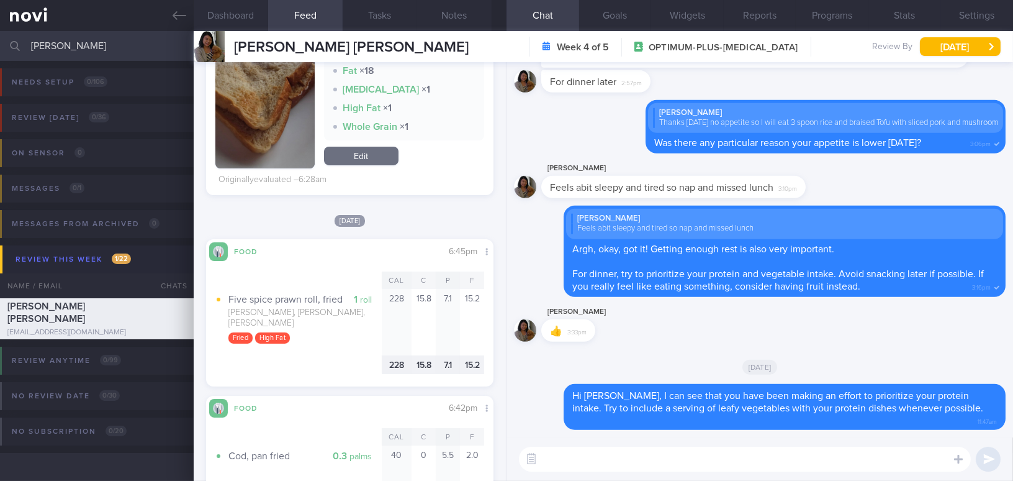
scroll to position [667, 0]
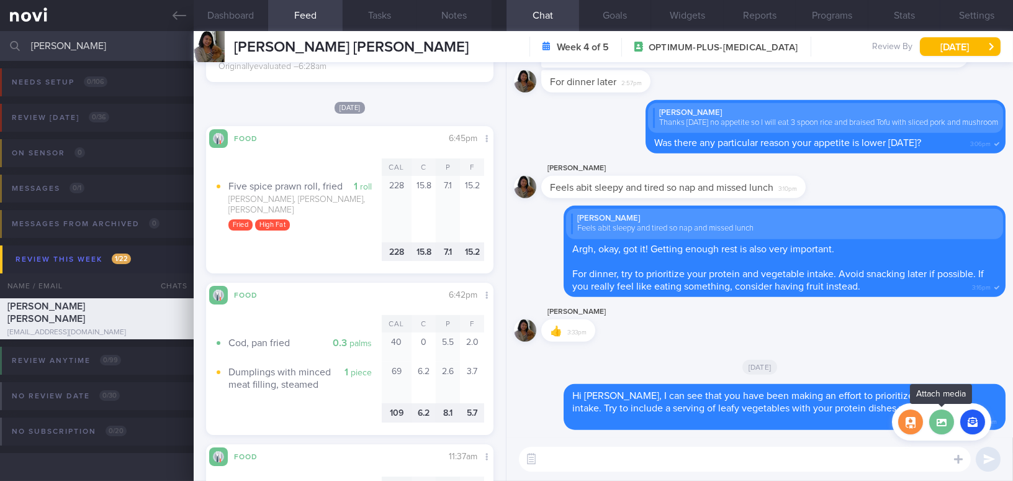
click at [938, 427] on label at bounding box center [941, 421] width 25 height 25
click at [0, 0] on input "file" at bounding box center [0, 0] width 0 height 0
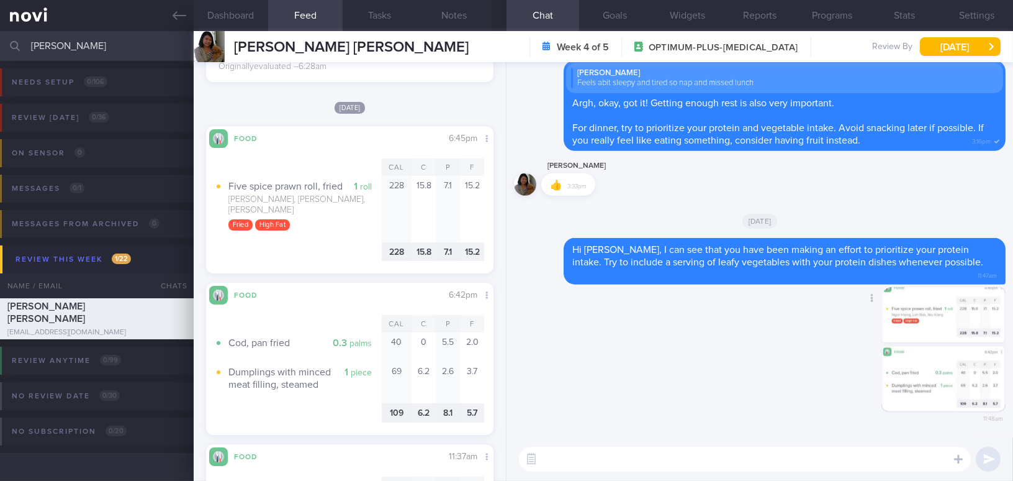
click at [919, 353] on button "button" at bounding box center [944, 349] width 124 height 124
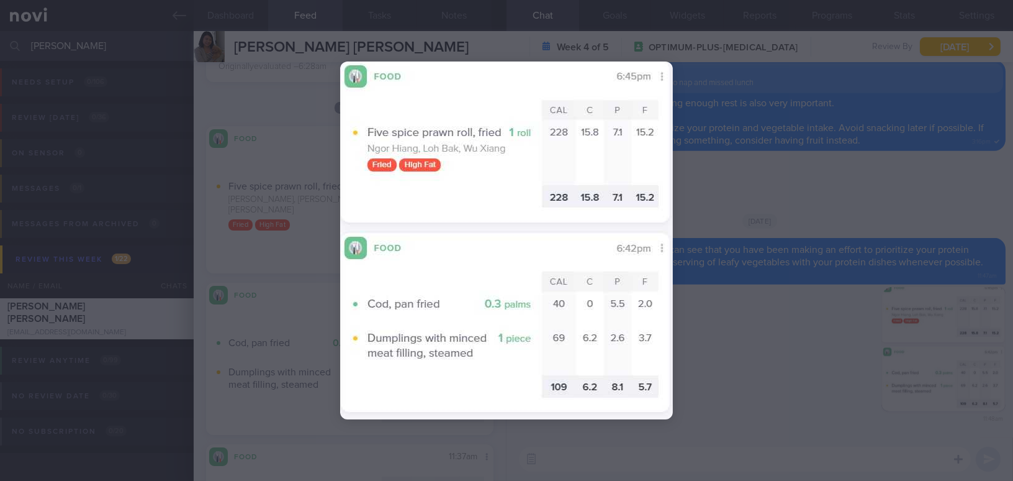
click at [818, 376] on div at bounding box center [506, 240] width 1013 height 481
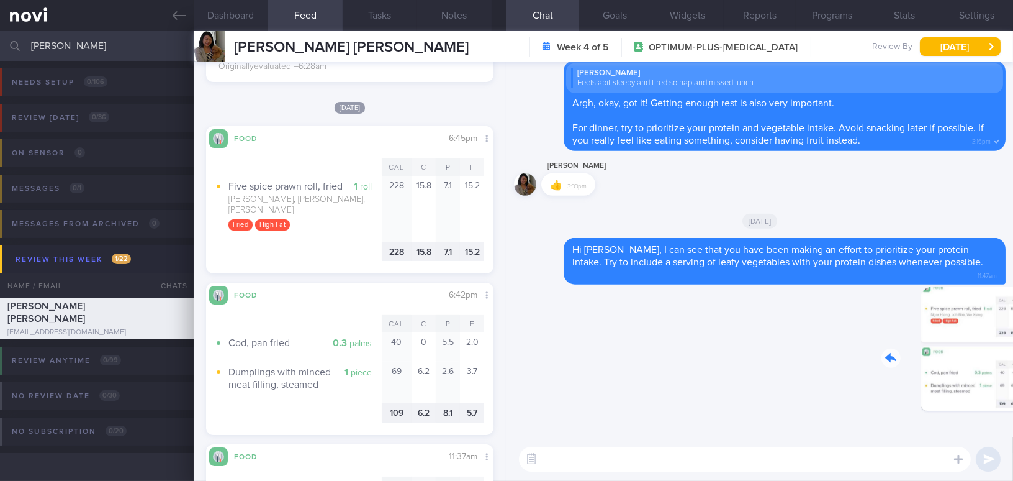
drag, startPoint x: 916, startPoint y: 372, endPoint x: 964, endPoint y: 373, distance: 47.8
click at [964, 373] on div "Delete 11:48am" at bounding box center [919, 358] width 174 height 143
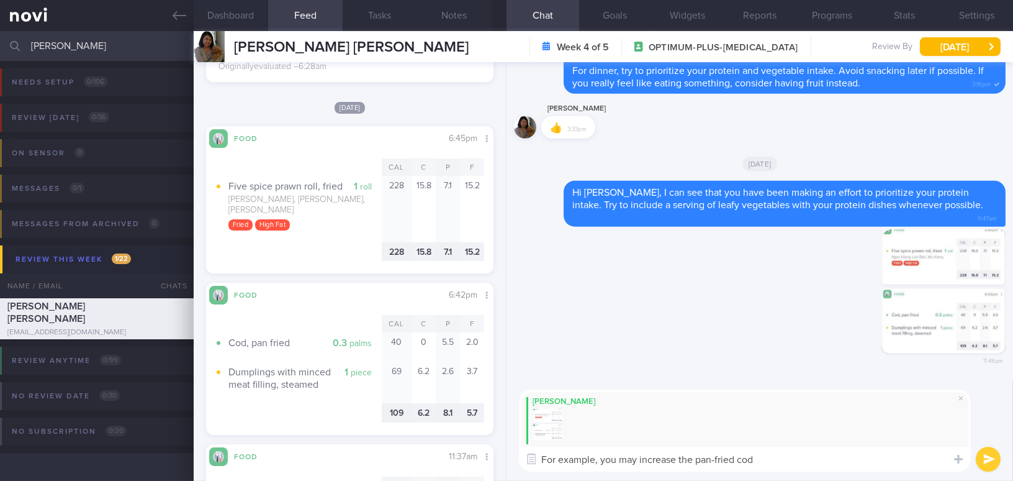
drag, startPoint x: 767, startPoint y: 458, endPoint x: 370, endPoint y: 457, distance: 397.4
click at [370, 457] on div "Dashboard Feed 11 Tasks Notes Chat Goals Widgets Reports Programs Stats Setting…" at bounding box center [604, 256] width 820 height 450
paste textarea "this meal, you could increase the pan-fried cod to 1–1.5 palm-sized portions an…"
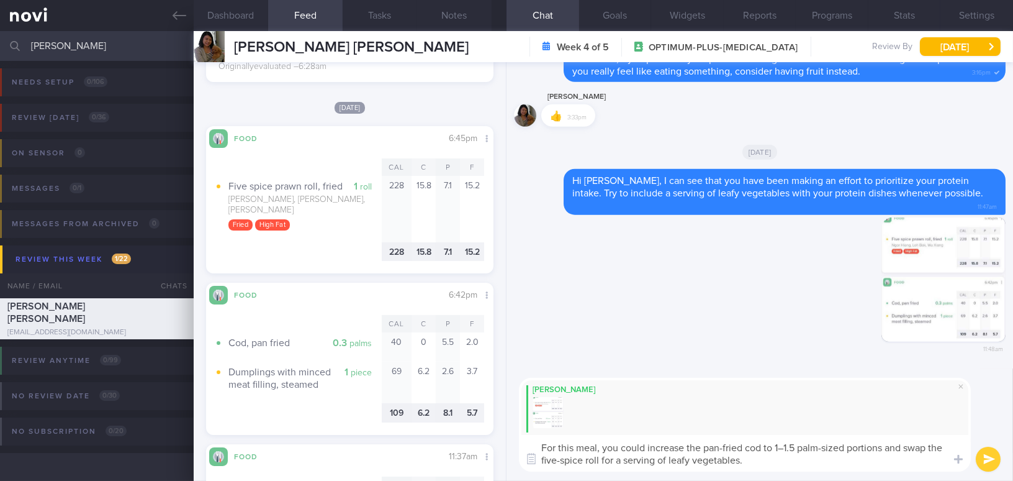
scroll to position [0, 0]
click at [784, 447] on textarea "For this meal, you could increase the pan-fried cod to 1–1.5 palm-sized portion…" at bounding box center [745, 453] width 452 height 37
click at [584, 463] on textarea "For this meal, you could increase the pan-fried cod to 1-1.5 palm-sized portion…" at bounding box center [745, 453] width 452 height 37
click at [787, 451] on textarea "For this meal, you could increase the pan-fried cod to 1-1.5 palm-sized portion…" at bounding box center [745, 453] width 452 height 37
click at [821, 464] on textarea "For this meal, you could increase the pan-fried cod to 1-1.5 palm-sized portion…" at bounding box center [745, 453] width 452 height 37
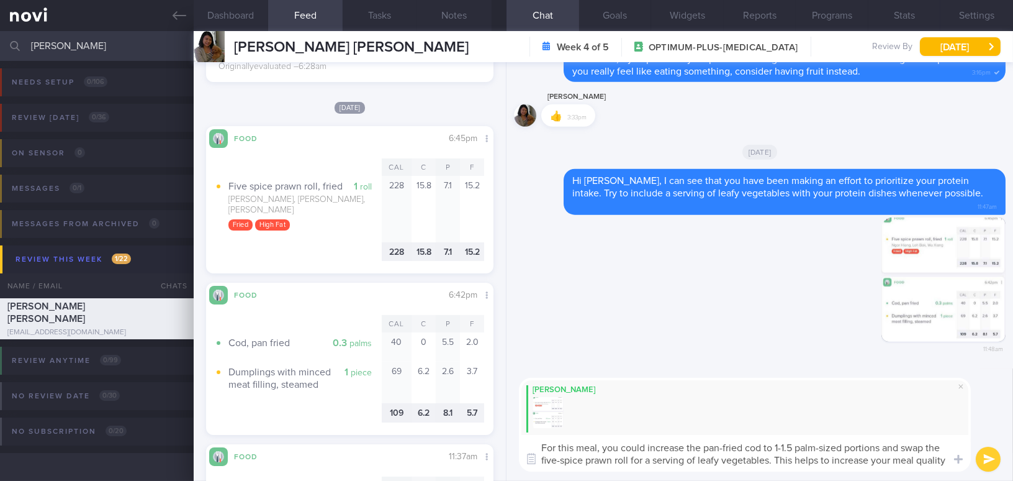
type textarea "For this meal, you could increase the pan-fried cod to 1-1.5 palm-sized portion…"
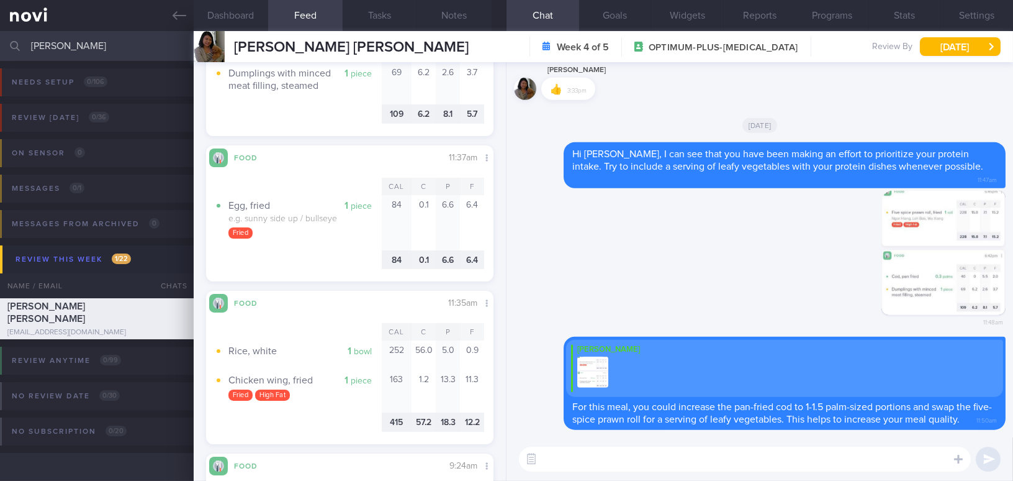
scroll to position [1006, 0]
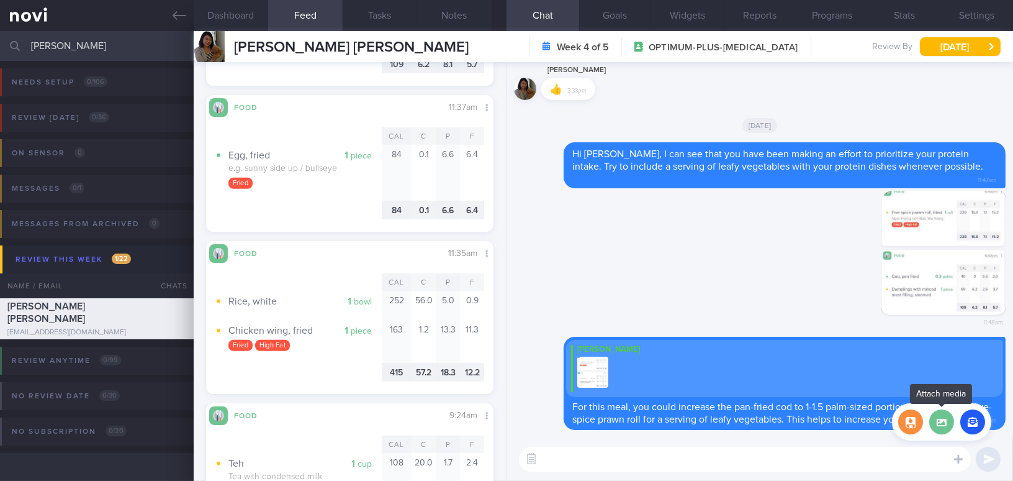
click at [938, 422] on label at bounding box center [941, 421] width 25 height 25
click at [0, 0] on input "file" at bounding box center [0, 0] width 0 height 0
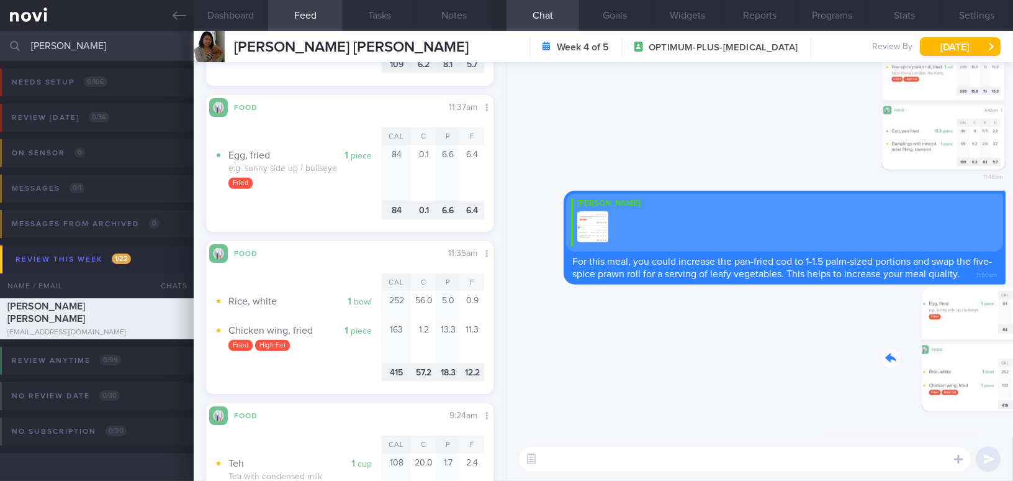
drag, startPoint x: 928, startPoint y: 372, endPoint x: 982, endPoint y: 381, distance: 54.1
click at [982, 381] on div "Delete 11:50am" at bounding box center [919, 358] width 174 height 143
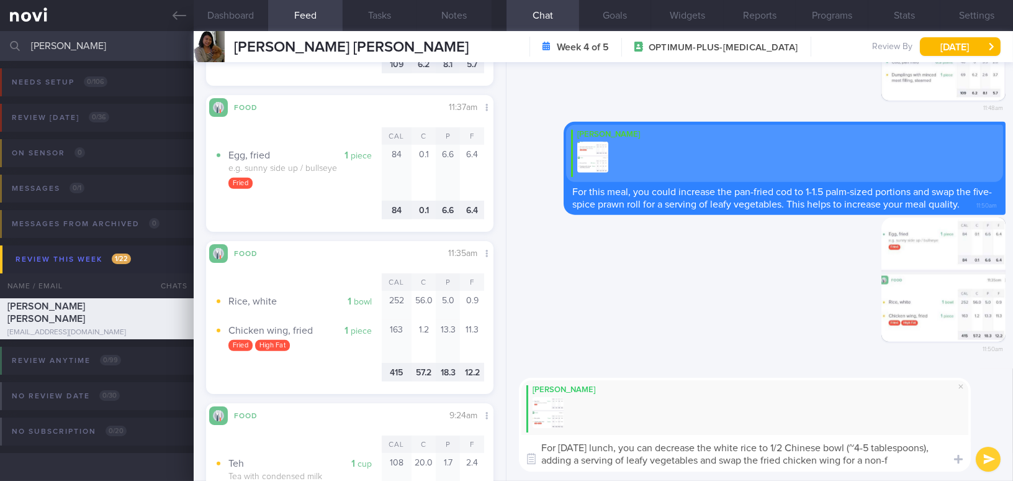
scroll to position [0, 0]
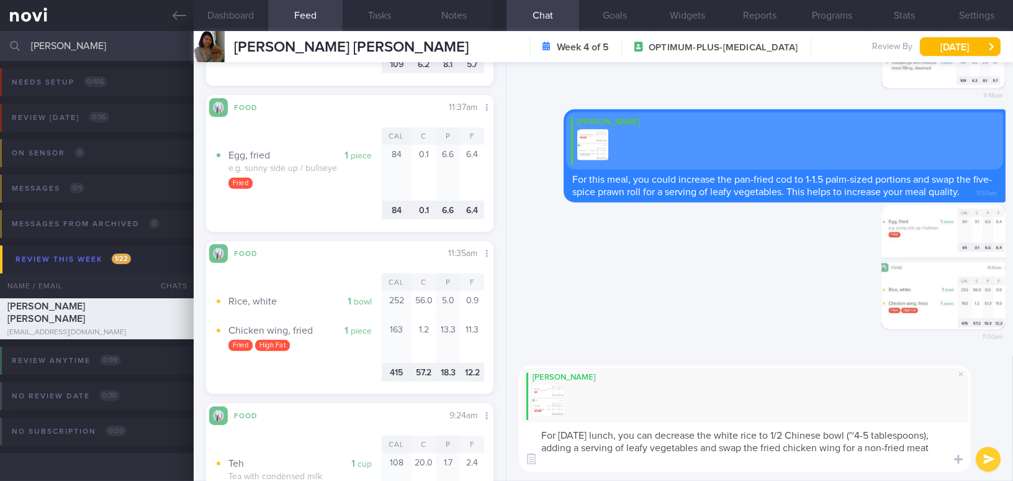
drag, startPoint x: 602, startPoint y: 459, endPoint x: 508, endPoint y: 435, distance: 96.2
click at [508, 435] on div "[PERSON_NAME] For [DATE] lunch, you can decrease the white rice to 1/2 Chinese …" at bounding box center [760, 418] width 507 height 125
click at [618, 453] on textarea "For [DATE] lunch, you can decrease the white rice to 1/2 Chinese bowl (~4-5 tab…" at bounding box center [745, 446] width 452 height 49
drag, startPoint x: 605, startPoint y: 461, endPoint x: 489, endPoint y: 428, distance: 120.1
click at [489, 428] on div "Dashboard Feed 11 Tasks Notes Chat Goals Widgets Reports Programs Stats Setting…" at bounding box center [604, 256] width 820 height 450
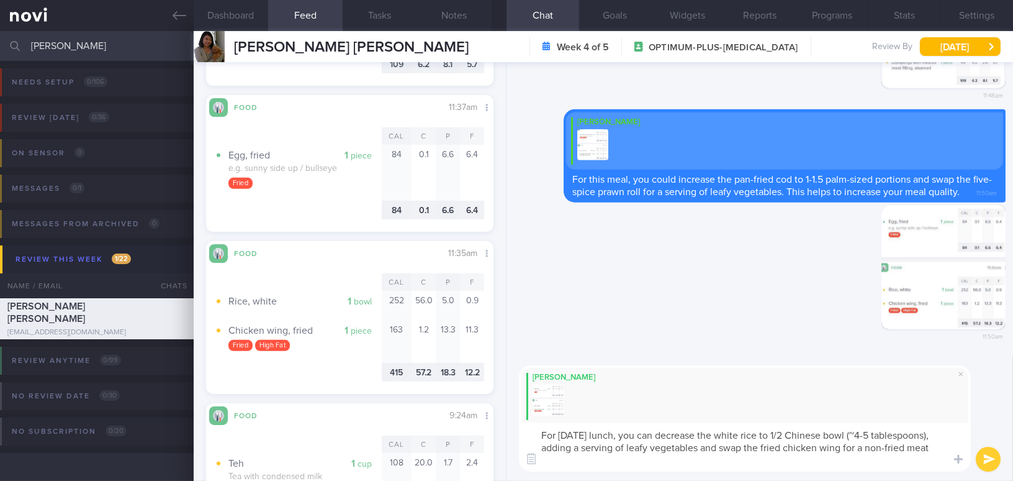
paste textarea "ould reduce the white rice to half a Chinese bowl (~4–5 tablespoons), add a ser…"
drag, startPoint x: 788, startPoint y: 435, endPoint x: 816, endPoint y: 433, distance: 28.0
click at [816, 433] on textarea "For [DATE] lunch, you could reduce the white rice to half a Chinese bowl (~4–5 …" at bounding box center [745, 446] width 452 height 49
click at [883, 436] on textarea "For [DATE] lunch, you could reduce the white rice to 1/2 Chinese bowl (~4–5 tab…" at bounding box center [745, 446] width 452 height 49
click at [881, 436] on textarea "For [DATE] lunch, you could reduce the white rice to 1/2 Chinese bowl (~4-5 tab…" at bounding box center [745, 446] width 452 height 49
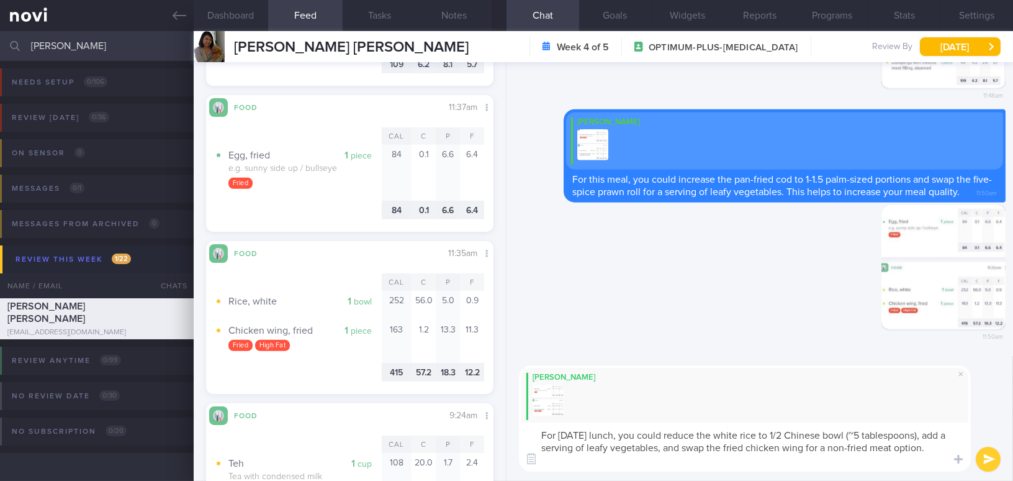
type textarea "For [DATE] lunch, you could reduce the white rice to 1/2 Chinese bowl (~5 table…"
click at [990, 459] on button "submit" at bounding box center [988, 458] width 25 height 25
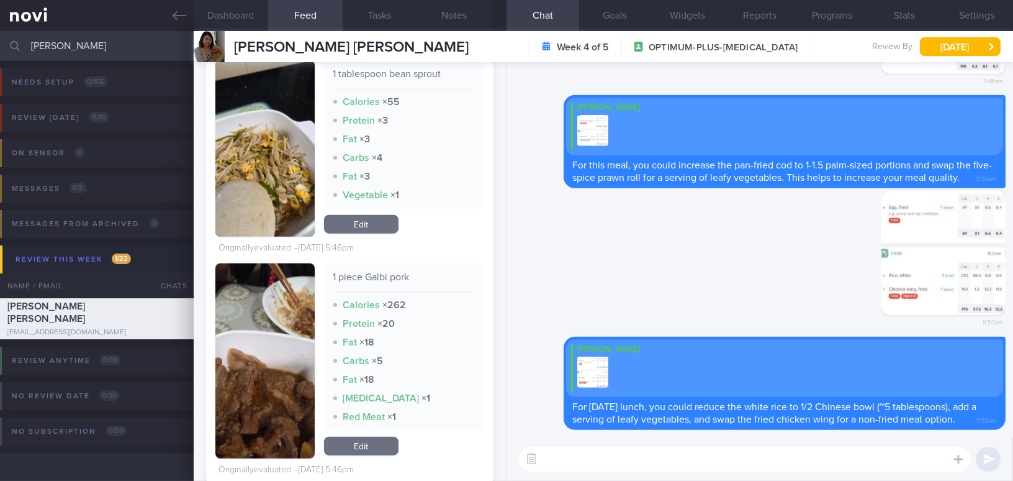
scroll to position [2813, 0]
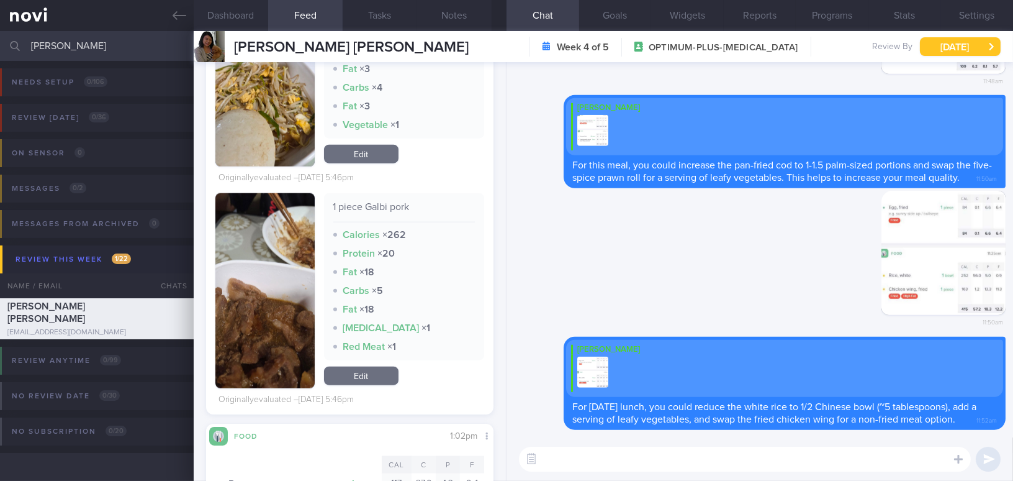
click at [947, 50] on button "[DATE]" at bounding box center [960, 46] width 81 height 19
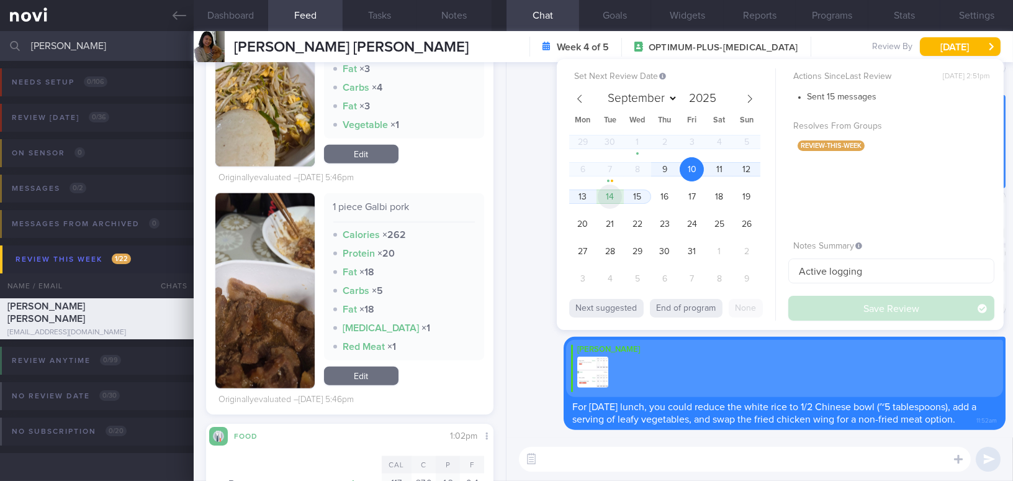
click at [605, 202] on span "14" at bounding box center [610, 196] width 24 height 24
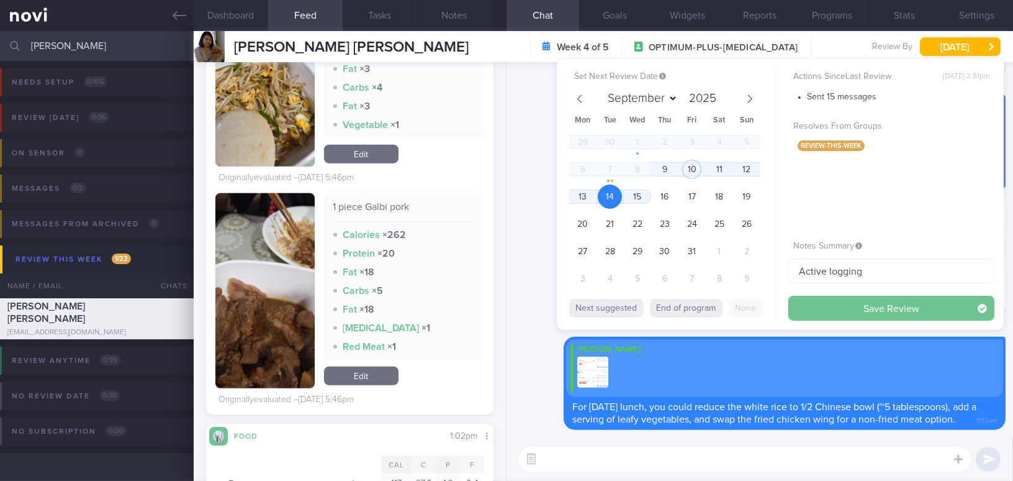
click at [820, 305] on button "Save Review" at bounding box center [891, 308] width 206 height 25
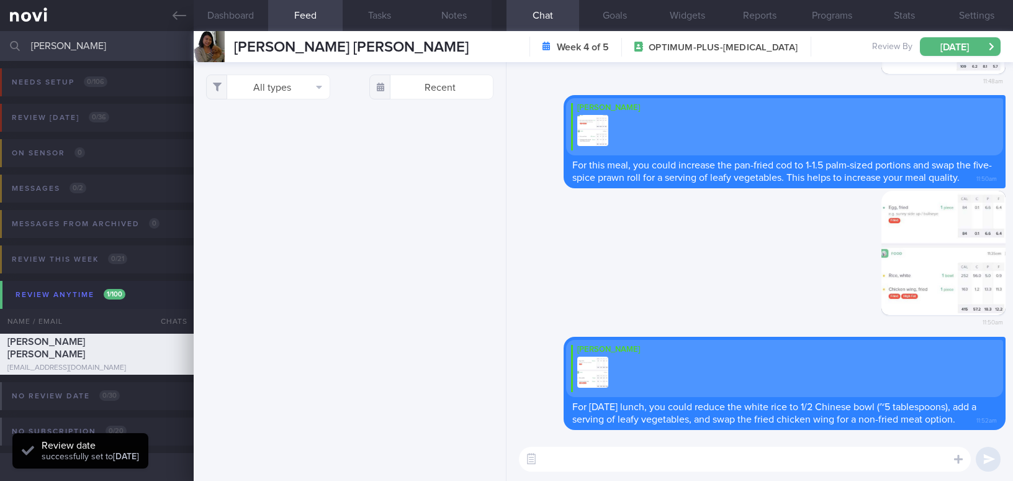
select select "9"
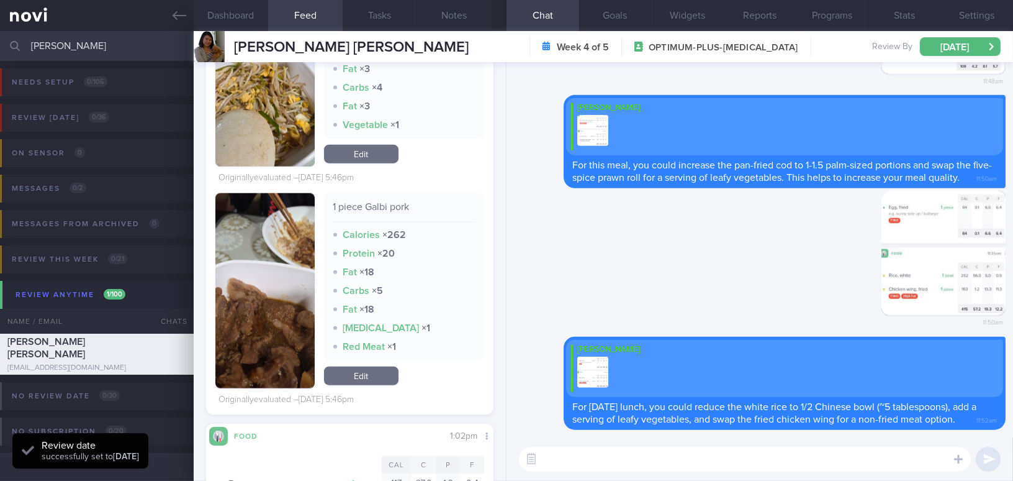
drag, startPoint x: 75, startPoint y: 44, endPoint x: 0, endPoint y: 35, distance: 75.0
click at [0, 35] on input "[PERSON_NAME]" at bounding box center [506, 46] width 1013 height 30
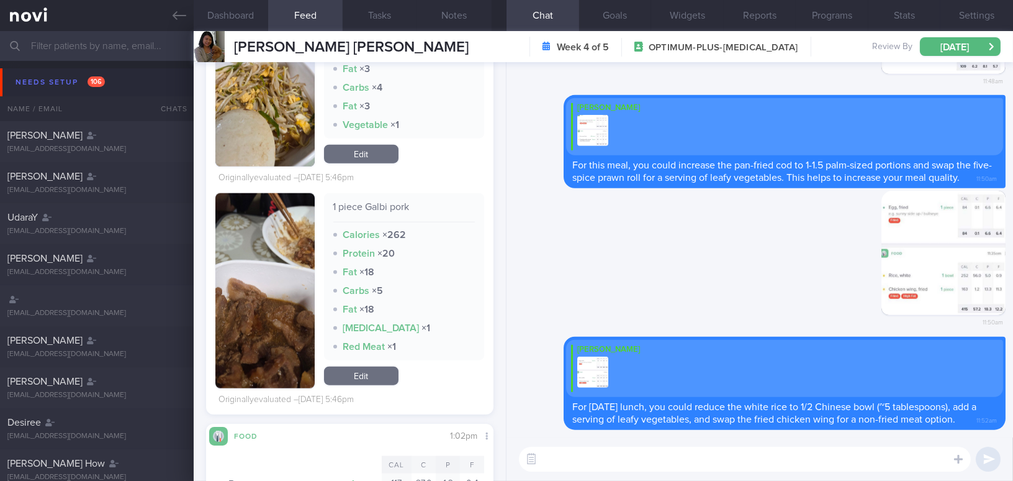
click at [115, 45] on input "text" at bounding box center [506, 46] width 1013 height 30
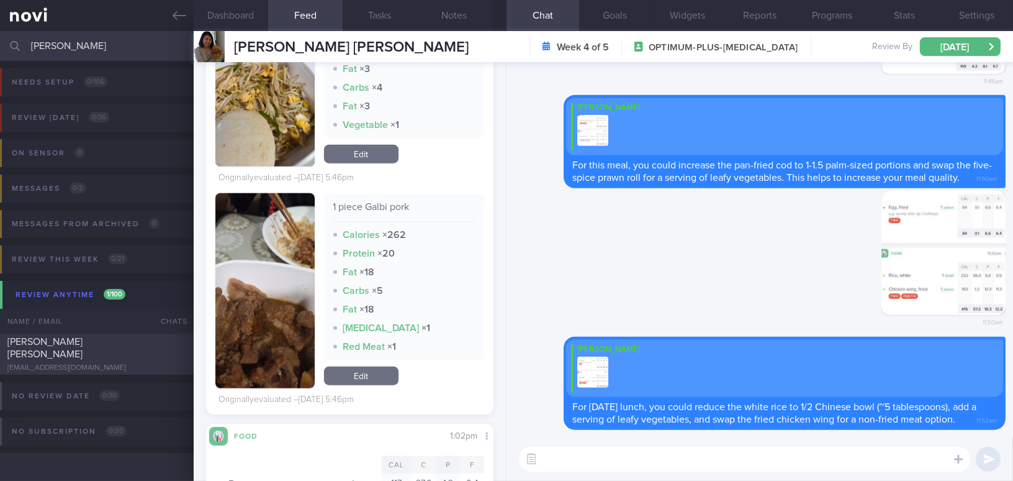
type input "[PERSON_NAME]"
click at [83, 348] on span "[PERSON_NAME] [PERSON_NAME]" at bounding box center [44, 348] width 75 height 22
type input "[MEDICAL_DATA], BP is higher at clinic"
type textarea "[DEMOGRAPHIC_DATA] [DEMOGRAPHIC_DATA] Occupation Project Management - Mostly si…"
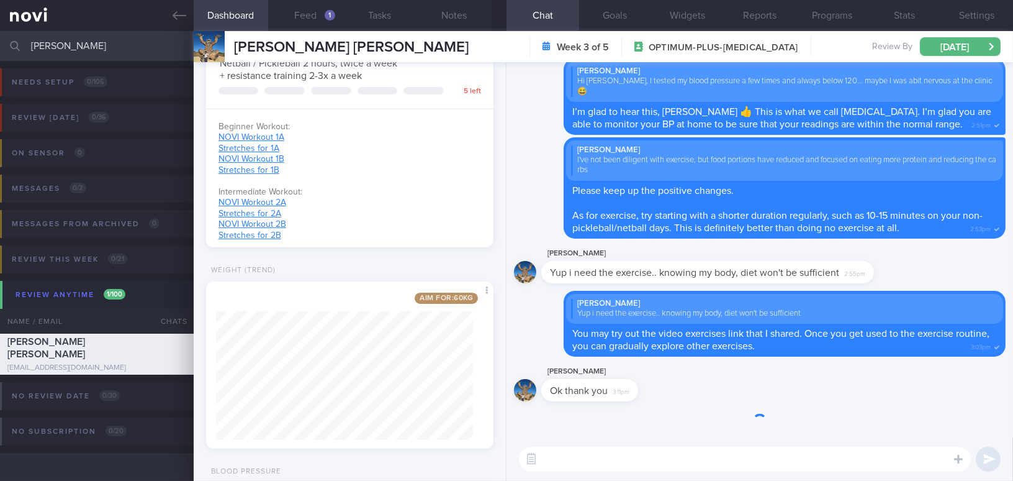
scroll to position [128, 256]
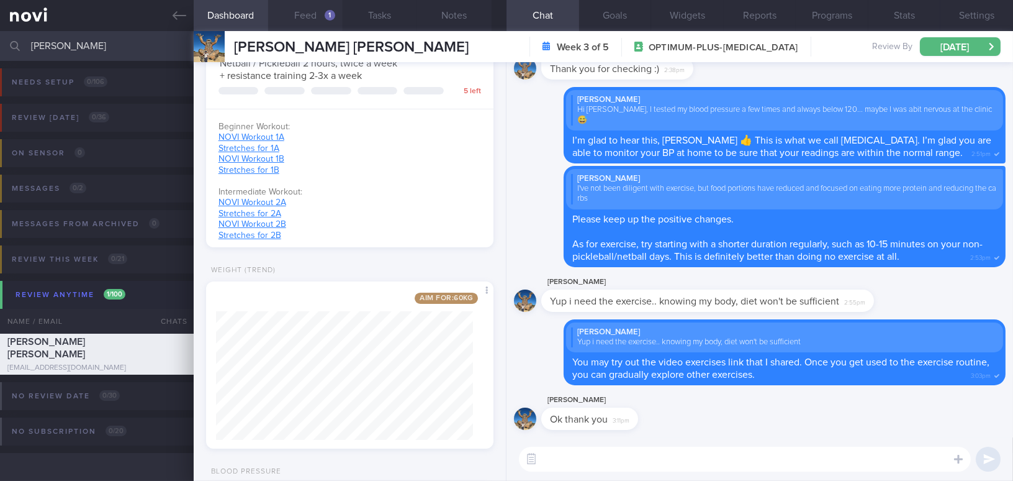
click at [311, 20] on button "Feed 1" at bounding box center [305, 15] width 75 height 31
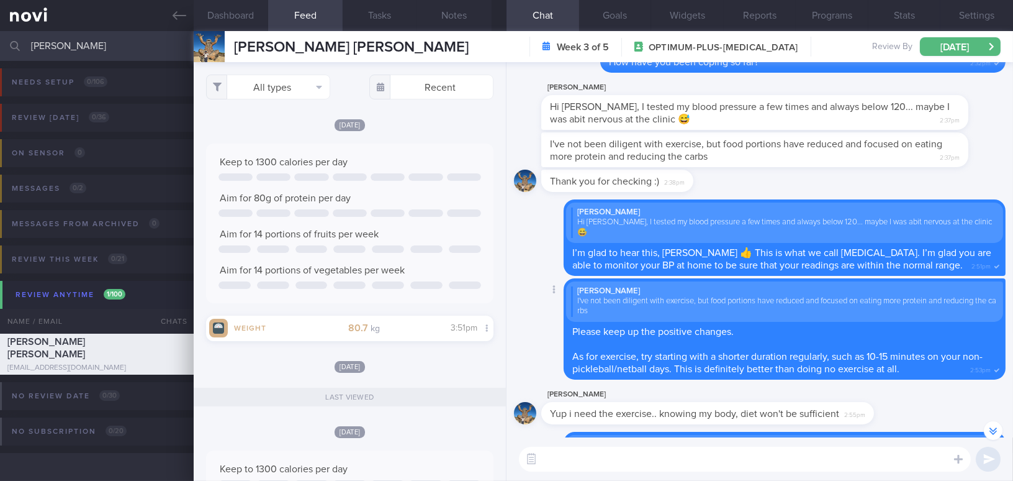
scroll to position [-225, 0]
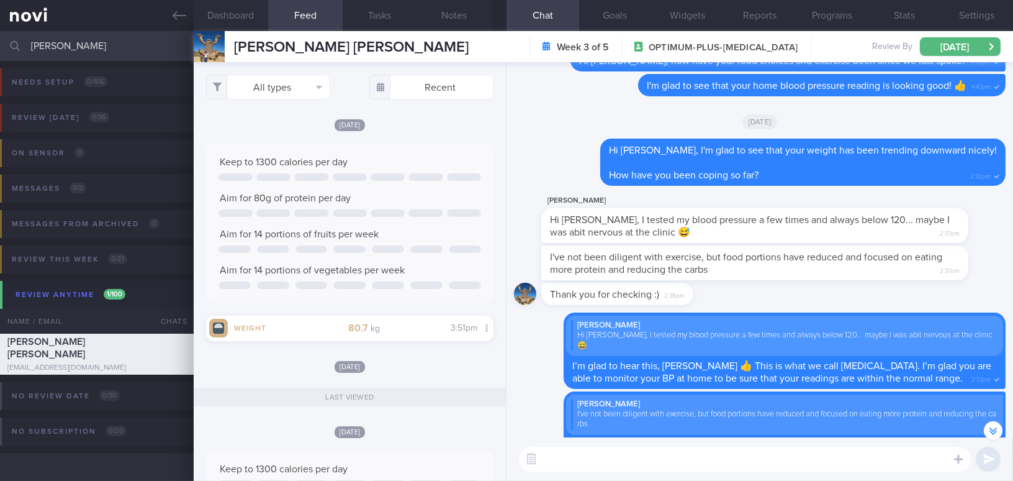
click at [670, 454] on textarea at bounding box center [745, 458] width 452 height 25
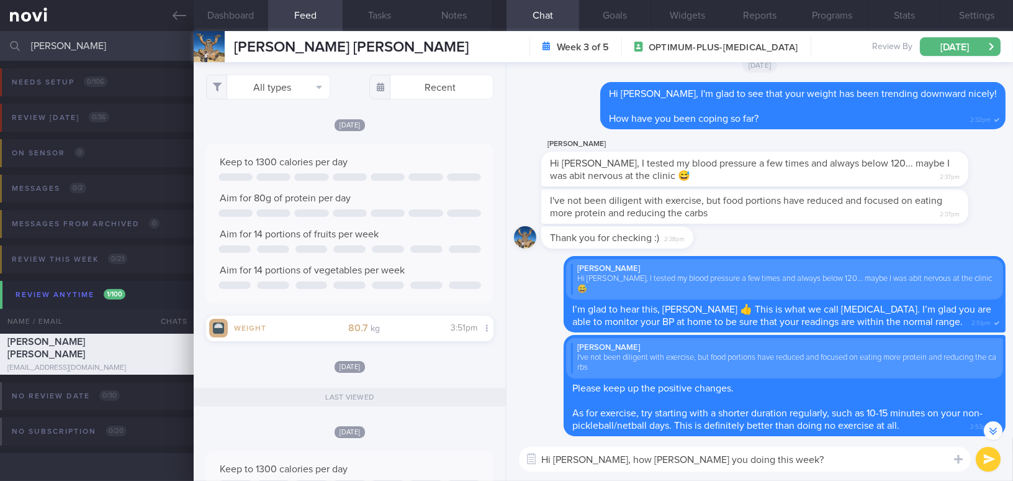
click at [607, 459] on textarea "Hi [PERSON_NAME], how [PERSON_NAME] you doing this week?" at bounding box center [745, 458] width 452 height 25
type textarea "Hi [PERSON_NAME], how are you doing this week?"
click at [989, 460] on button "submit" at bounding box center [988, 458] width 25 height 25
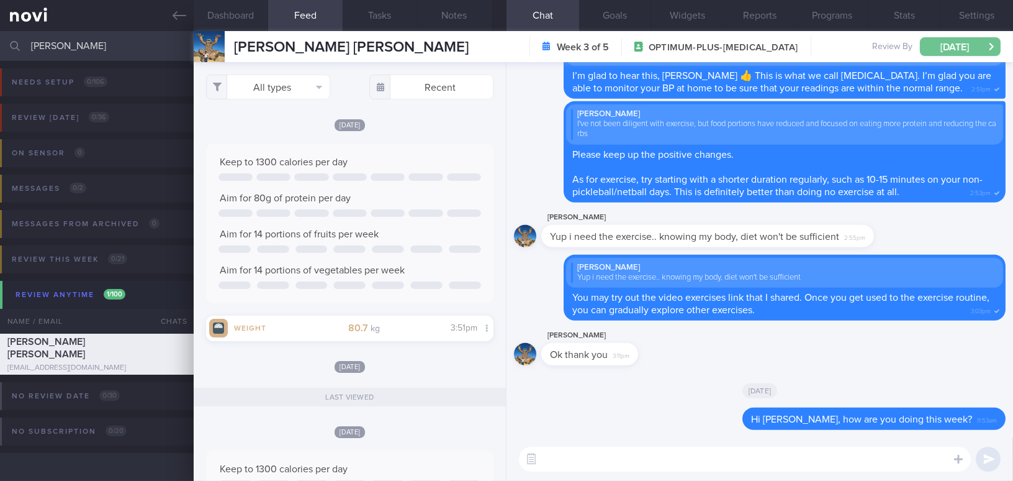
click at [953, 47] on button "[DATE]" at bounding box center [960, 46] width 81 height 19
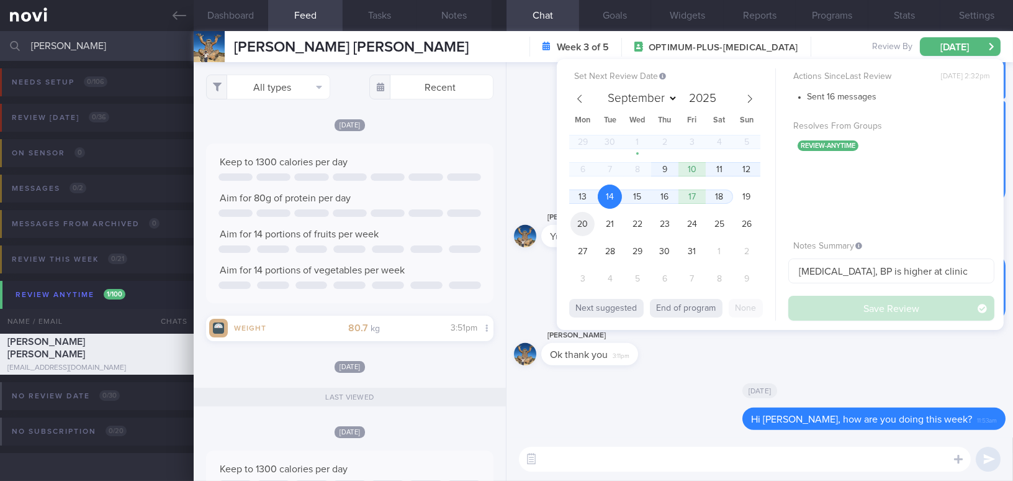
click at [583, 224] on span "20" at bounding box center [583, 224] width 24 height 24
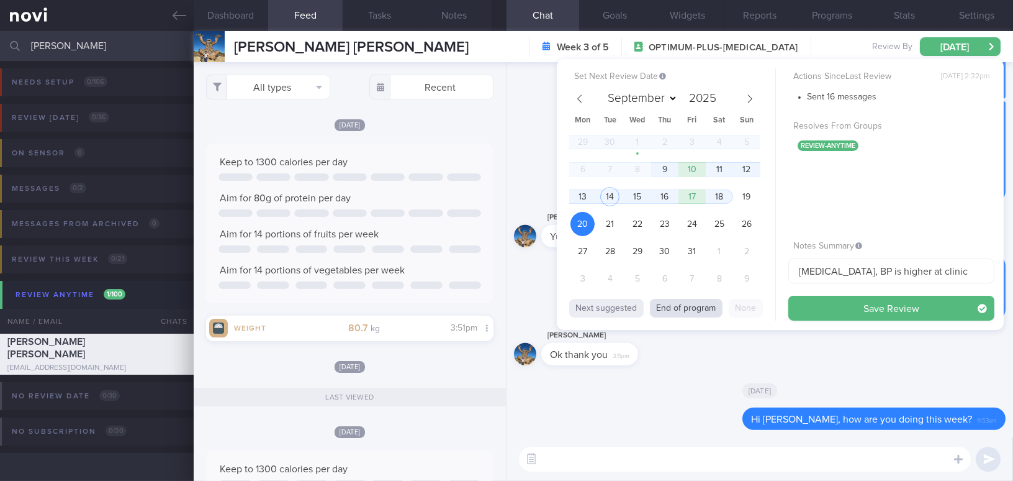
click at [699, 309] on button "End of program" at bounding box center [686, 308] width 73 height 19
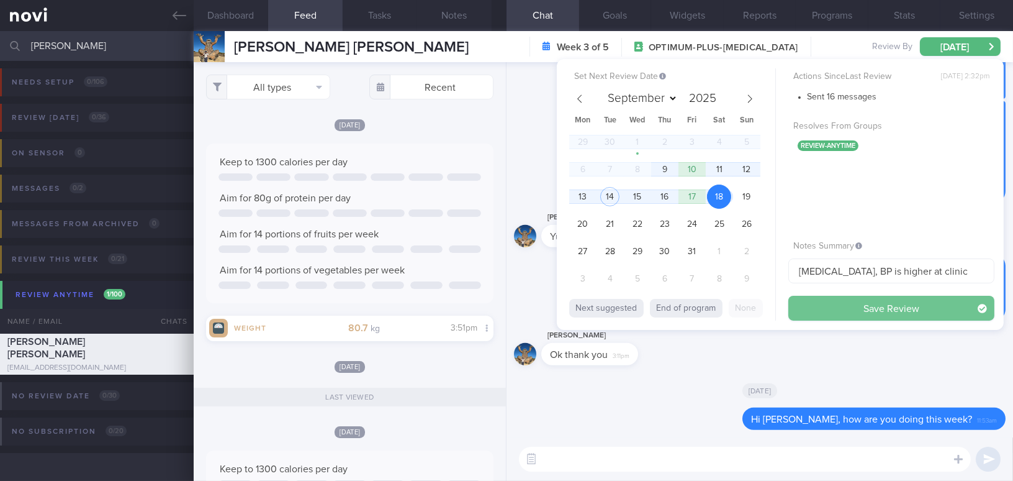
click at [854, 303] on button "Save Review" at bounding box center [891, 308] width 206 height 25
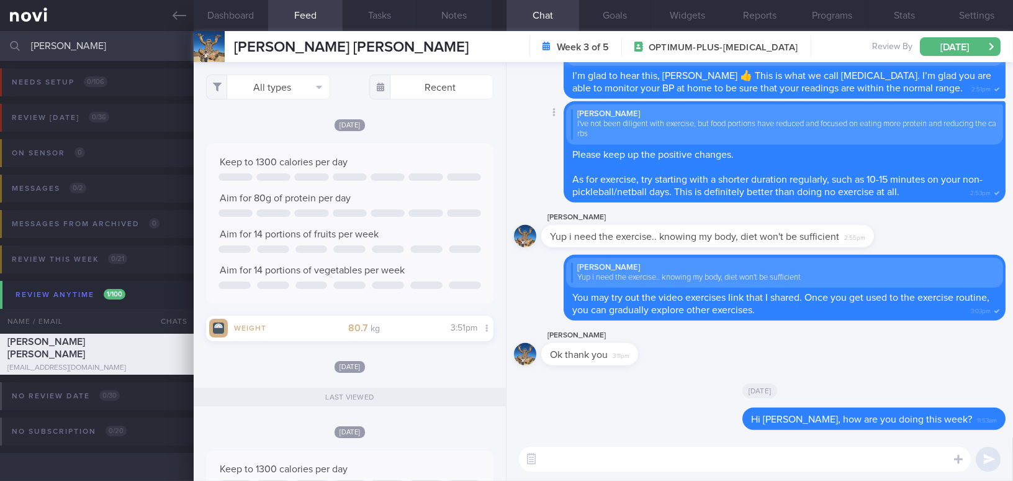
scroll to position [-169, 0]
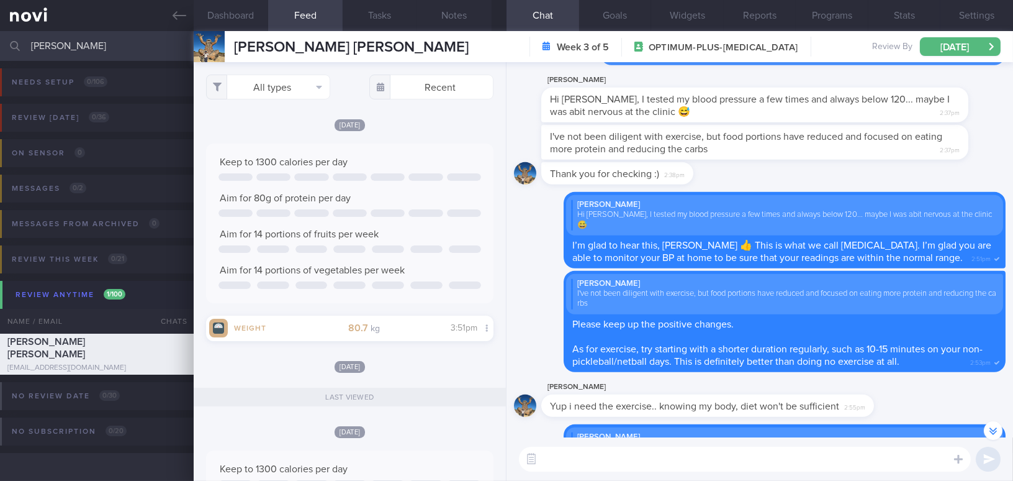
drag, startPoint x: 78, startPoint y: 47, endPoint x: 0, endPoint y: 35, distance: 78.5
click at [0, 35] on input "[PERSON_NAME]" at bounding box center [506, 46] width 1013 height 30
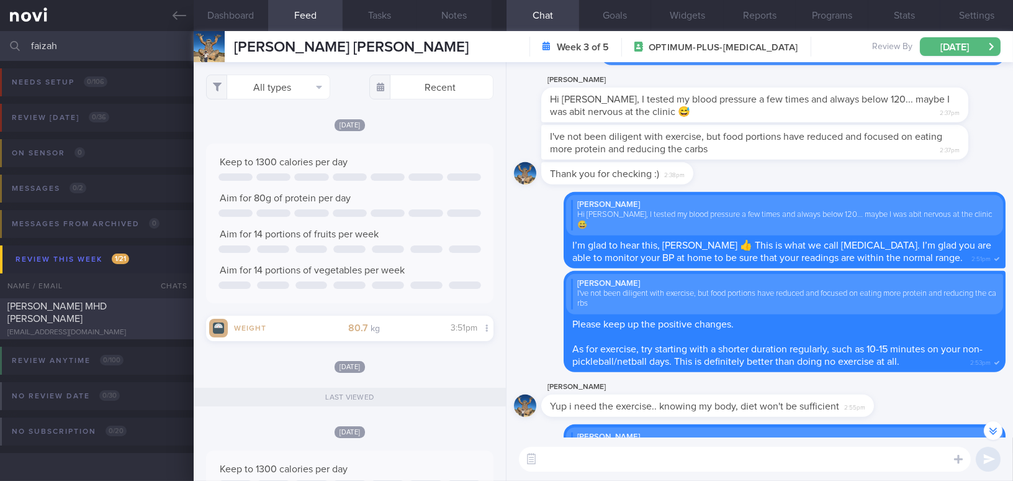
type input "faizah"
click at [86, 303] on span "[PERSON_NAME] MHD [PERSON_NAME]" at bounding box center [56, 312] width 99 height 22
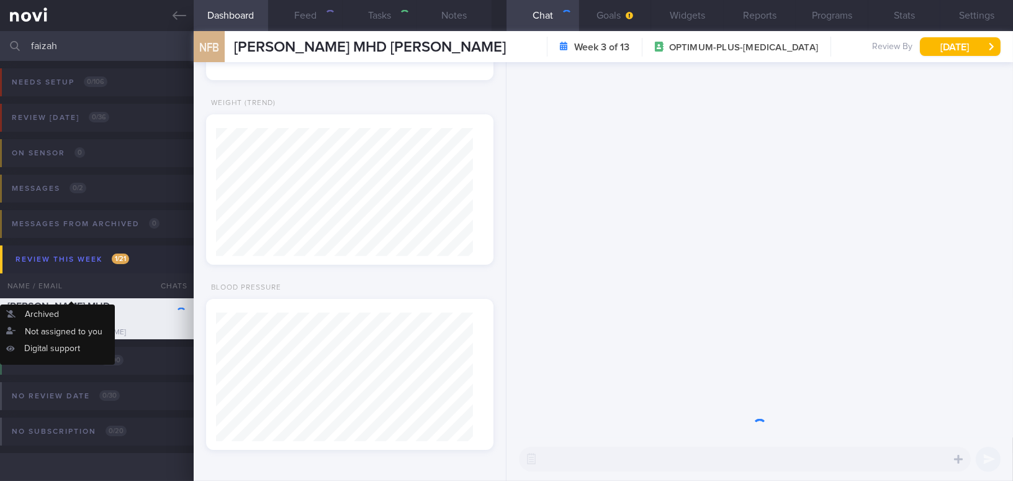
type input "[MEDICAL_DATA] 0.25mg (start [DATE])"
type textarea "[DEMOGRAPHIC_DATA] [DEMOGRAPHIC_DATA] Occupation Sourcing Manager - Deskbound -…"
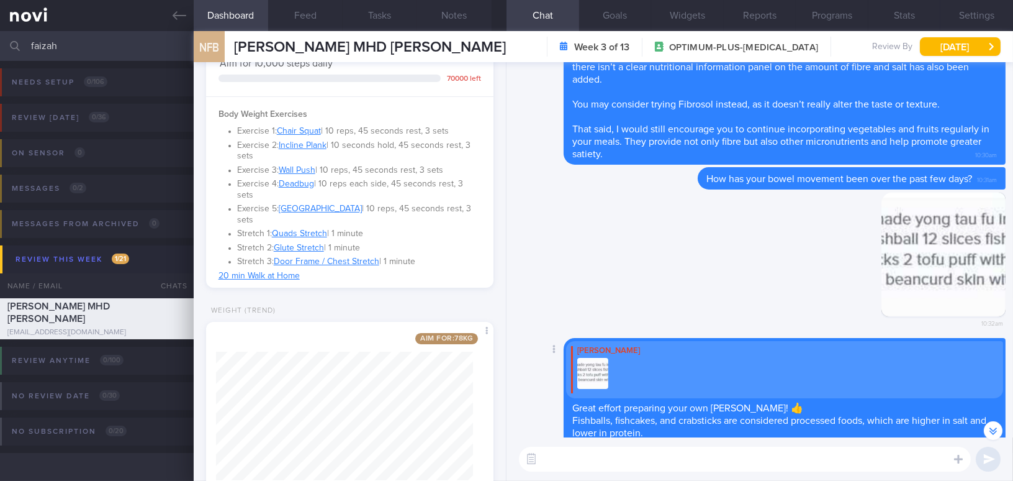
scroll to position [-169, 0]
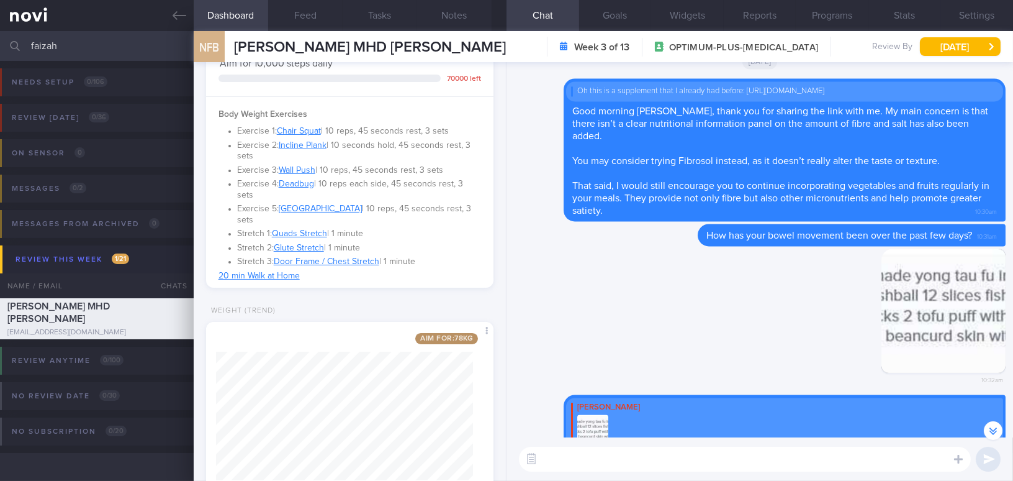
click at [628, 456] on textarea at bounding box center [745, 458] width 452 height 25
type textarea "Good morning [PERSON_NAME], how are you doing this week?"
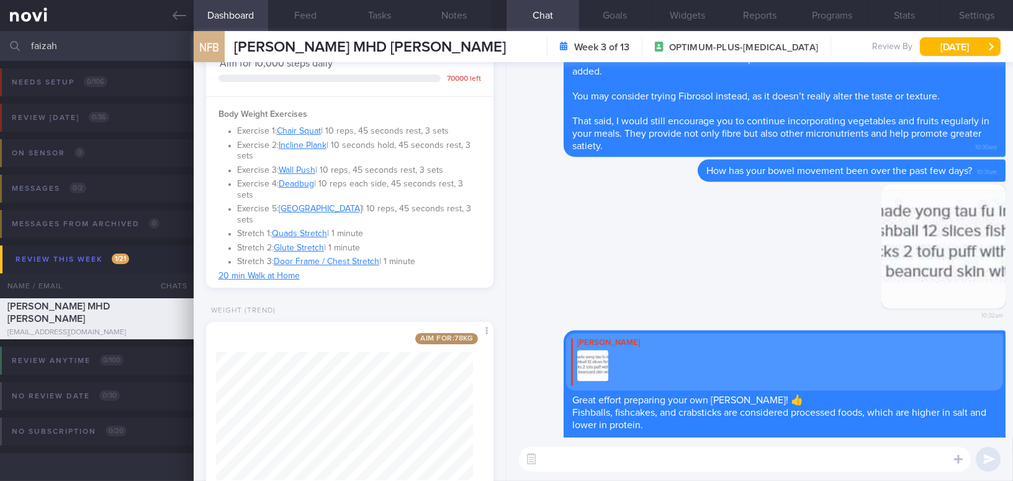
scroll to position [0, 0]
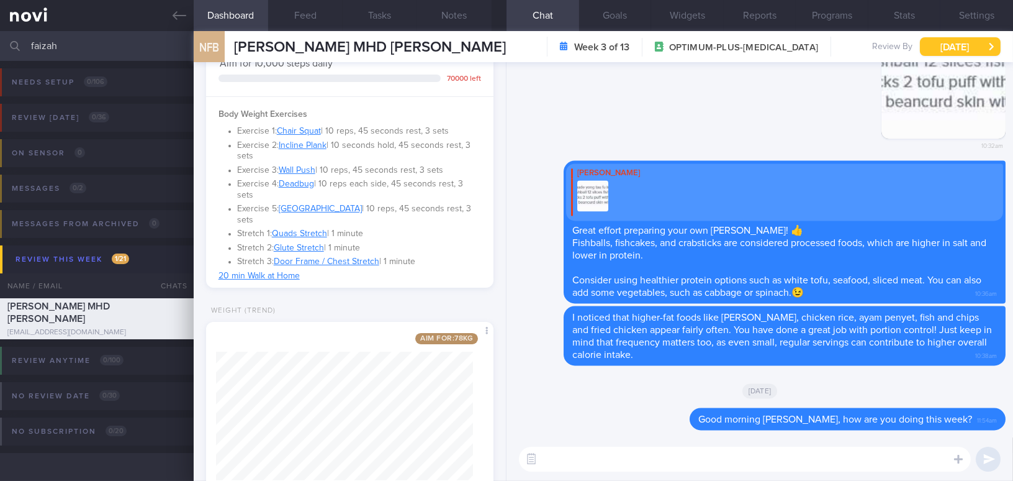
click at [952, 47] on button "[DATE]" at bounding box center [960, 46] width 81 height 19
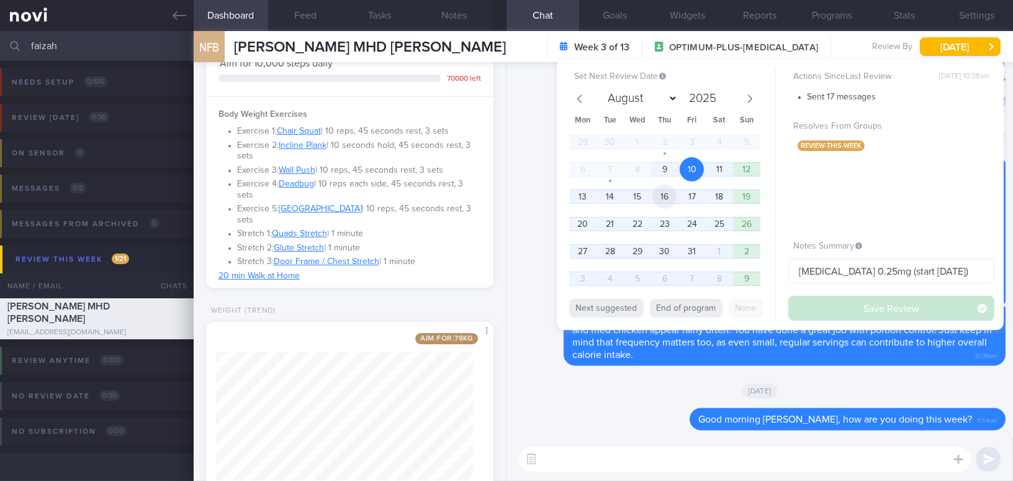
click at [657, 196] on span "16" at bounding box center [665, 196] width 24 height 24
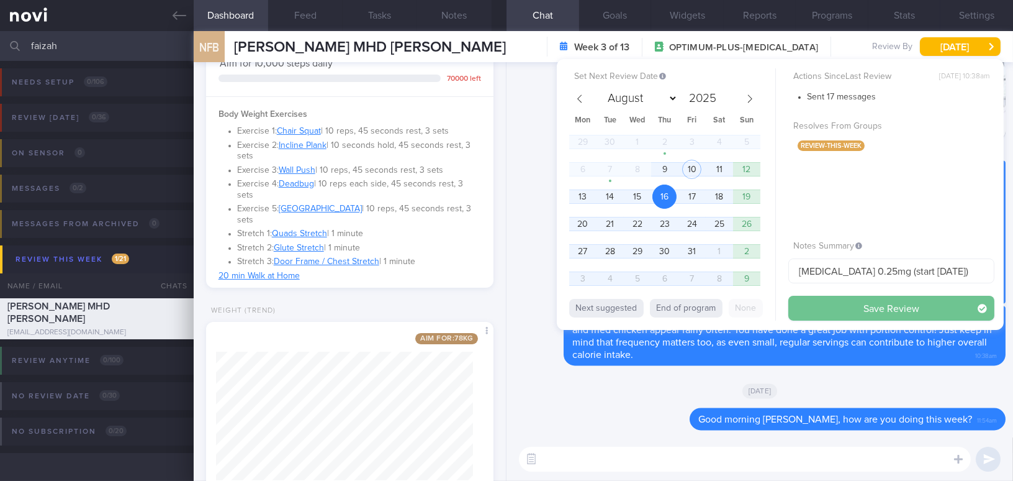
click at [832, 313] on button "Save Review" at bounding box center [891, 308] width 206 height 25
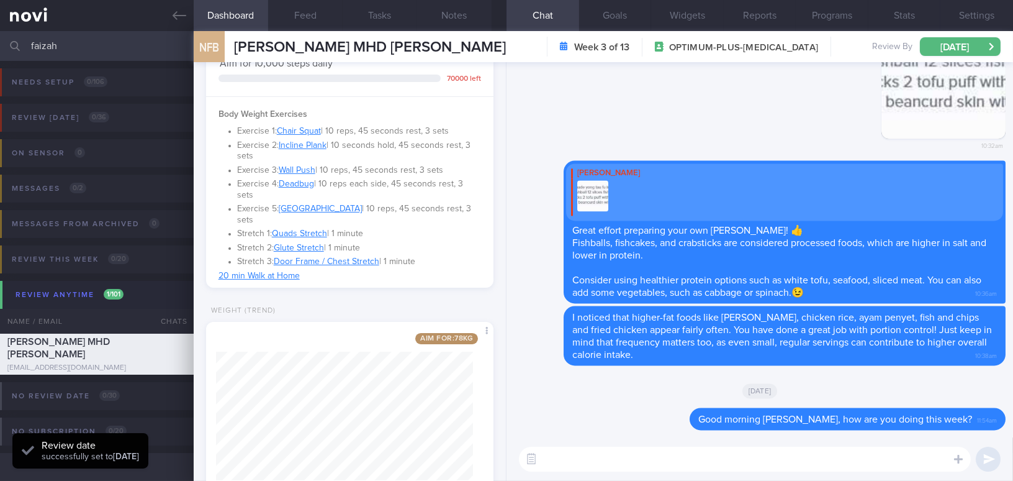
drag, startPoint x: 80, startPoint y: 47, endPoint x: 0, endPoint y: 33, distance: 81.4
click at [0, 33] on input "faizah" at bounding box center [506, 46] width 1013 height 30
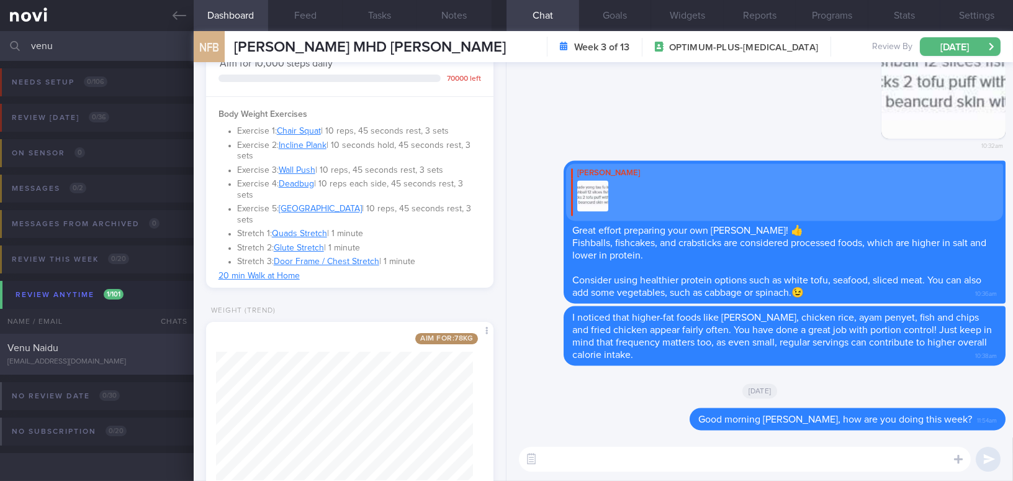
type input "venu"
click at [70, 344] on div "Venu Naidu" at bounding box center [95, 347] width 176 height 12
type input "Husband of Kat;"
type textarea "[DEMOGRAPHIC_DATA] [DEMOGRAPHIC_DATA] - Married with 2 kids (2.[DEMOGRAPHIC_DAT…"
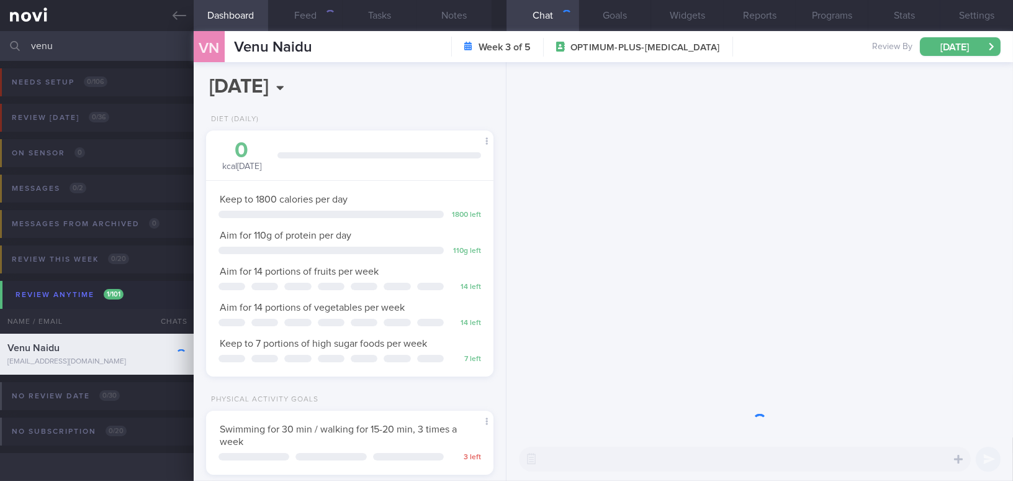
scroll to position [146, 256]
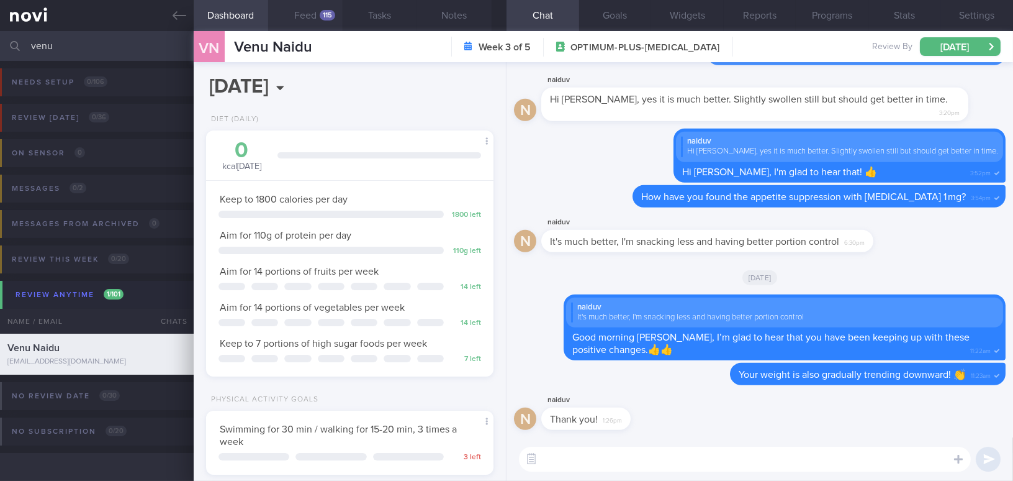
click at [307, 17] on button "Feed 115" at bounding box center [305, 15] width 75 height 31
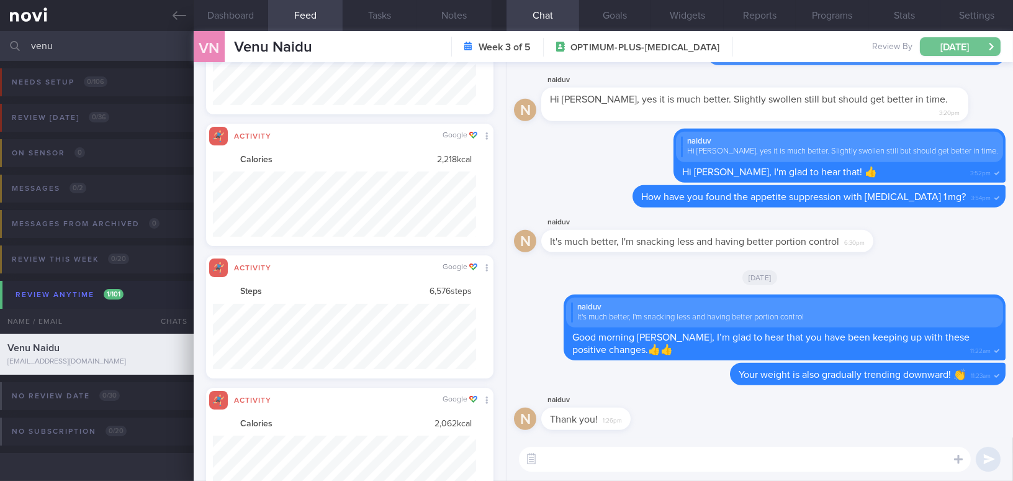
scroll to position [66, 263]
click at [929, 48] on button "[DATE]" at bounding box center [960, 46] width 81 height 19
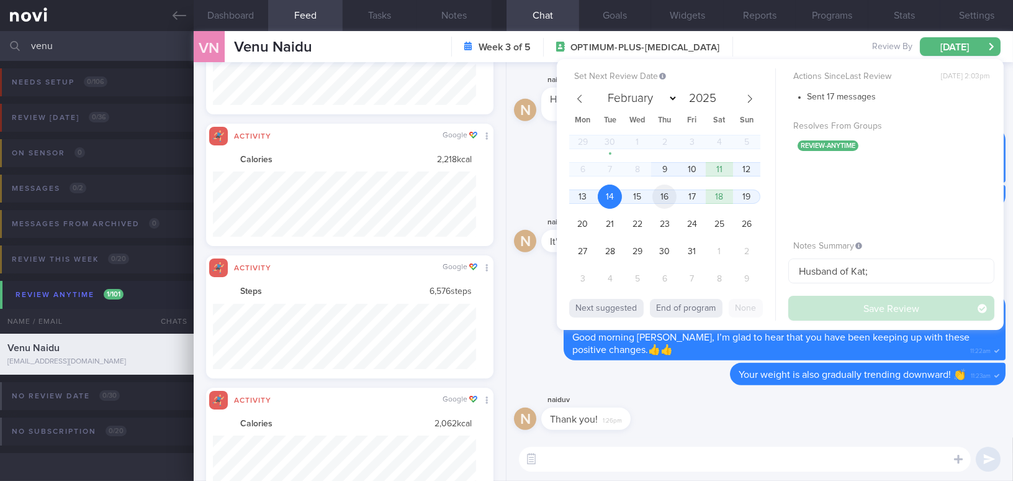
click at [669, 196] on span "16" at bounding box center [665, 196] width 24 height 24
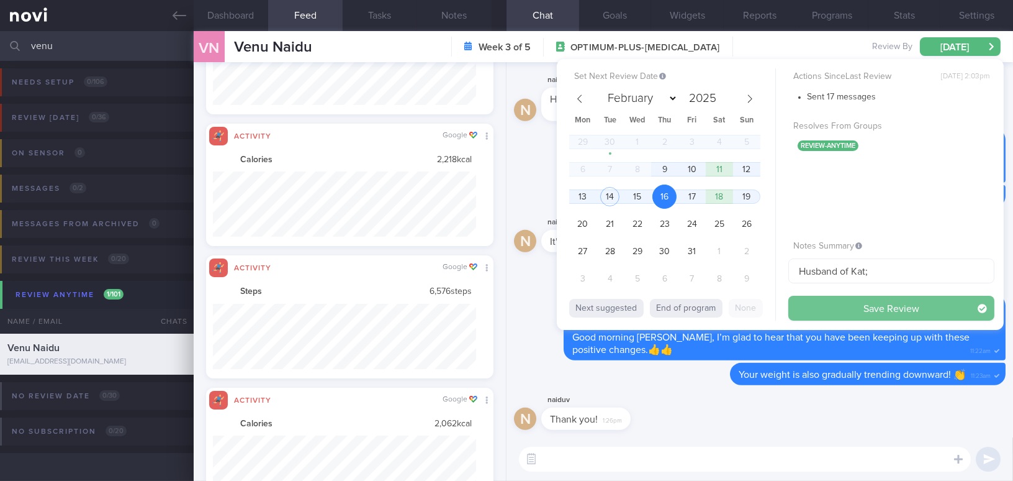
click at [829, 312] on button "Save Review" at bounding box center [891, 308] width 206 height 25
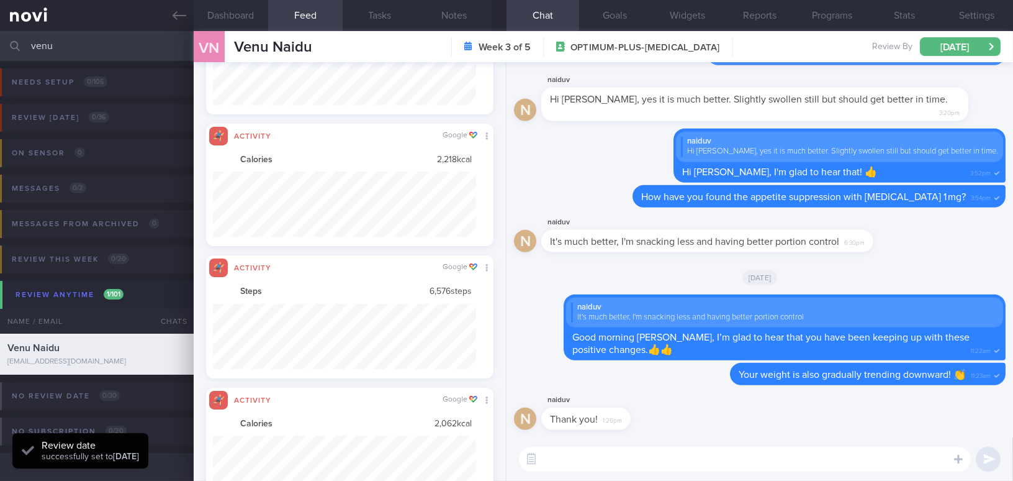
drag, startPoint x: 29, startPoint y: 47, endPoint x: 0, endPoint y: 43, distance: 29.3
click at [0, 43] on input "venu" at bounding box center [506, 46] width 1013 height 30
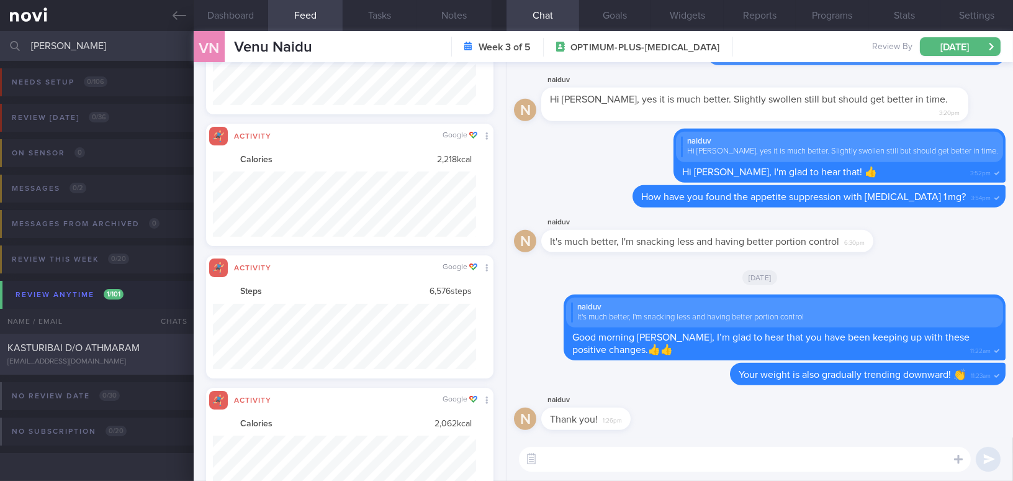
type input "[PERSON_NAME]"
click at [91, 351] on span "KASTURIBAI D/O ATHMARAM" at bounding box center [73, 348] width 132 height 10
type input "Pls note client's food preference; unable to take food photo due to restriction…"
type textarea "[DEMOGRAPHIC_DATA] [DEMOGRAPHIC_DATA] - Married with 2 kids (2.[DEMOGRAPHIC_DAT…"
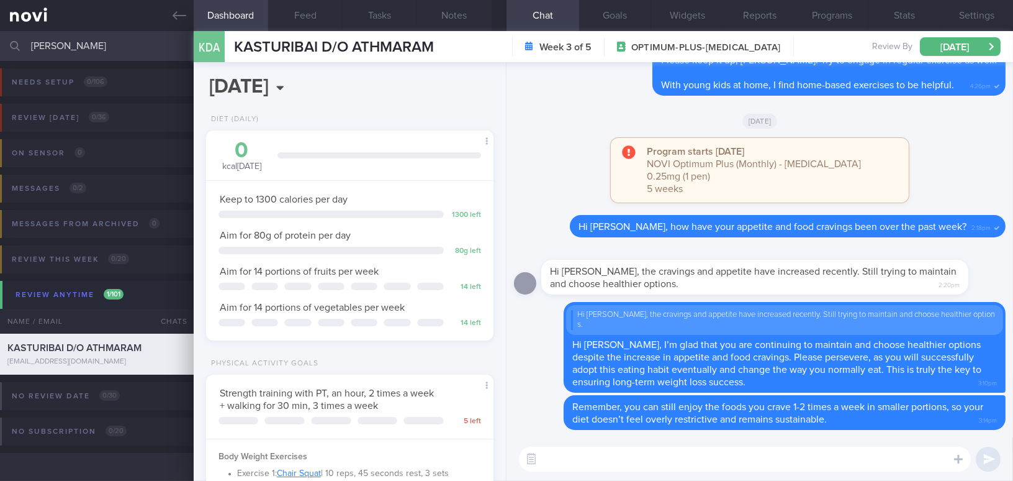
click at [626, 466] on textarea at bounding box center [745, 458] width 452 height 25
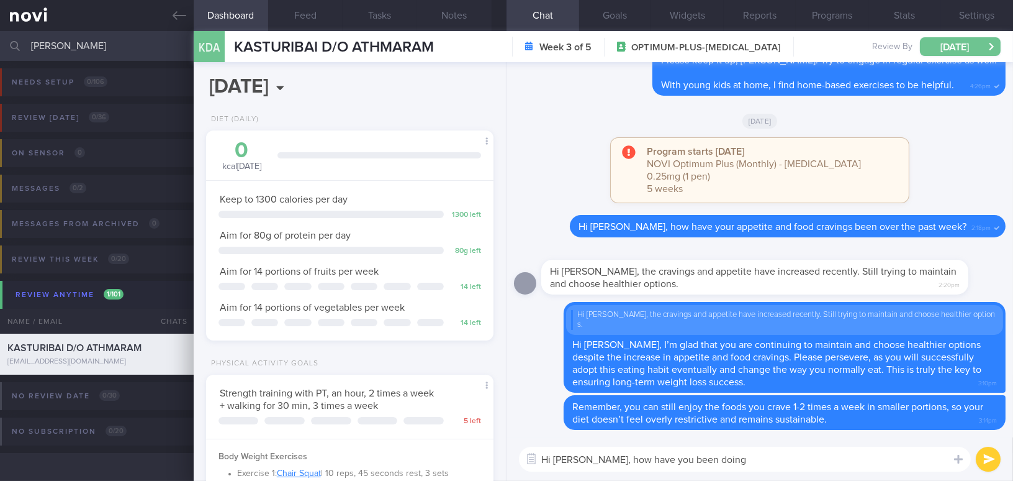
type textarea "Hi [PERSON_NAME], how have you been doing"
click at [956, 43] on button "[DATE]" at bounding box center [960, 46] width 81 height 19
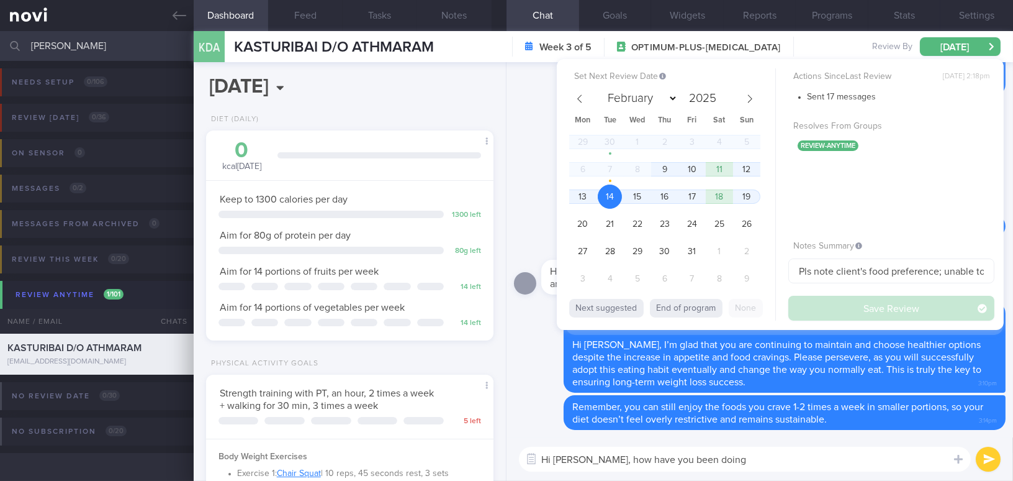
click at [728, 461] on textarea "Hi [PERSON_NAME], how have you been doing" at bounding box center [745, 458] width 452 height 25
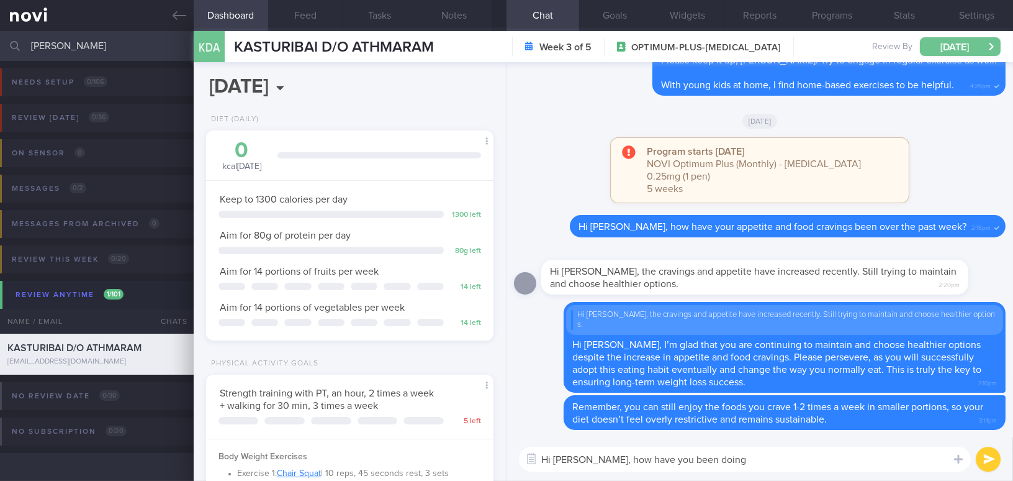
click at [930, 40] on button "[DATE]" at bounding box center [960, 46] width 81 height 19
click at [697, 462] on textarea "Hi [PERSON_NAME], how have you been doing" at bounding box center [745, 458] width 452 height 25
drag, startPoint x: 700, startPoint y: 460, endPoint x: 364, endPoint y: 448, distance: 336.1
click at [364, 448] on div "Dashboard Feed Tasks Notes Chat Goals Widgets Reports Programs Stats Settings K…" at bounding box center [604, 256] width 820 height 450
click at [958, 39] on button "[DATE]" at bounding box center [960, 46] width 81 height 19
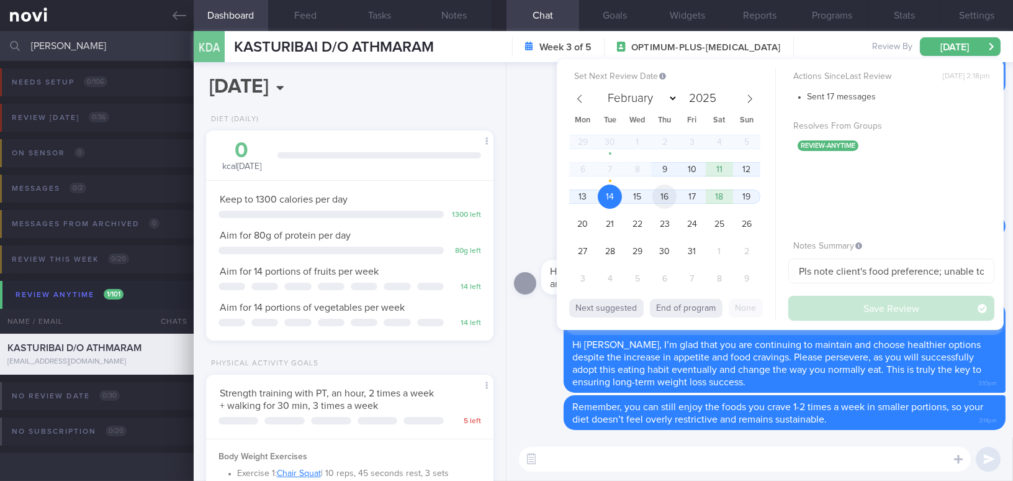
click at [661, 200] on span "16" at bounding box center [665, 196] width 24 height 24
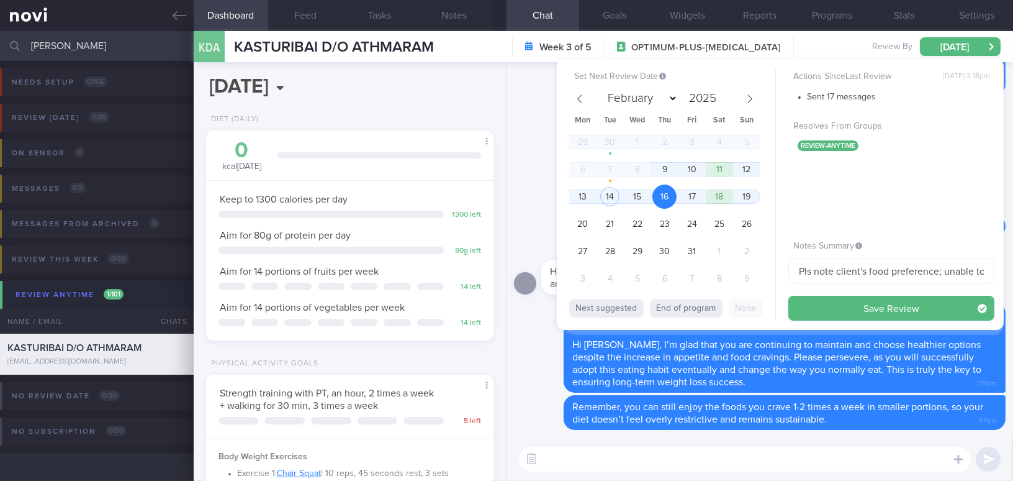
click at [838, 323] on div "Set Next Review Date [DATE] February March April May June July August September…" at bounding box center [780, 194] width 447 height 271
click at [839, 307] on button "Save Review" at bounding box center [891, 308] width 206 height 25
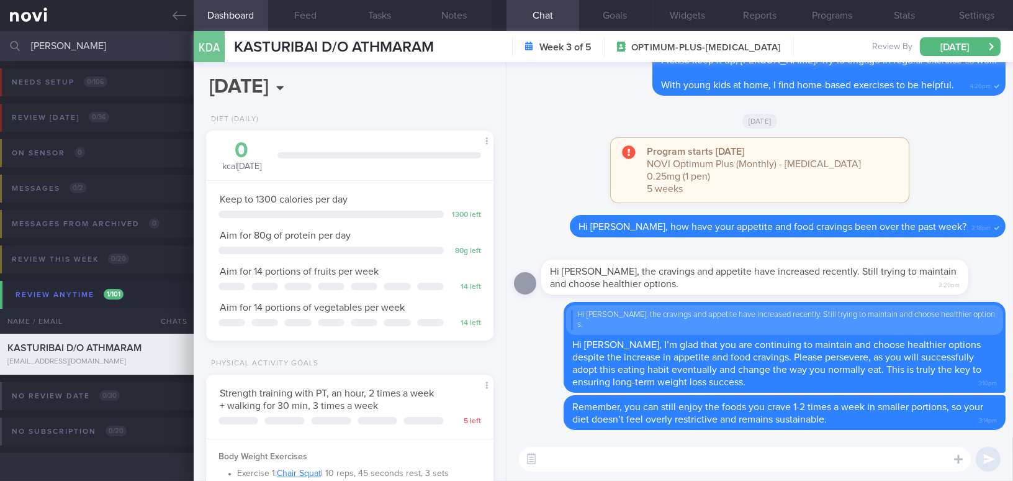
drag, startPoint x: 68, startPoint y: 45, endPoint x: 0, endPoint y: 37, distance: 68.8
click at [0, 37] on input "[PERSON_NAME]" at bounding box center [506, 46] width 1013 height 30
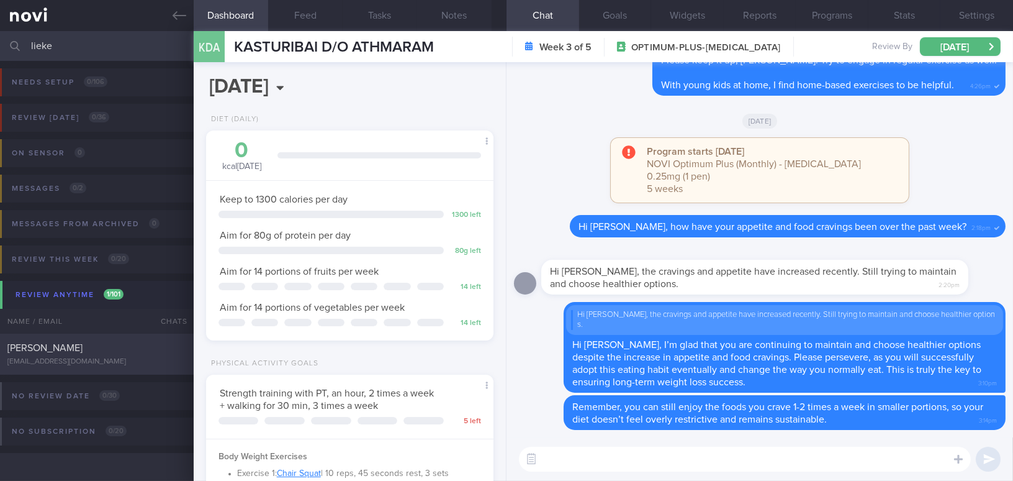
type input "lieke"
click at [126, 345] on div "[PERSON_NAME]" at bounding box center [95, 347] width 176 height 12
type input "Started [MEDICAL_DATA] [DATE]"
type textarea "[DEMOGRAPHIC_DATA] [DEMOGRAPHIC_DATA] - [DEMOGRAPHIC_DATA] - based in [GEOGRAPH…"
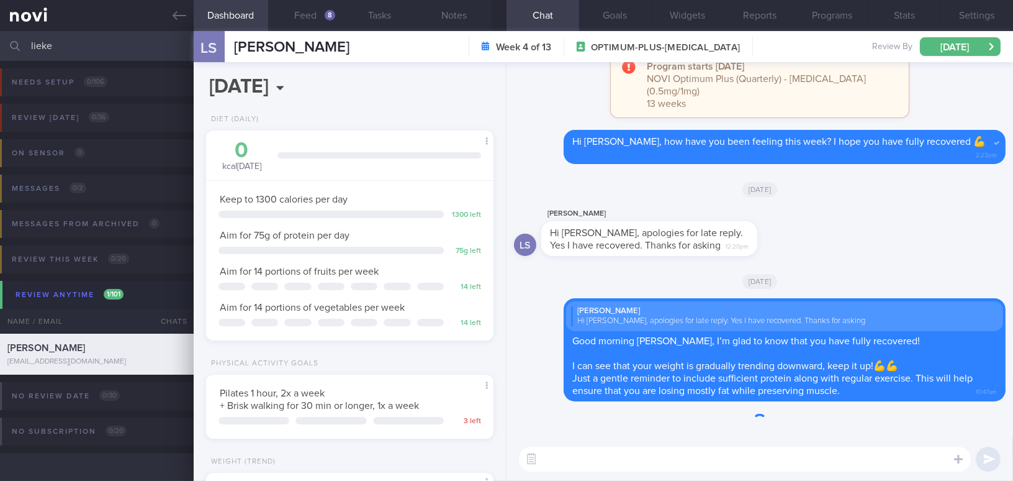
scroll to position [146, 256]
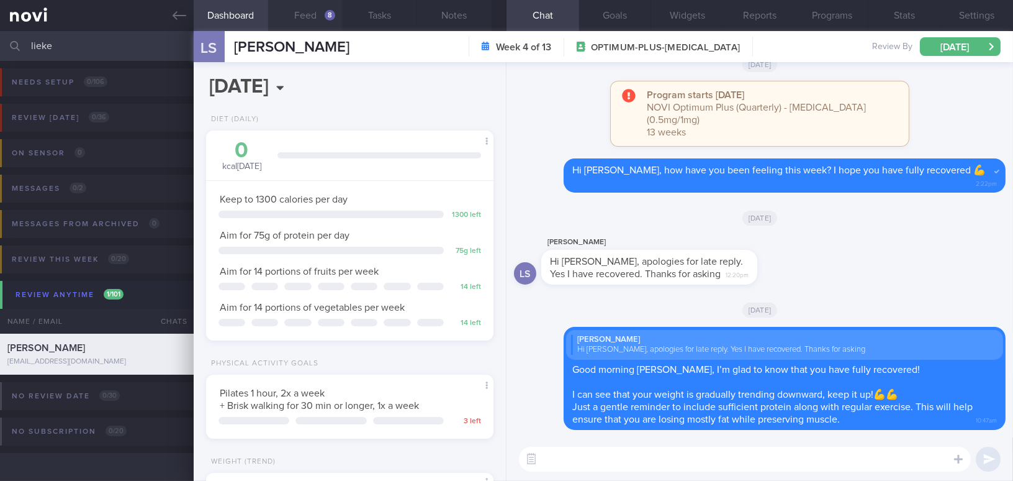
click at [315, 13] on button "Feed 8" at bounding box center [305, 15] width 75 height 31
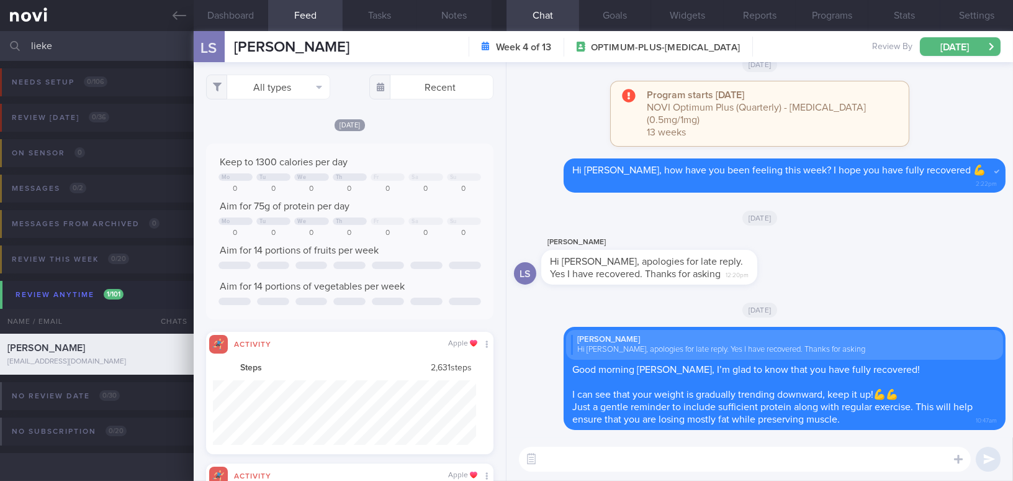
scroll to position [65, 263]
drag, startPoint x: 70, startPoint y: 51, endPoint x: 0, endPoint y: 37, distance: 71.5
click at [0, 37] on input "lieke" at bounding box center [506, 46] width 1013 height 30
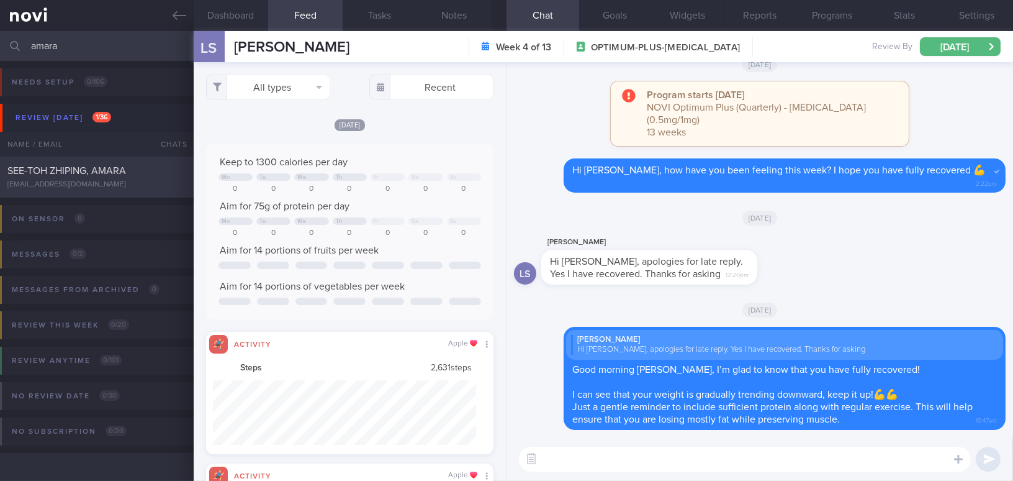
type input "amara"
click at [93, 168] on span "SEE-TOH ZHIPING, AMARA" at bounding box center [66, 171] width 119 height 10
type input "Note client's preference; "Not allowed to do Weight training by CTVS""
type textarea "[DEMOGRAPHIC_DATA] [DEMOGRAPHIC_DATA] Occupation Occupation Smoking Non-smoker …"
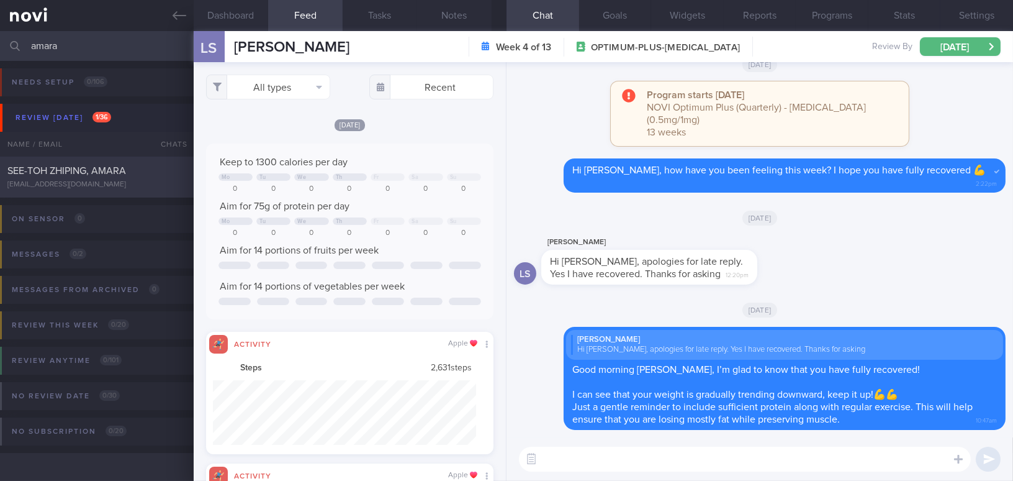
select select "8"
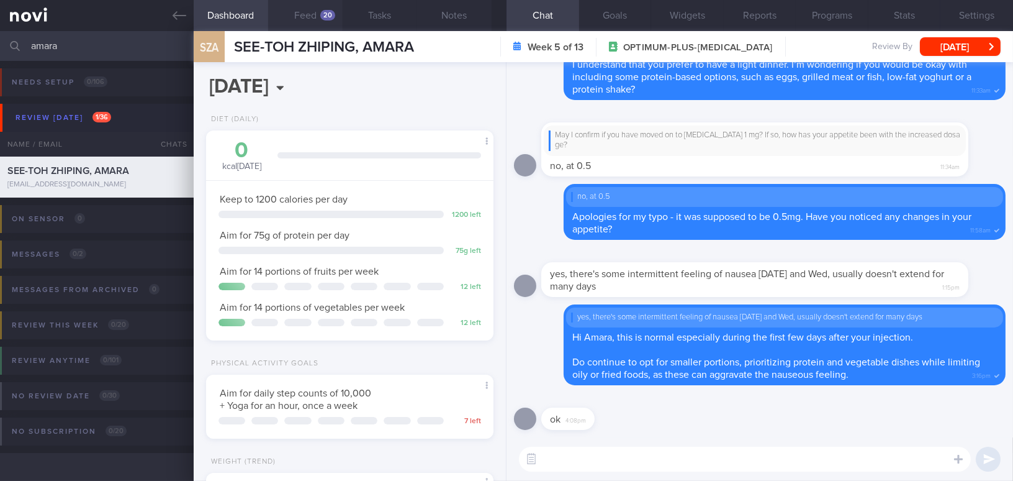
click at [309, 12] on button "Feed 20" at bounding box center [305, 15] width 75 height 31
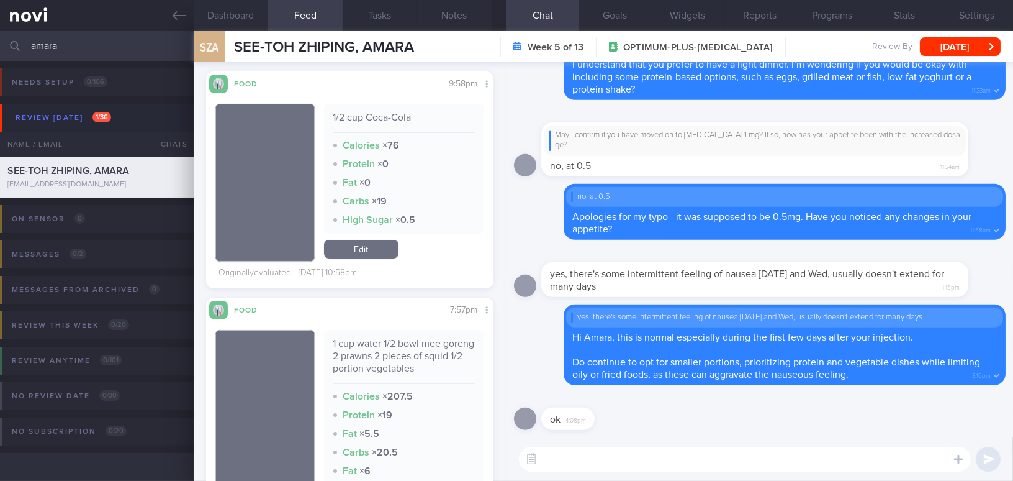
scroll to position [846, 0]
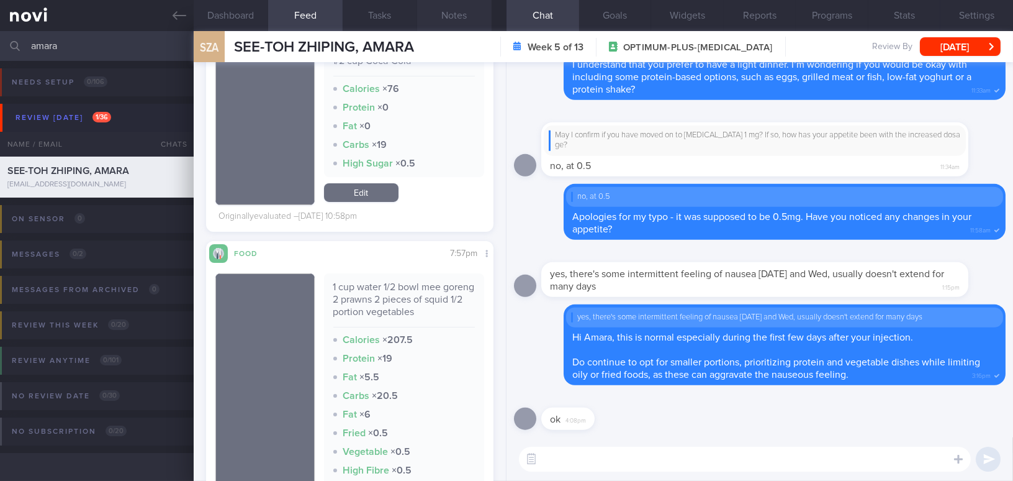
click at [445, 16] on button "Notes" at bounding box center [454, 15] width 75 height 31
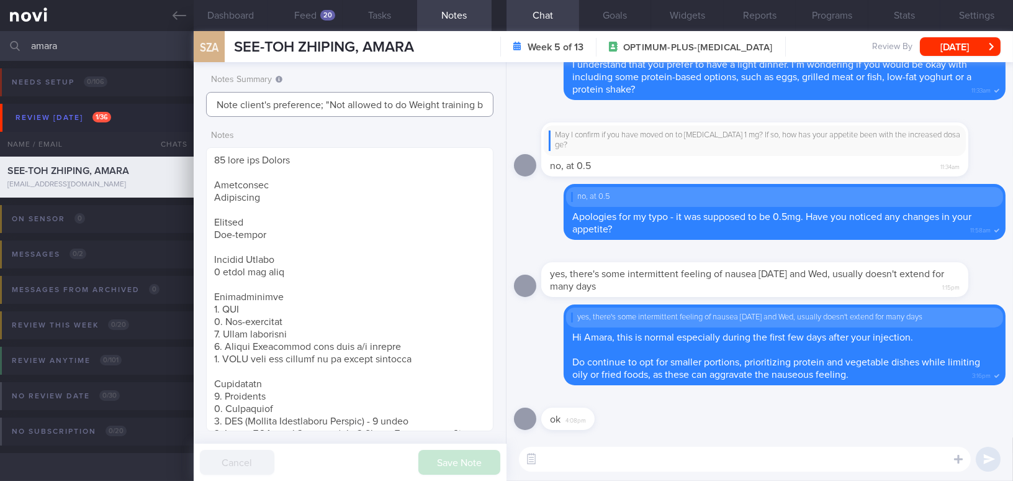
click at [431, 103] on input "Note client's preference; "Not allowed to do Weight training by CTVS"" at bounding box center [349, 104] width 287 height 25
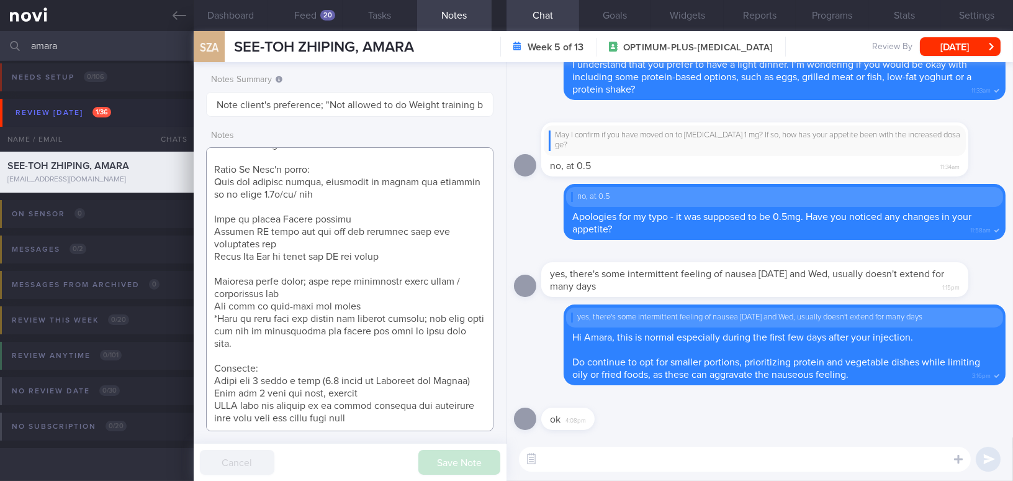
click at [380, 415] on textarea at bounding box center [349, 289] width 287 height 284
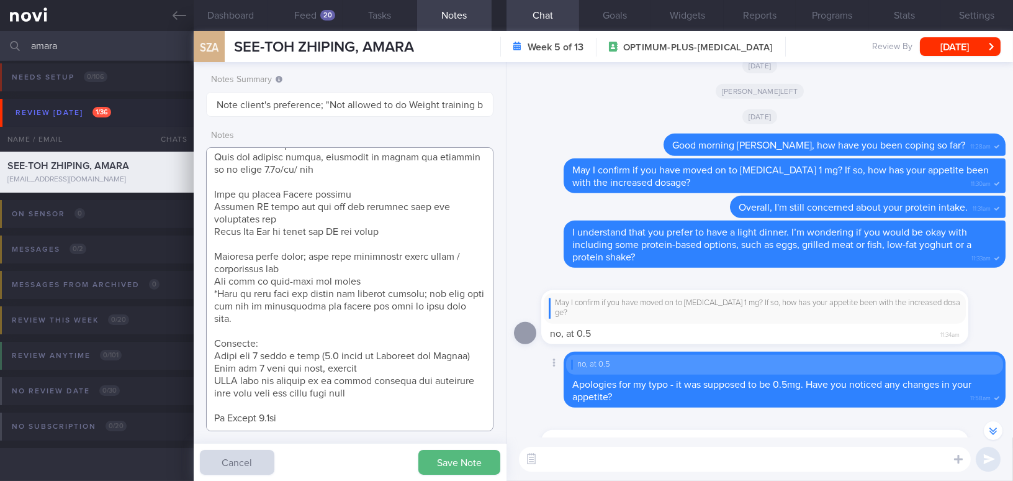
scroll to position [-169, 0]
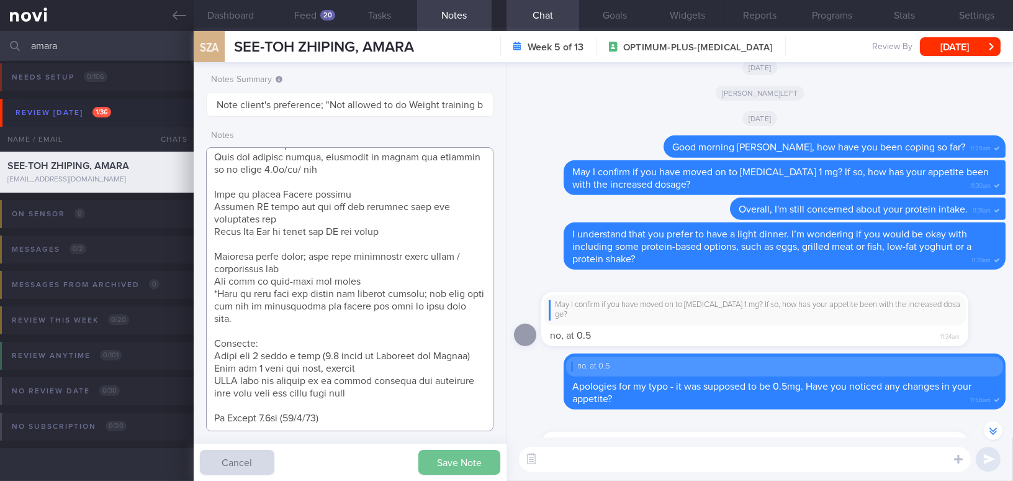
type textarea "42 year old Female Occupation Occupation Smoking Non-smoker Alcohol Intake 0 un…"
click at [479, 458] on button "Save Note" at bounding box center [459, 462] width 82 height 25
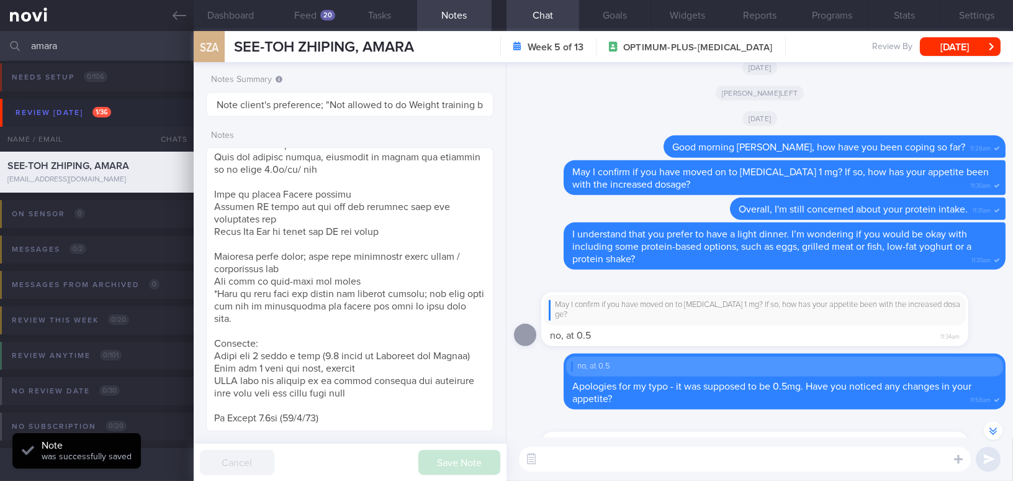
scroll to position [0, 0]
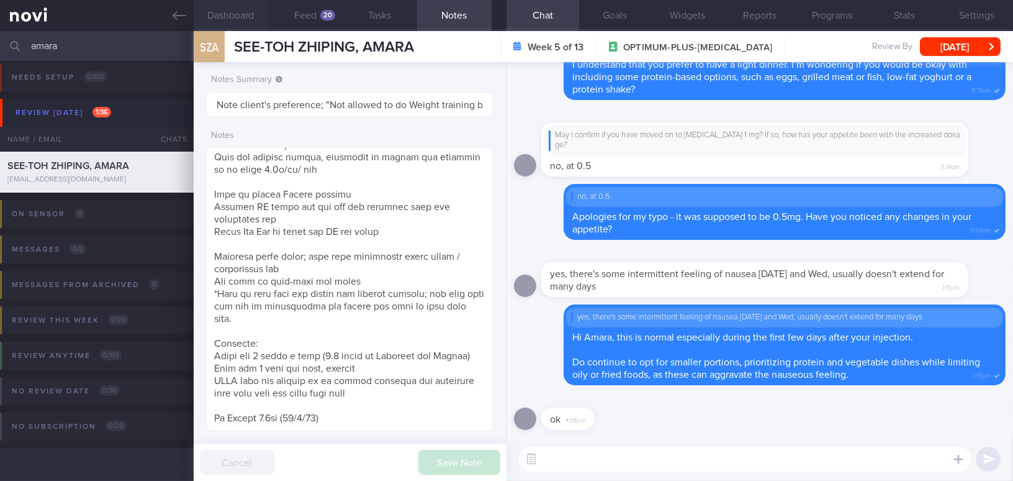
click at [228, 16] on button "Dashboard" at bounding box center [231, 15] width 75 height 31
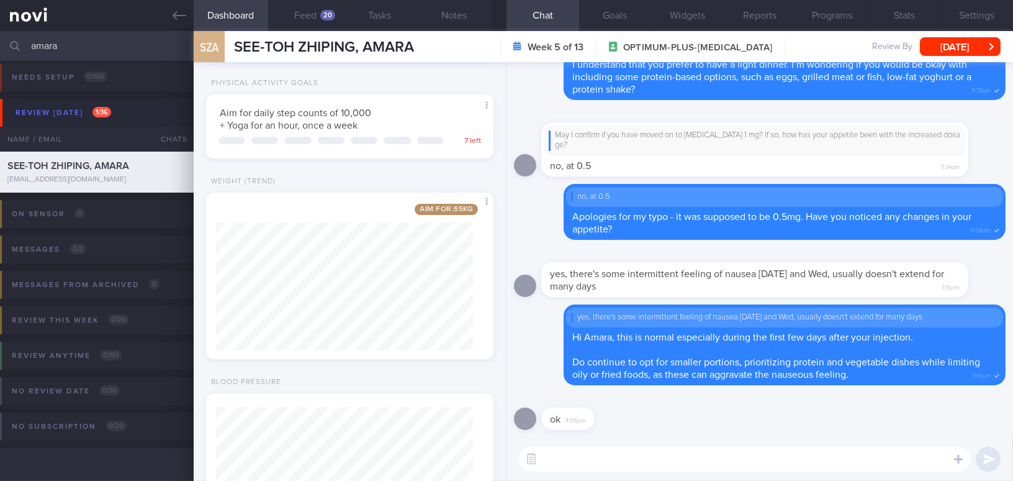
scroll to position [282, 0]
click at [818, 13] on button "Programs" at bounding box center [832, 15] width 73 height 31
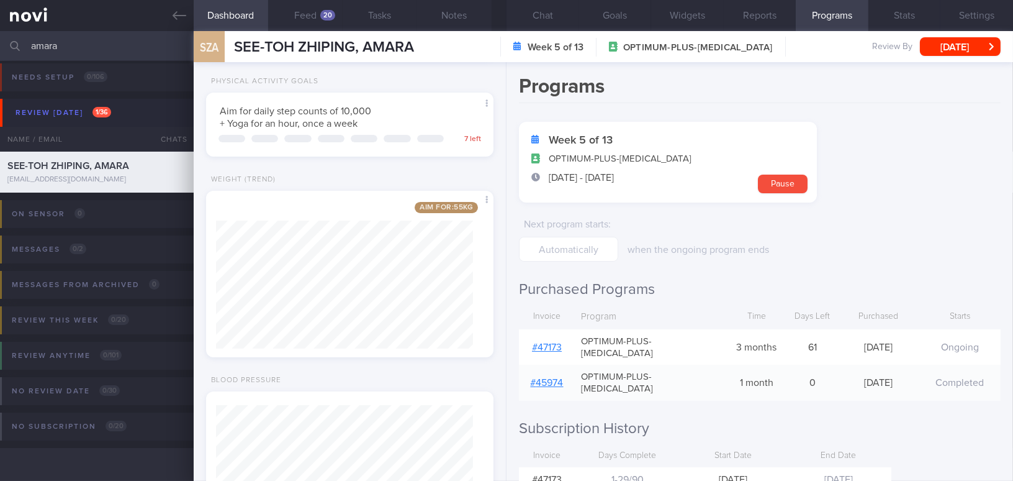
click at [541, 342] on link "# 47173" at bounding box center [547, 347] width 30 height 10
click at [547, 17] on button "Chat" at bounding box center [543, 15] width 73 height 31
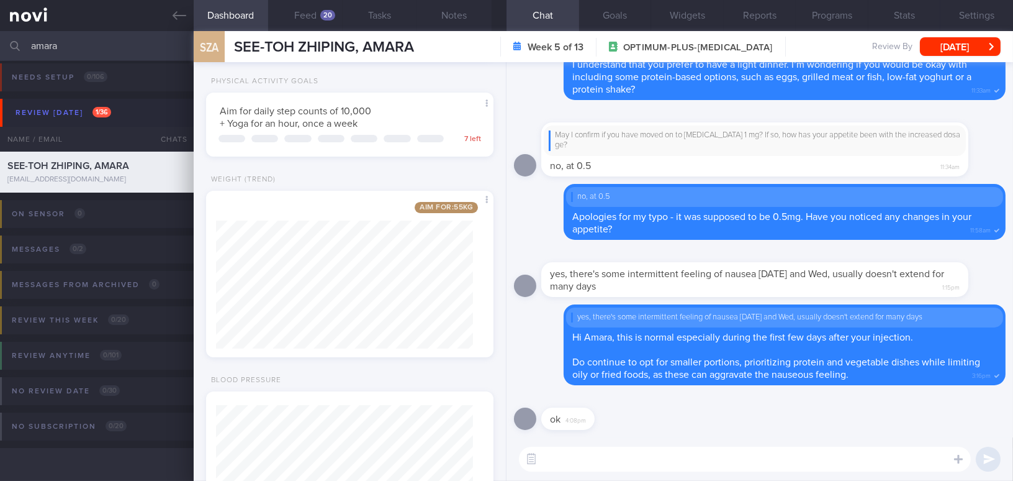
click at [638, 461] on textarea at bounding box center [745, 458] width 452 height 25
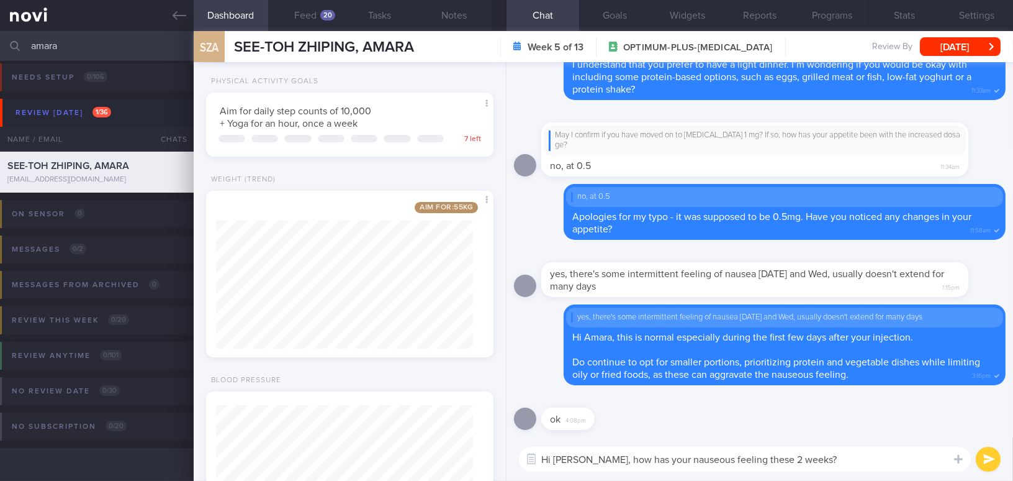
drag, startPoint x: 587, startPoint y: 458, endPoint x: 821, endPoint y: 461, distance: 234.1
click at [821, 461] on textarea "Hi Amara, how has your nauseous feeling these 2 weeks?" at bounding box center [745, 458] width 452 height 25
click at [605, 469] on textarea "Hi Amara, how has your nauseous feeling these 2 weeks?" at bounding box center [745, 458] width 452 height 25
drag, startPoint x: 585, startPoint y: 459, endPoint x: 832, endPoint y: 463, distance: 246.5
click at [832, 463] on textarea "Hi Amara, how has your nauseous feeling these 2 weeks?" at bounding box center [745, 458] width 452 height 25
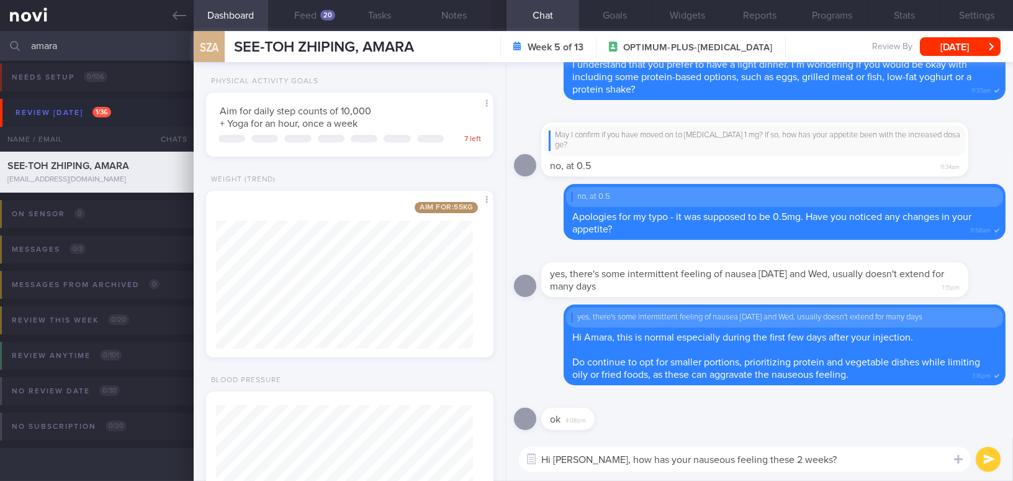
paste textarea "How has your nausea been over the past two weeks?"
click at [594, 454] on textarea "Hi Amara, How has your nausea been over the past two weeks?" at bounding box center [745, 458] width 452 height 25
drag, startPoint x: 777, startPoint y: 457, endPoint x: 791, endPoint y: 457, distance: 14.3
click at [791, 457] on textarea "Hi Amara, how has your nauseous been over the past two weeks?" at bounding box center [745, 458] width 452 height 25
click at [843, 463] on textarea "Hi [PERSON_NAME], how has your nauseous been over the past 2 weeks?" at bounding box center [745, 458] width 452 height 25
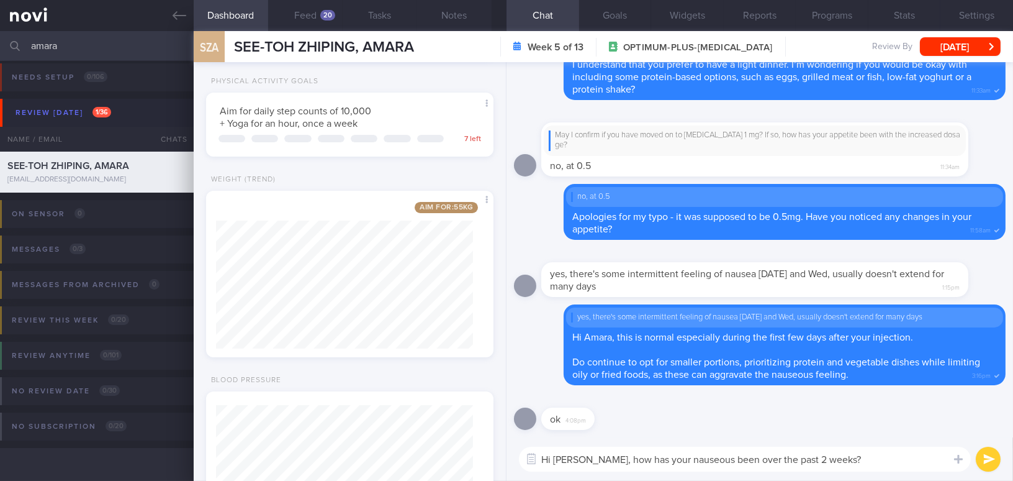
type textarea "Hi [PERSON_NAME], how has your nauseous been over the past 2 weeks?"
click at [981, 461] on button "submit" at bounding box center [988, 458] width 25 height 25
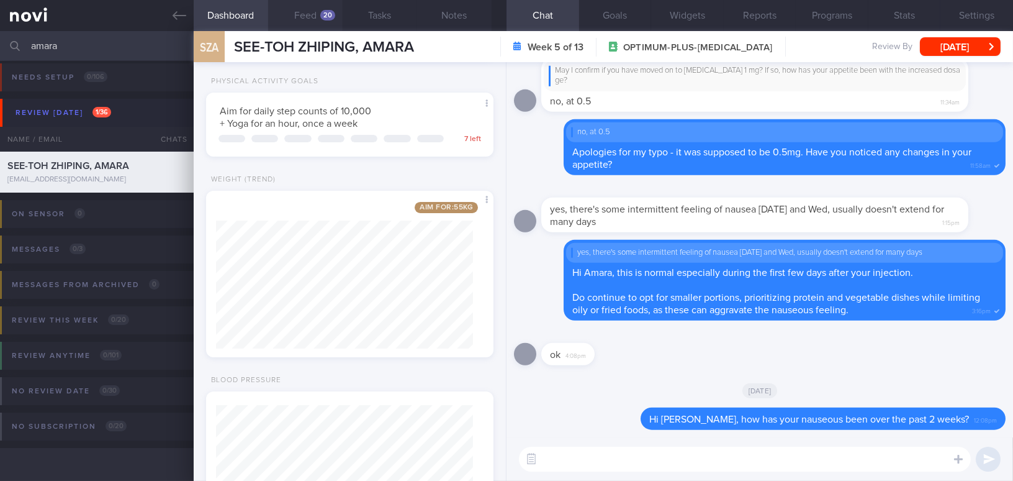
click at [319, 14] on button "Feed 20" at bounding box center [305, 15] width 75 height 31
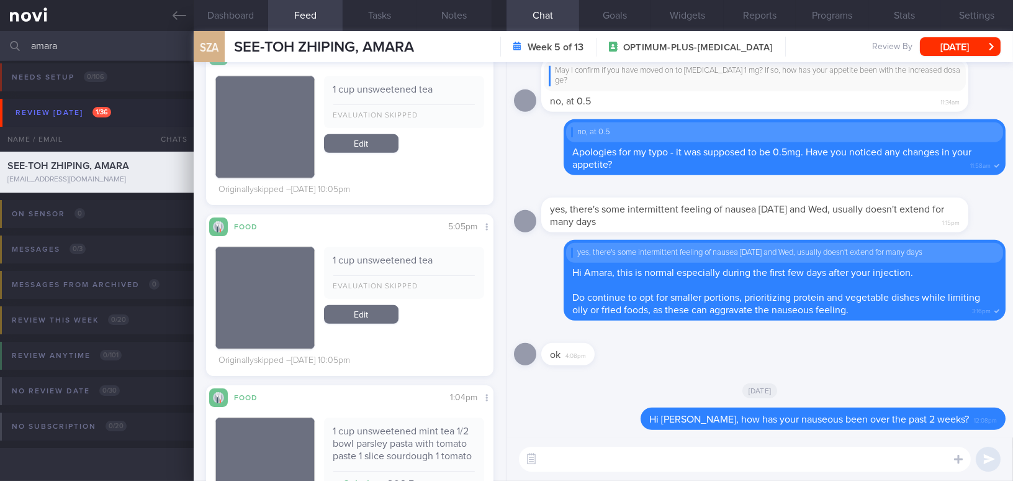
scroll to position [2428, 0]
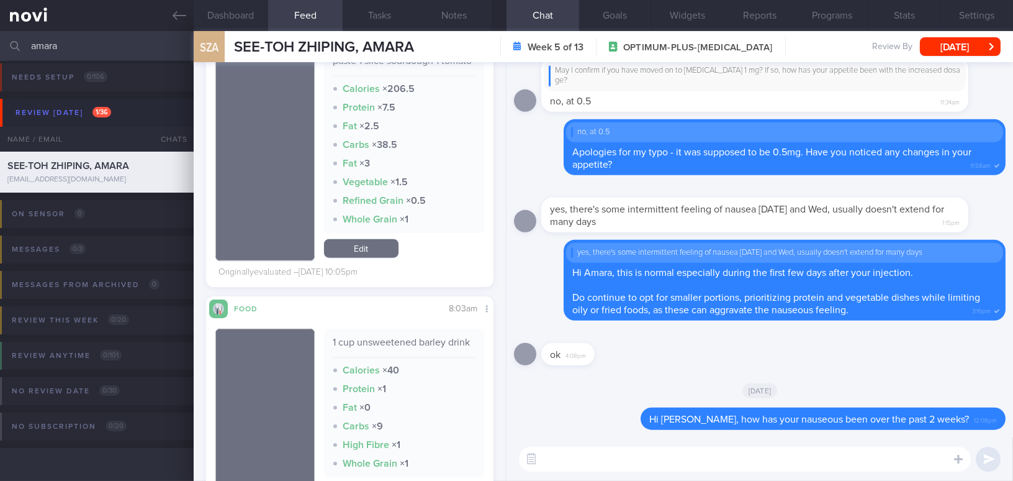
click at [576, 462] on textarea at bounding box center [745, 458] width 452 height 25
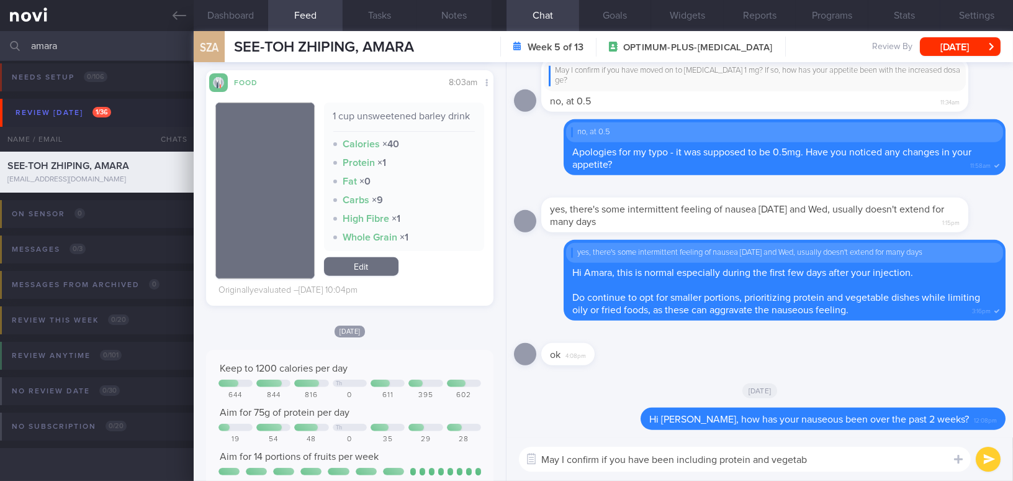
type textarea "May I confirm if you have been including protein and vegetabl"
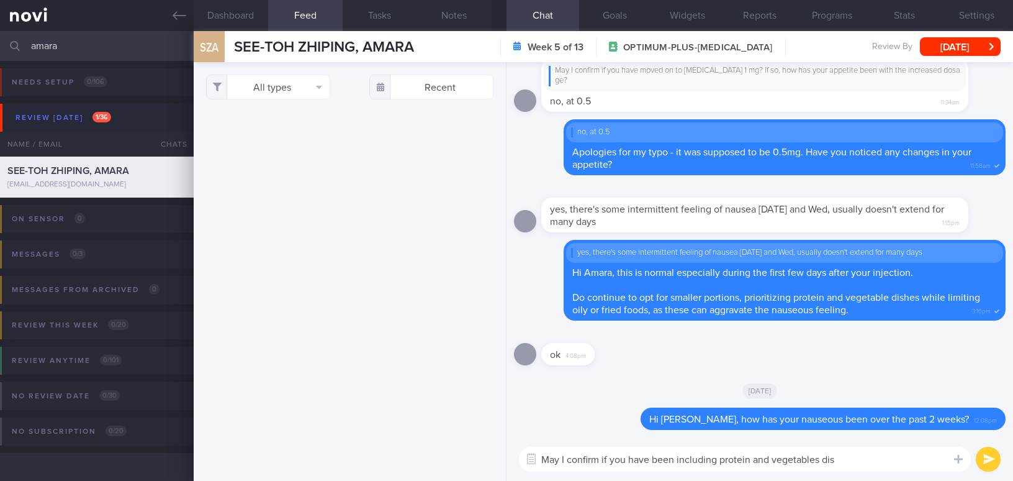
select select "8"
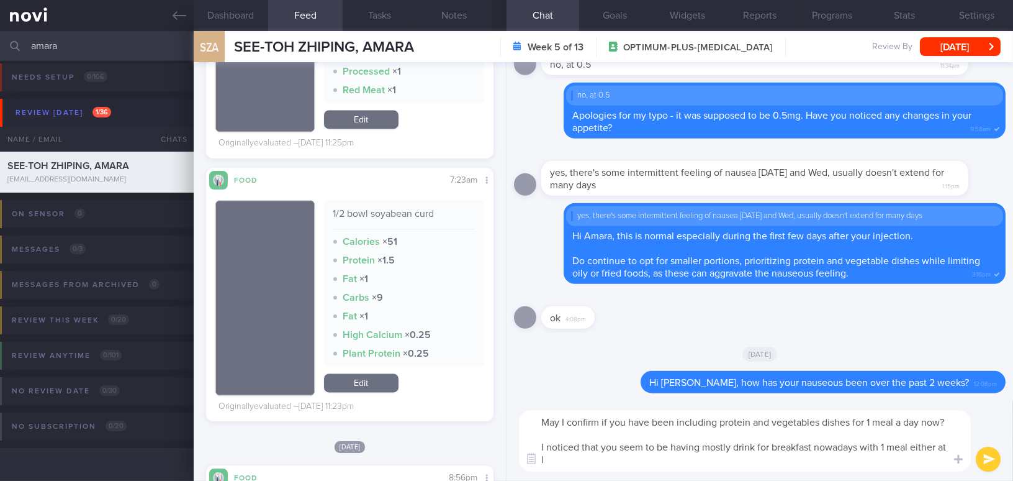
scroll to position [12, 0]
type textarea "May I confirm if you have been including protein and vegetables dishes for 1 me…"
drag, startPoint x: 638, startPoint y: 466, endPoint x: 494, endPoint y: 401, distance: 157.5
click at [494, 401] on div "Dashboard Feed 46 Tasks Notes Chat Goals Widgets Reports Programs Stats Setting…" at bounding box center [604, 256] width 820 height 450
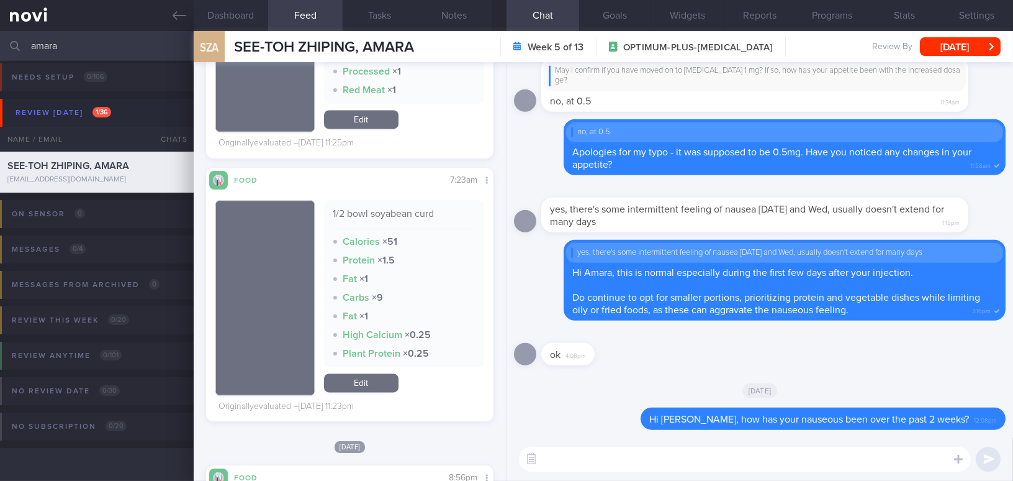
paste textarea "Can I check if you’ve been including protein and vegetable dishes in at least o…"
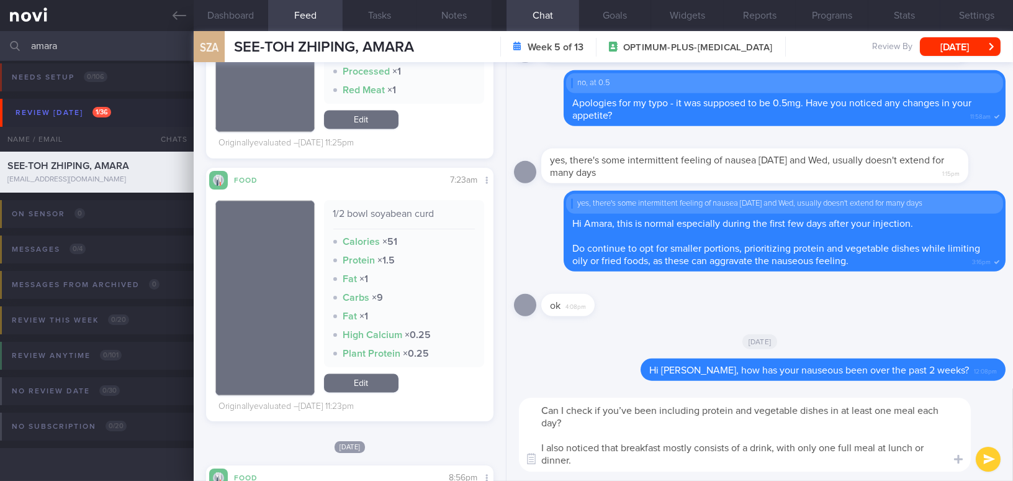
drag, startPoint x: 558, startPoint y: 410, endPoint x: 530, endPoint y: 409, distance: 28.6
click at [530, 409] on textarea "Can I check if you’ve been including protein and vegetable dishes in at least o…" at bounding box center [745, 434] width 452 height 74
click at [634, 412] on textarea "May I check if you’ve been including protein and vegetable dishes in at least o…" at bounding box center [745, 434] width 452 height 74
drag, startPoint x: 855, startPoint y: 410, endPoint x: 886, endPoint y: 409, distance: 31.1
click at [886, 409] on textarea "May I check if you have been including protein and vegetable dishes in at least…" at bounding box center [745, 434] width 452 height 74
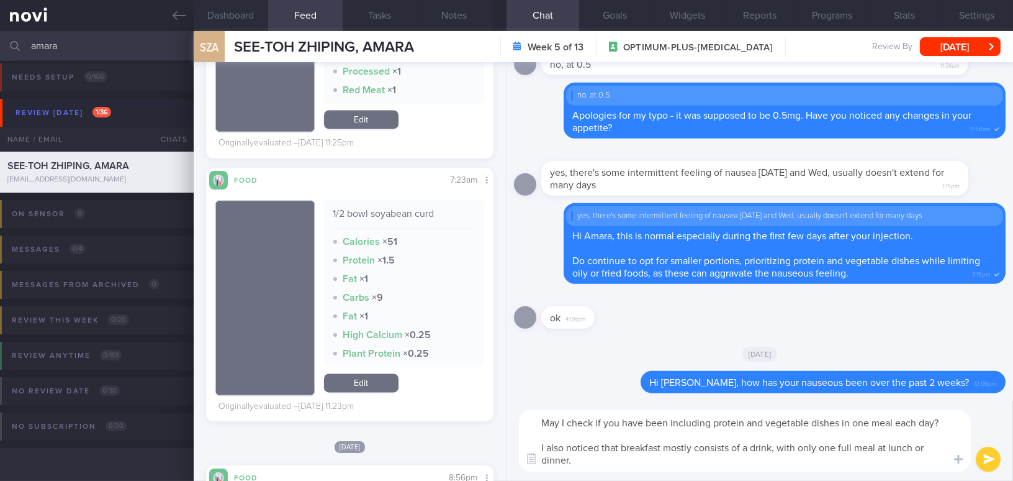
click at [894, 422] on textarea "May I check if you have been including protein and vegetable dishes in one meal…" at bounding box center [745, 440] width 452 height 61
click at [567, 445] on textarea "May I check if you have been including protein and vegetable dishes in one meal…" at bounding box center [745, 440] width 452 height 61
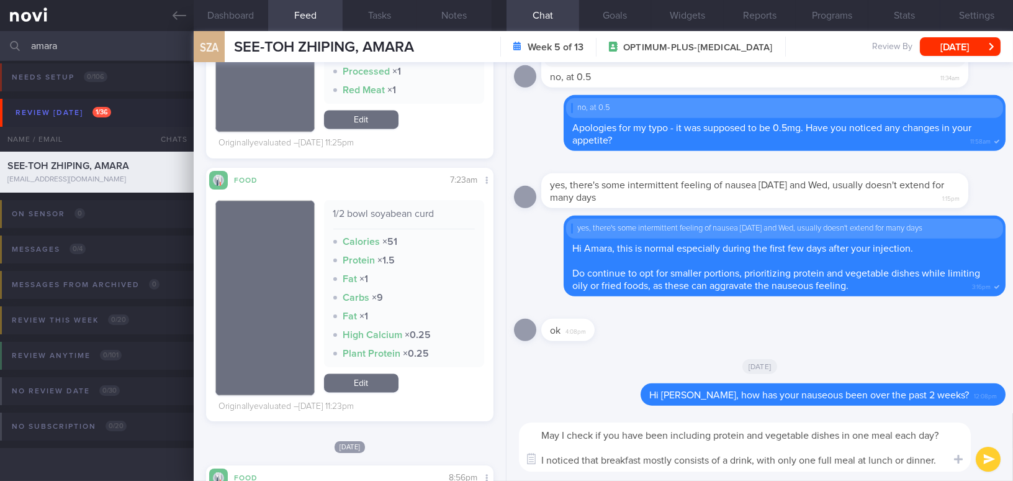
click at [943, 464] on textarea "May I check if you have been including protein and vegetable dishes in one meal…" at bounding box center [745, 446] width 452 height 49
type textarea "May I check if you have been including protein and vegetable dishes in one meal…"
click at [990, 455] on button "submit" at bounding box center [988, 458] width 25 height 25
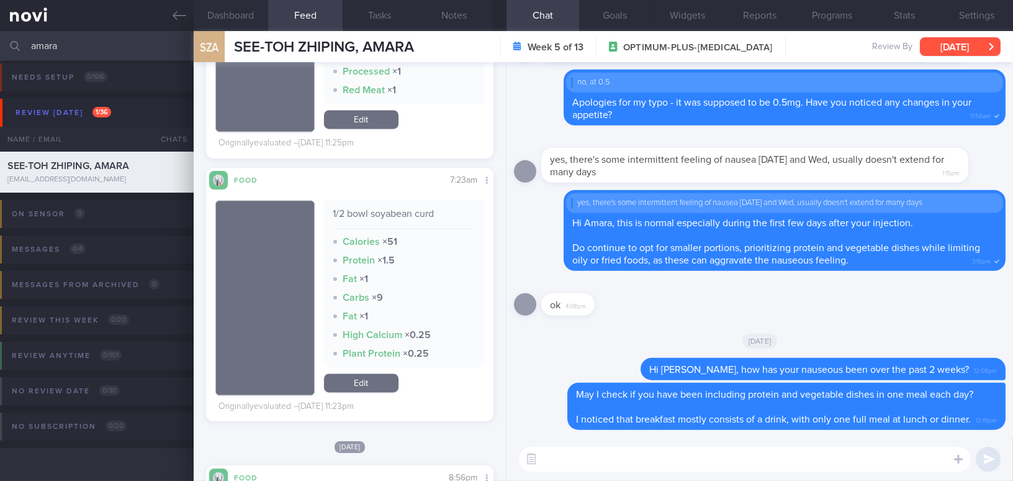
click at [967, 47] on button "[DATE]" at bounding box center [960, 46] width 81 height 19
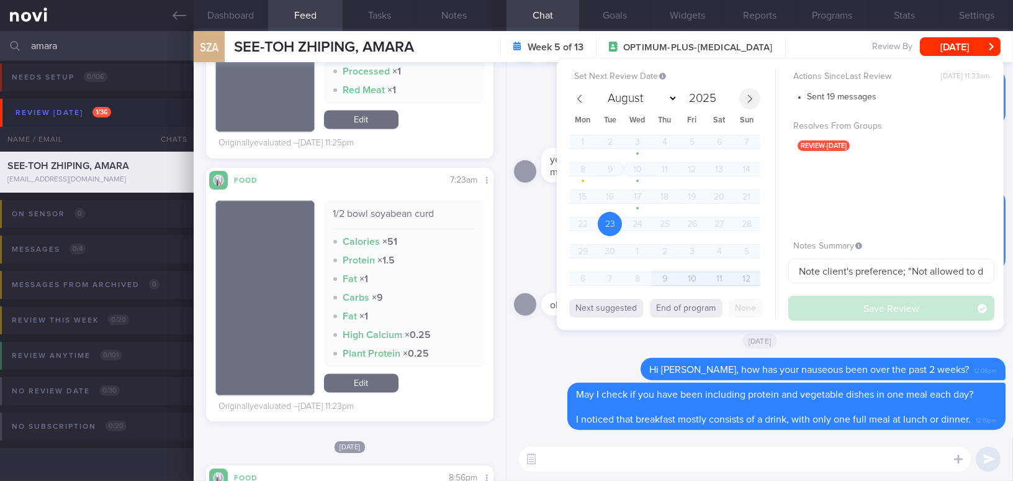
click at [756, 97] on span at bounding box center [749, 98] width 21 height 21
select select "9"
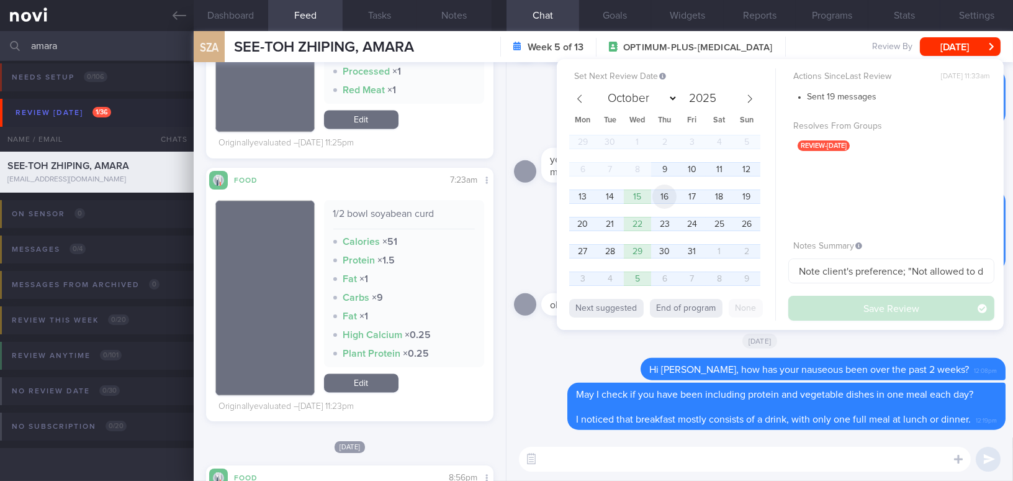
click at [662, 195] on span "16" at bounding box center [665, 196] width 24 height 24
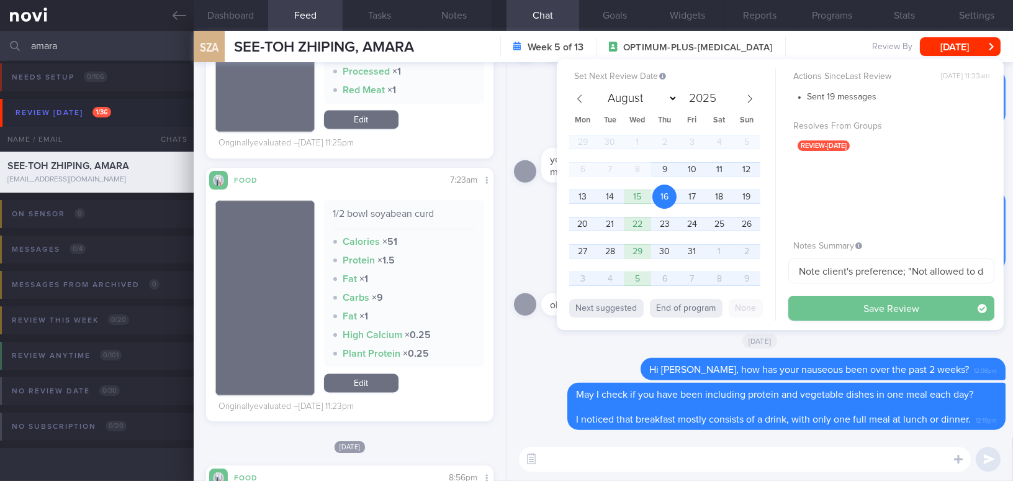
click at [831, 309] on button "Save Review" at bounding box center [891, 308] width 206 height 25
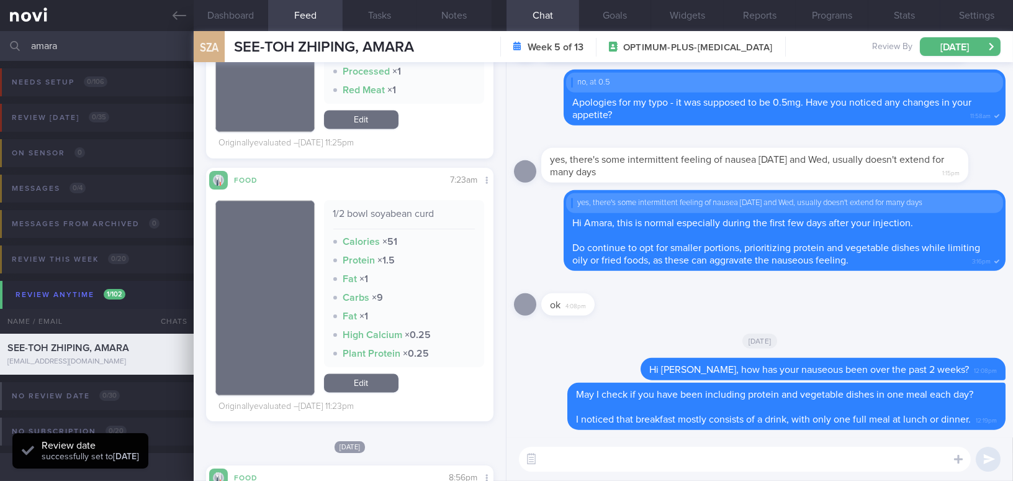
drag, startPoint x: 94, startPoint y: 44, endPoint x: 0, endPoint y: 42, distance: 94.4
click at [0, 42] on input "amara" at bounding box center [506, 46] width 1013 height 30
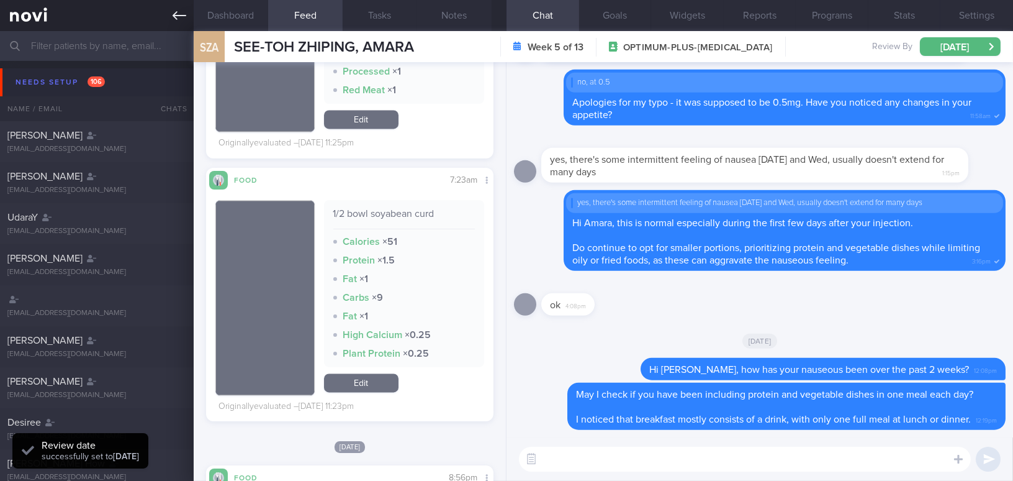
click at [179, 19] on icon at bounding box center [180, 16] width 14 height 14
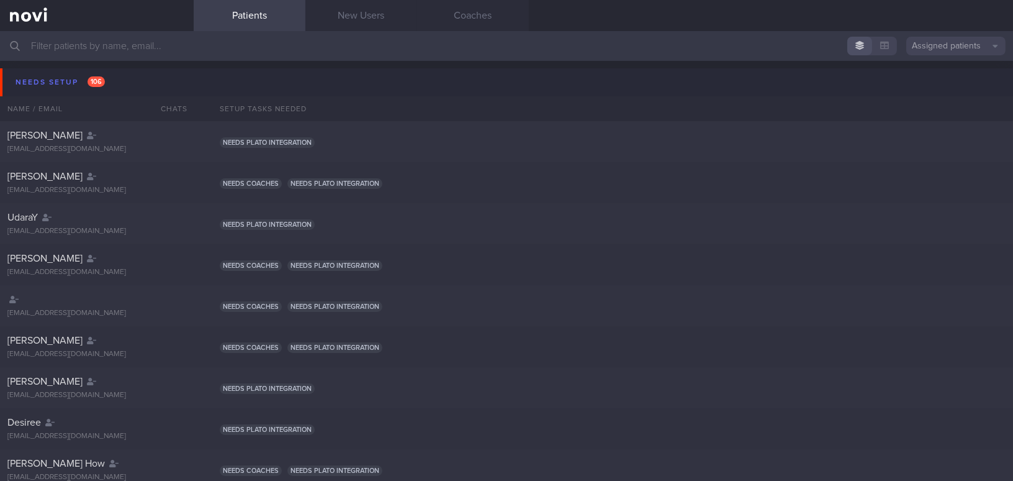
click at [63, 43] on input "text" at bounding box center [506, 46] width 1013 height 30
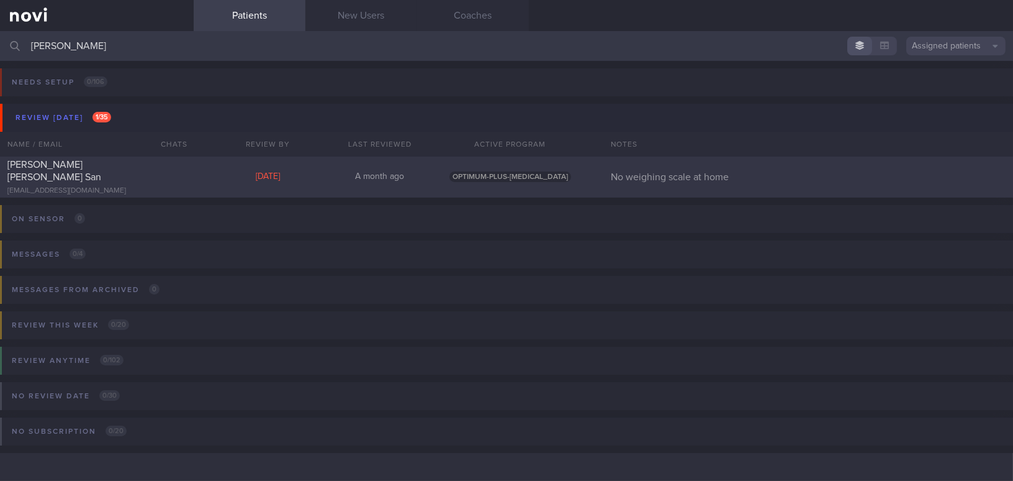
type input "[PERSON_NAME]"
click at [125, 173] on div "[PERSON_NAME] [PERSON_NAME] San" at bounding box center [95, 170] width 176 height 25
select select "8"
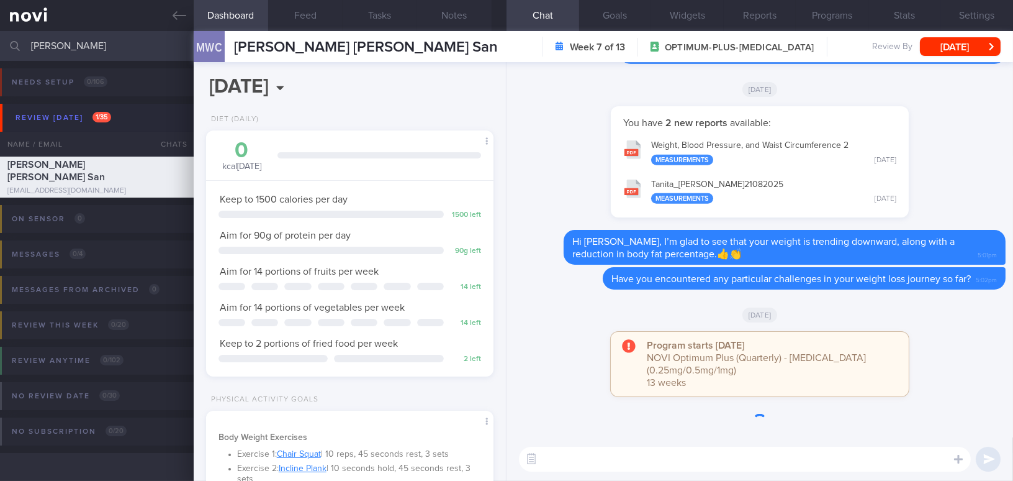
scroll to position [146, 256]
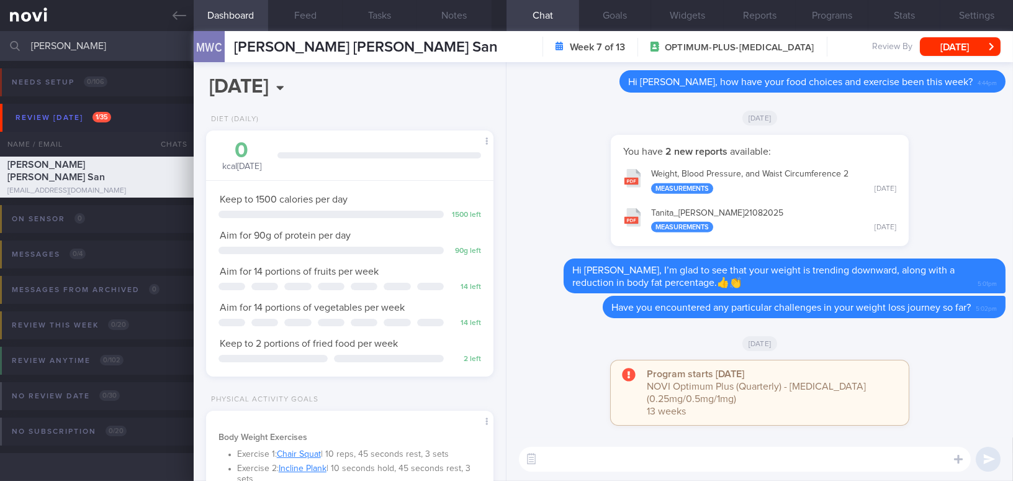
drag, startPoint x: 58, startPoint y: 45, endPoint x: 10, endPoint y: 44, distance: 48.4
click at [10, 44] on div "[PERSON_NAME] Assigned patients Assigned patients All active patients Archived …" at bounding box center [506, 46] width 1013 height 30
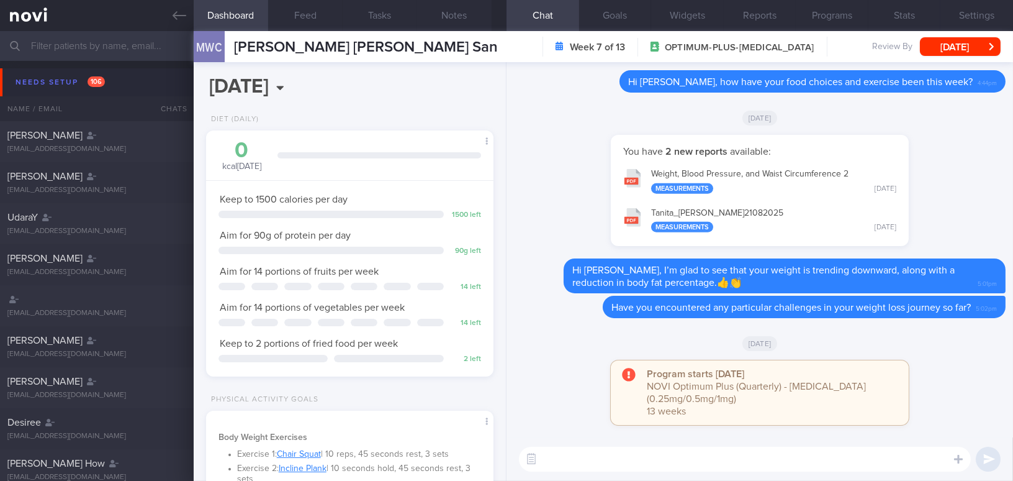
click at [88, 48] on input "text" at bounding box center [506, 46] width 1013 height 30
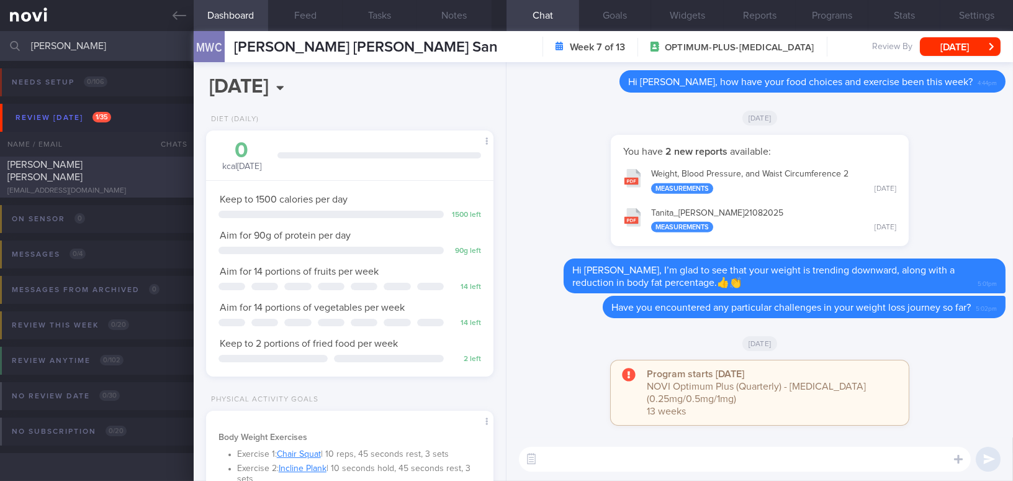
type input "[PERSON_NAME]"
click at [98, 186] on div "[EMAIL_ADDRESS][DOMAIN_NAME]" at bounding box center [96, 190] width 179 height 9
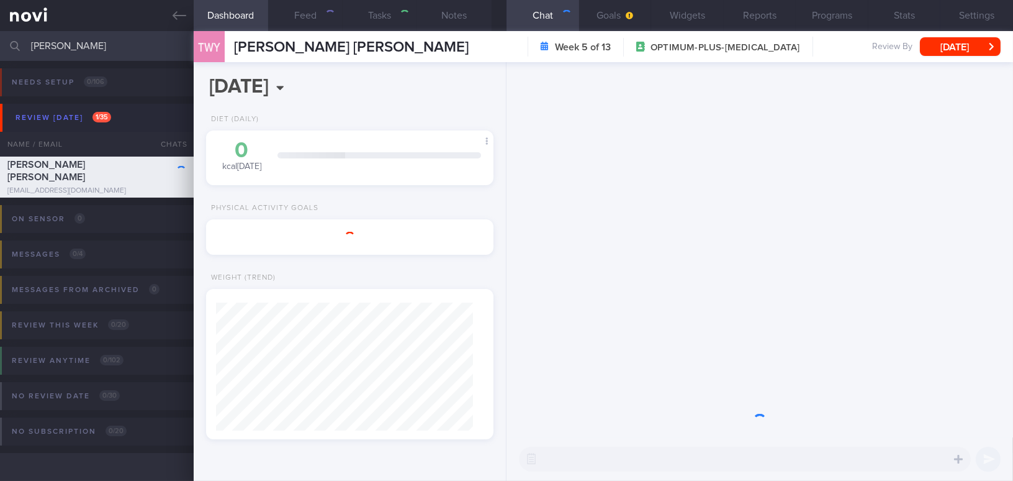
select select "9"
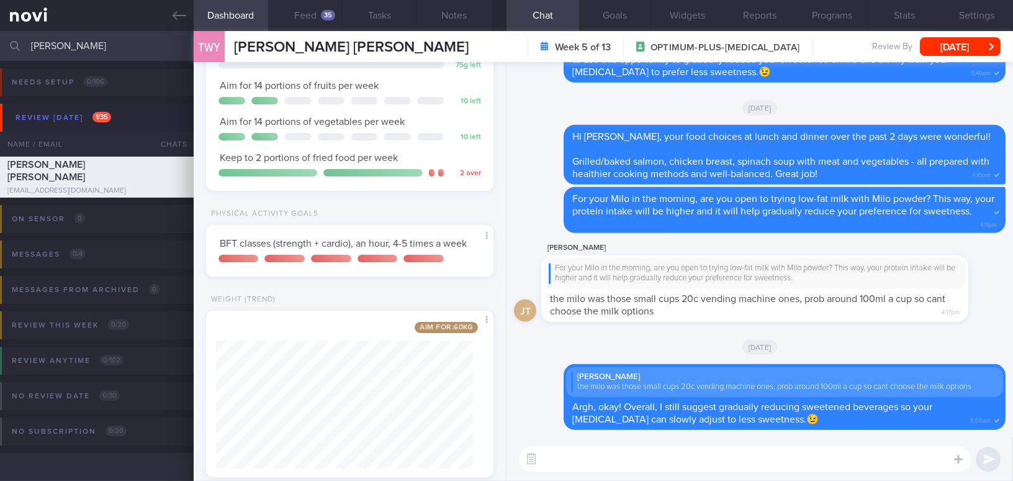
scroll to position [213, 0]
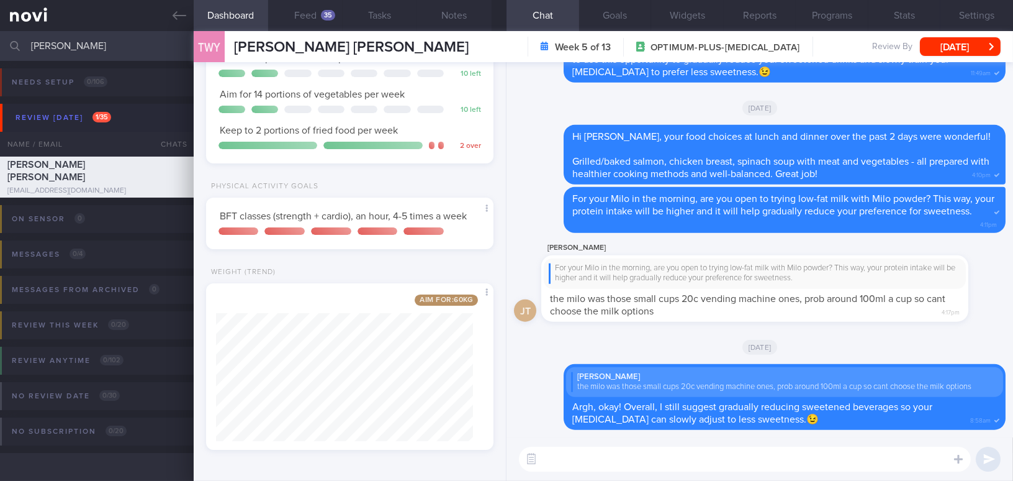
click at [744, 454] on textarea at bounding box center [745, 458] width 452 height 25
click at [623, 17] on button "Goals" at bounding box center [615, 15] width 73 height 31
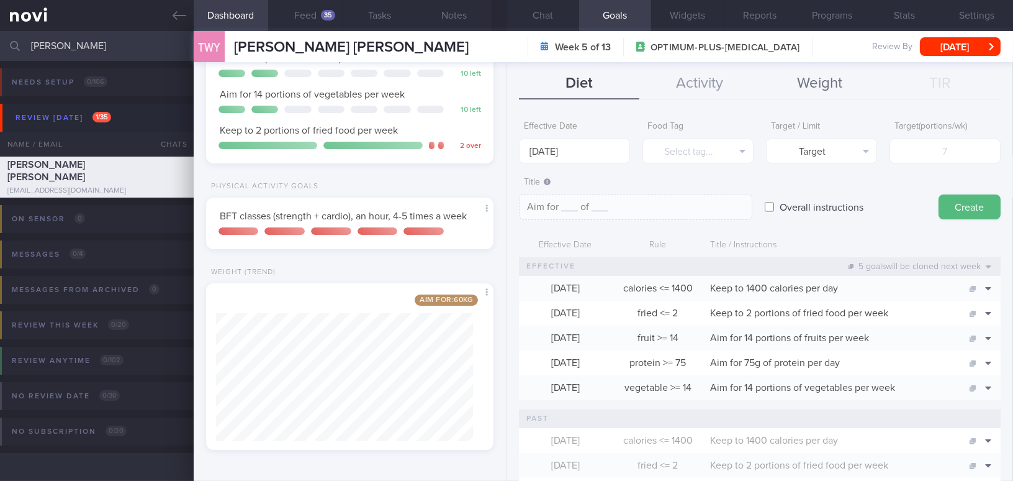
click at [847, 80] on button "Weight" at bounding box center [820, 83] width 120 height 31
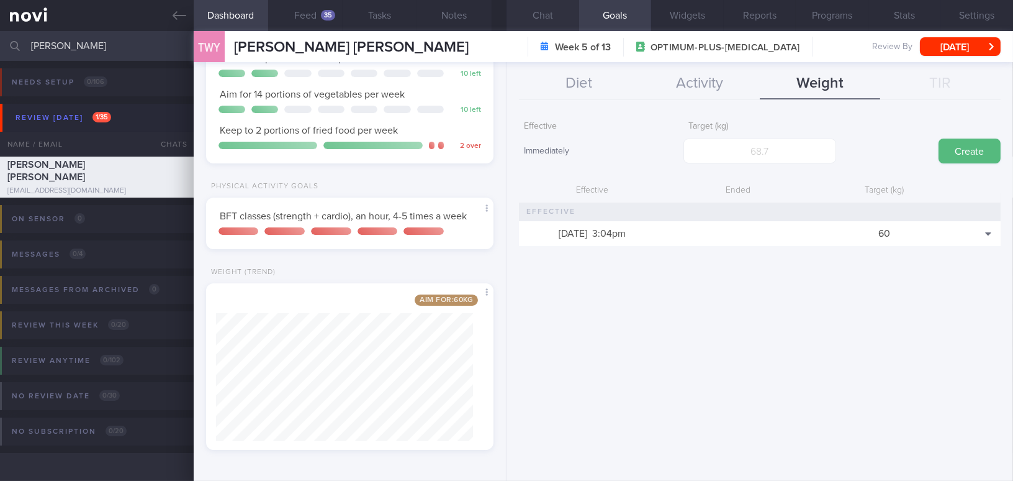
click at [537, 12] on button "Chat" at bounding box center [543, 15] width 73 height 31
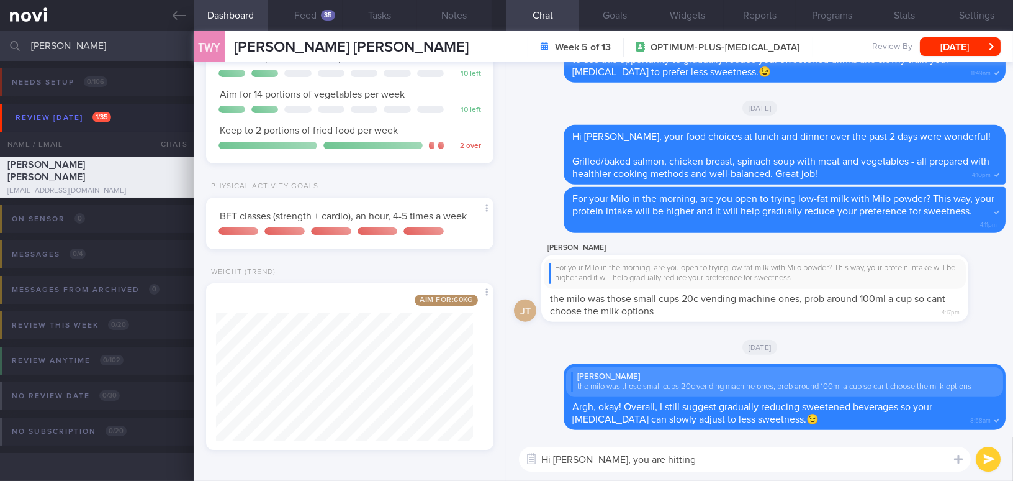
click at [666, 458] on textarea "Hi [PERSON_NAME], you are hitting" at bounding box center [745, 458] width 452 height 25
drag, startPoint x: 579, startPoint y: 459, endPoint x: 880, endPoint y: 463, distance: 301.8
click at [880, 463] on textarea "Hi [PERSON_NAME], you are hitting your first target weight of 60kg soon! Keep i…" at bounding box center [745, 458] width 452 height 25
type textarea "Hi [PERSON_NAME], you are hitting your first target weight of 60kg soon! Keep i…"
